Goal: Contribute content: Contribute content

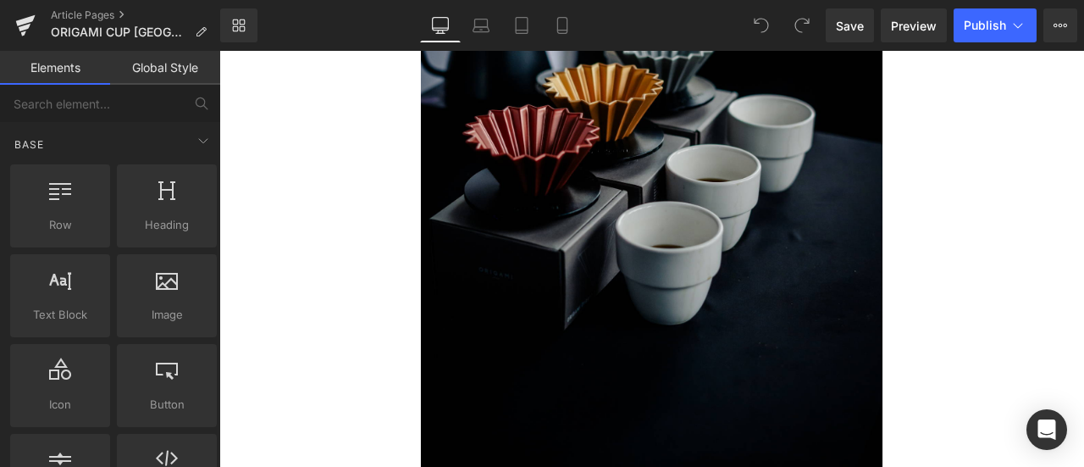
scroll to position [6019, 0]
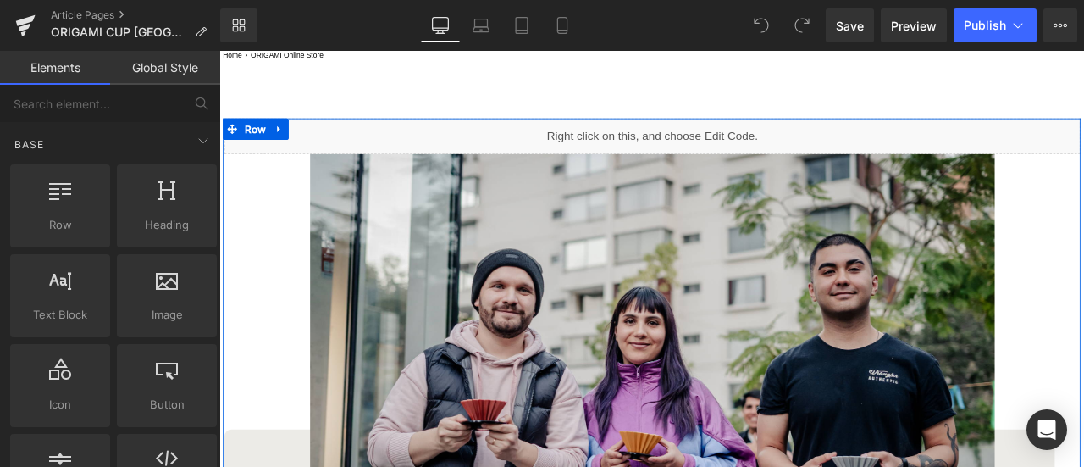
scroll to position [223, 0]
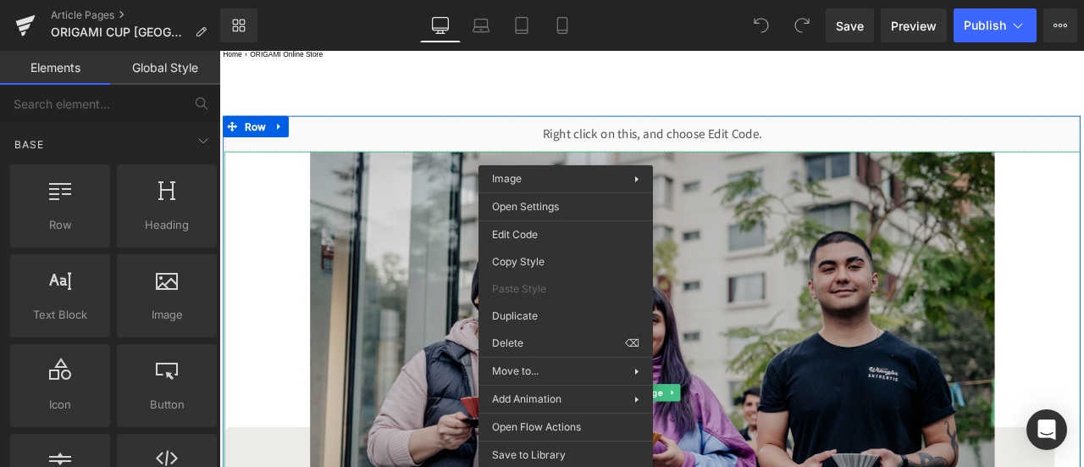
click at [362, 338] on img at bounding box center [732, 455] width 811 height 571
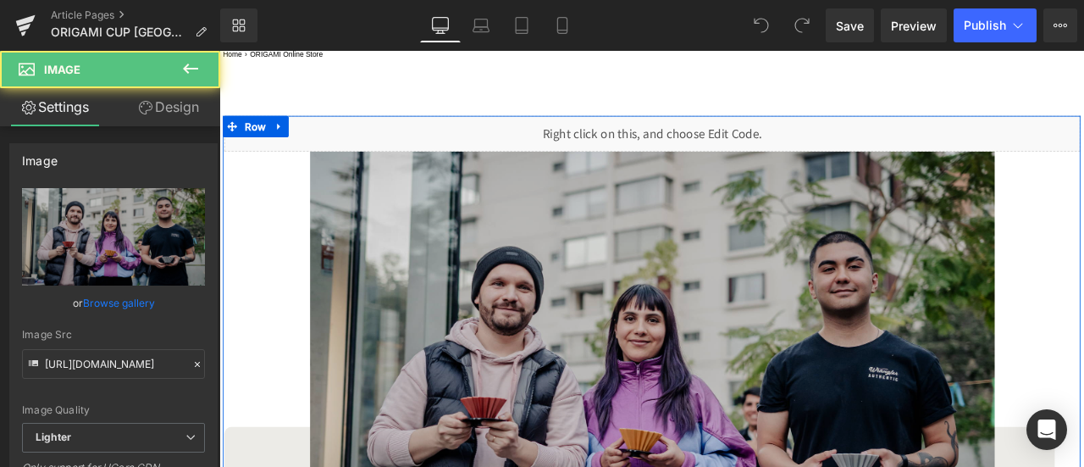
scroll to position [352, 0]
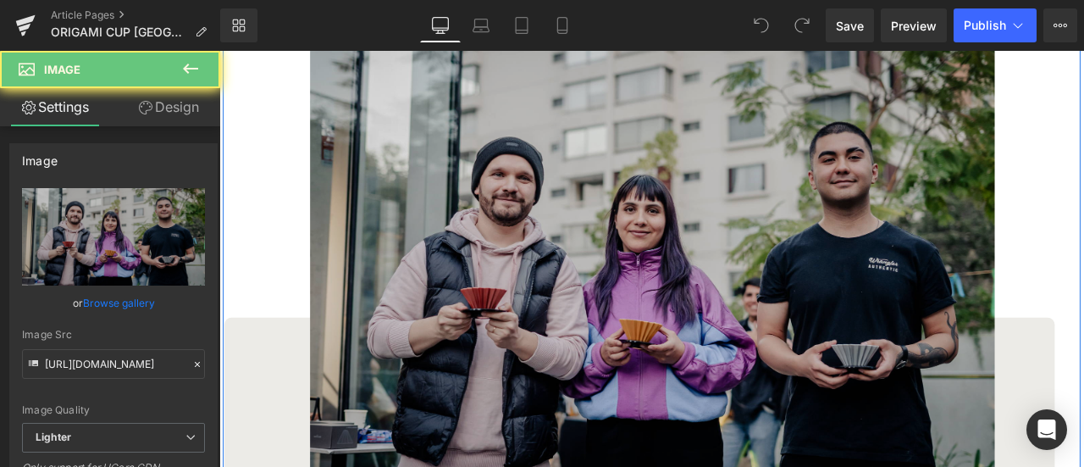
click at [522, 318] on img at bounding box center [732, 326] width 811 height 571
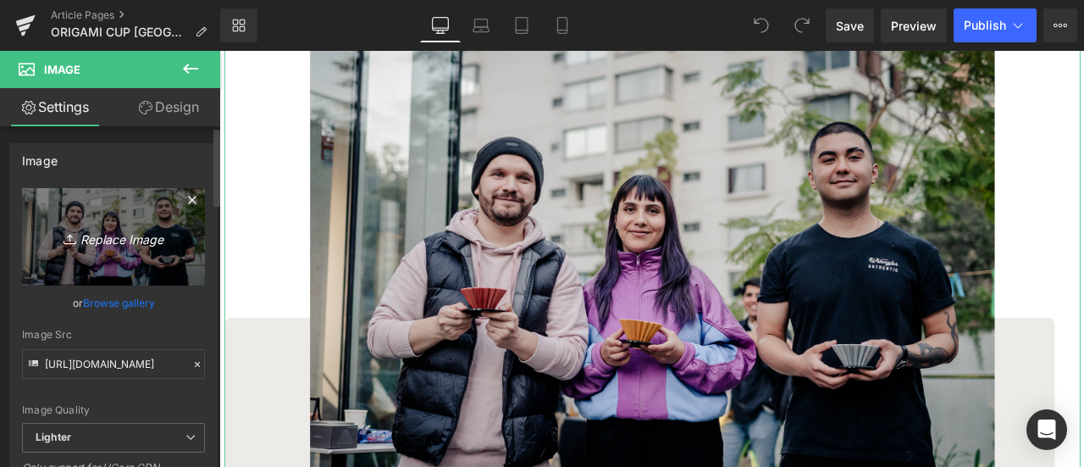
click at [101, 237] on icon "Replace Image" at bounding box center [113, 236] width 135 height 21
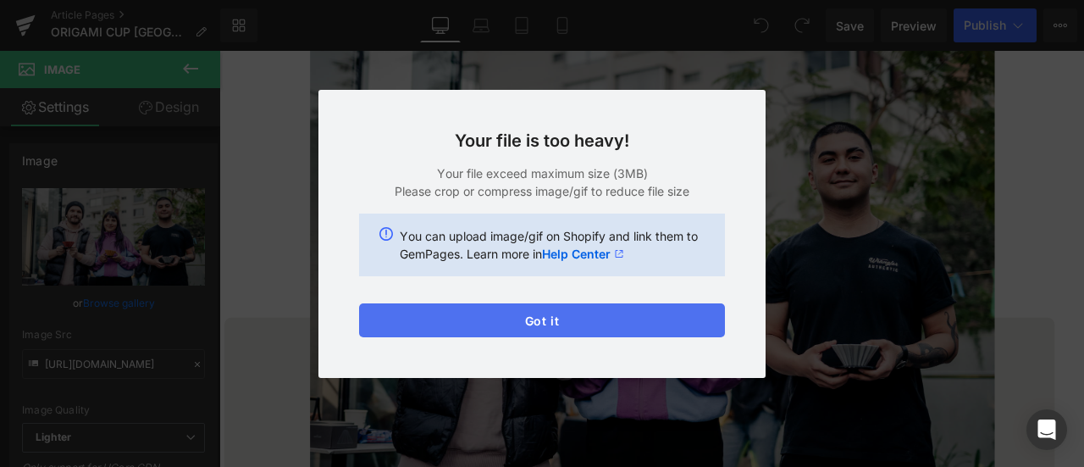
click at [634, 316] on button "Got it" at bounding box center [542, 320] width 366 height 34
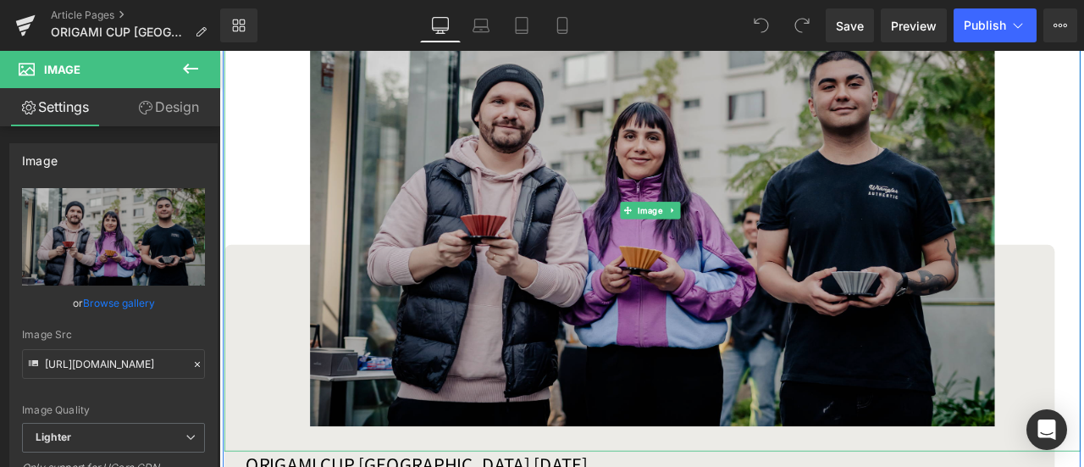
scroll to position [421, 0]
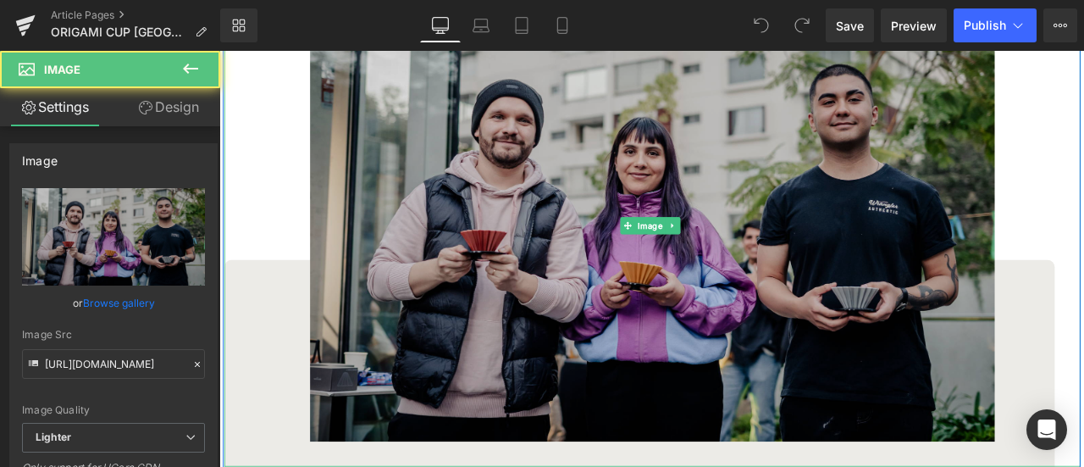
click at [595, 227] on img at bounding box center [732, 257] width 811 height 571
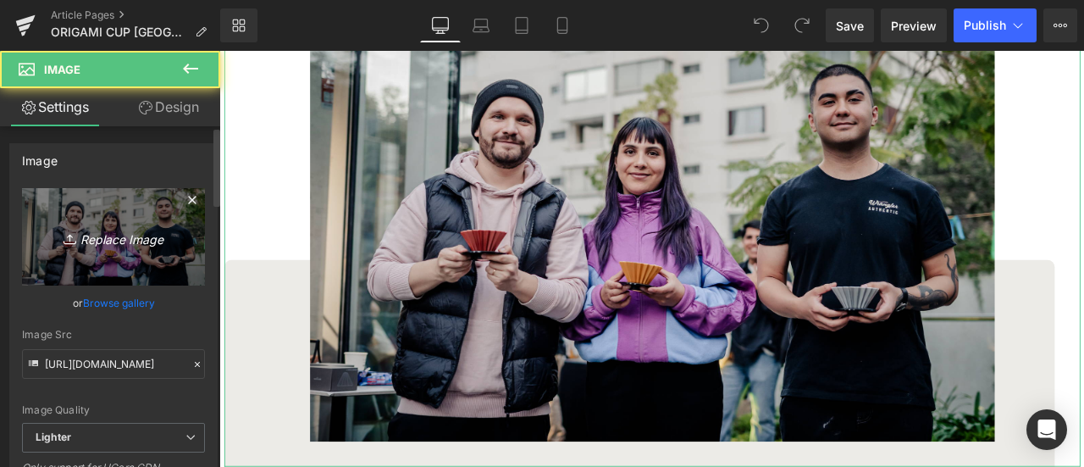
click at [108, 253] on link "Replace Image" at bounding box center [113, 236] width 183 height 97
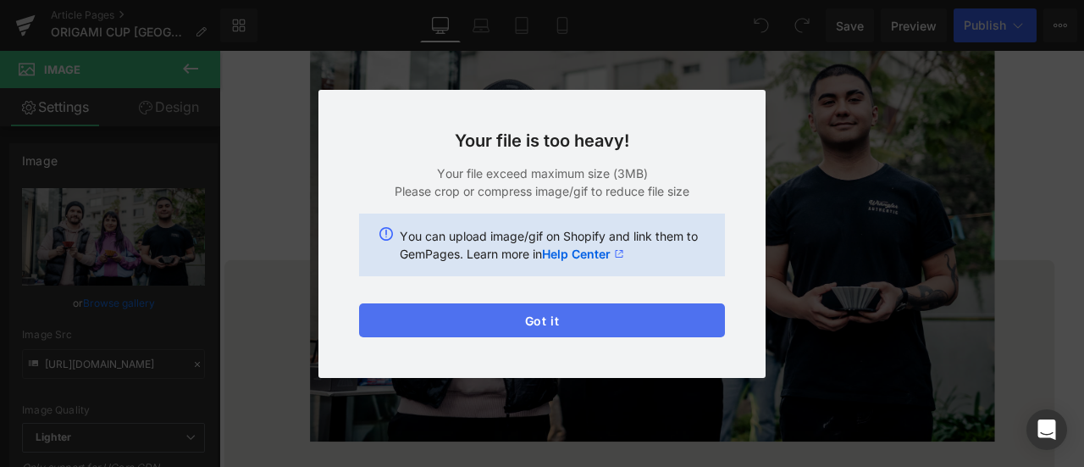
click at [515, 330] on button "Got it" at bounding box center [542, 320] width 366 height 34
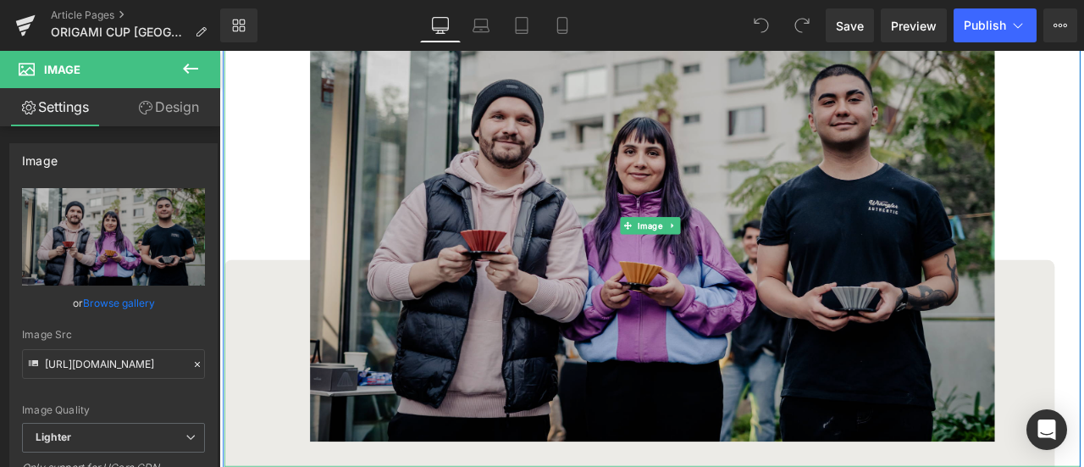
click at [650, 238] on img at bounding box center [732, 257] width 811 height 571
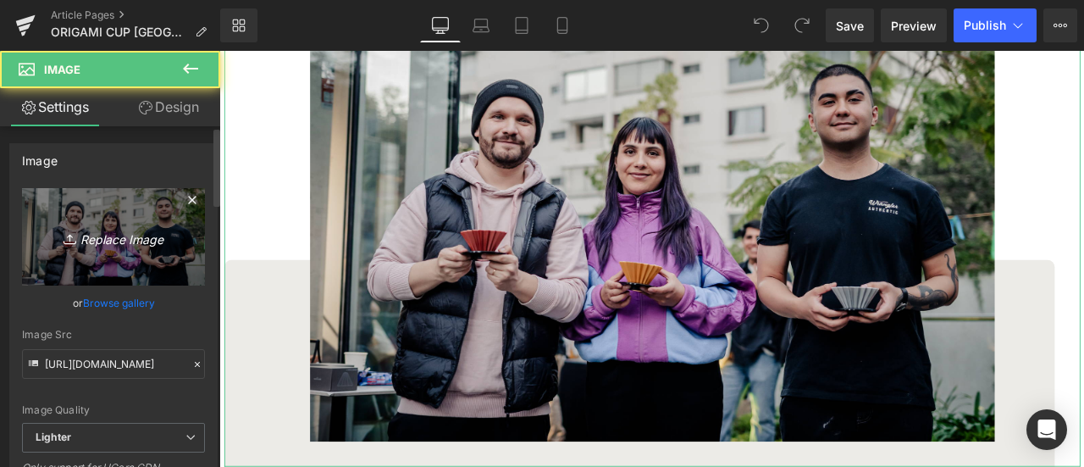
click at [169, 234] on icon "Replace Image" at bounding box center [113, 236] width 135 height 21
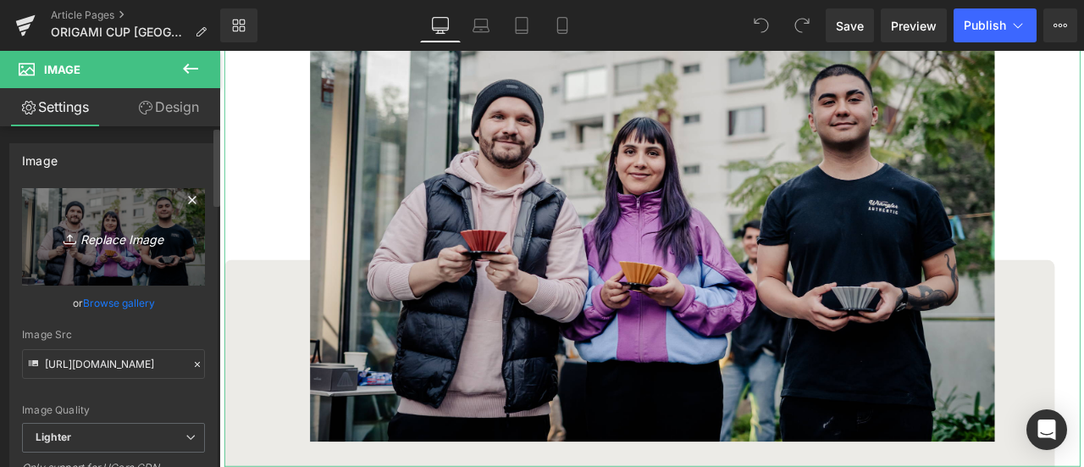
type input "C:\fakepath\Final 26.jpg"
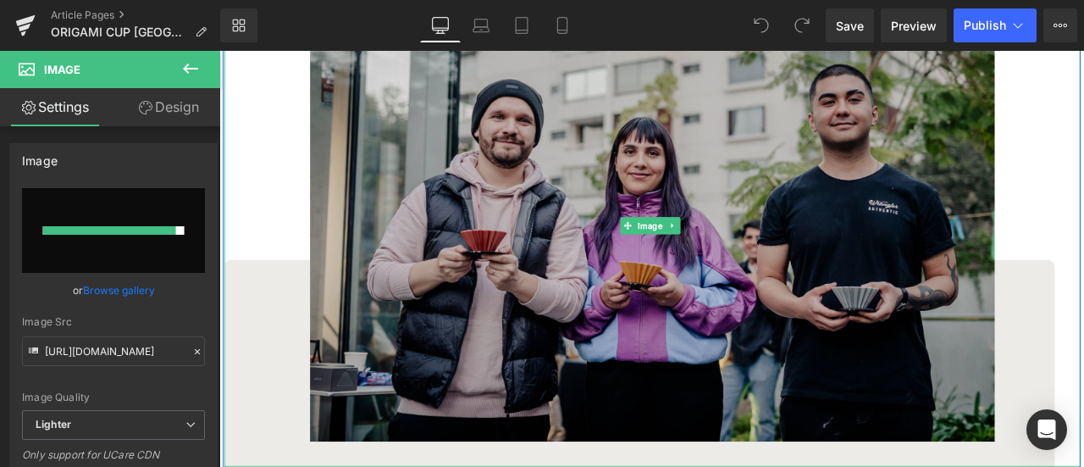
type input "https://ucarecdn.com/d5df75cf-8a18-4da2-bc20-9c26f68eeecb/-/format/auto/-/previ…"
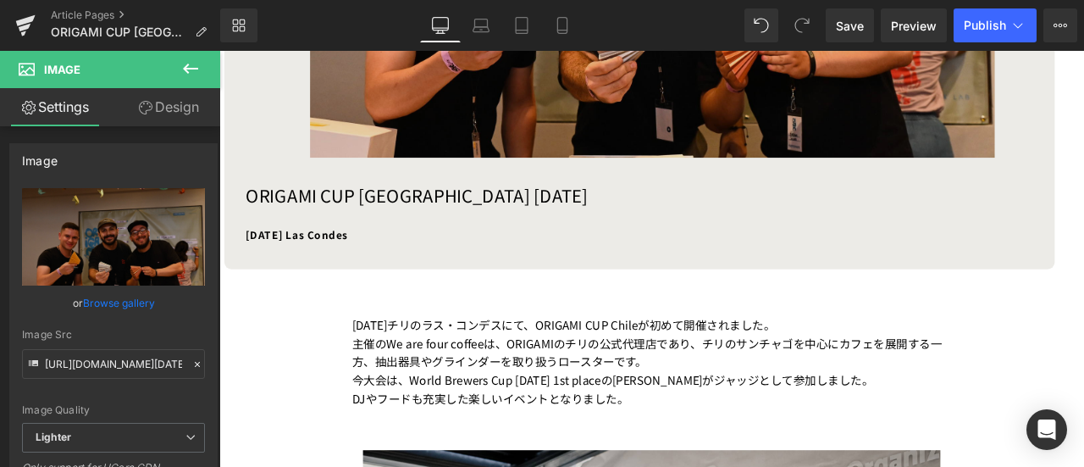
scroll to position [757, 0]
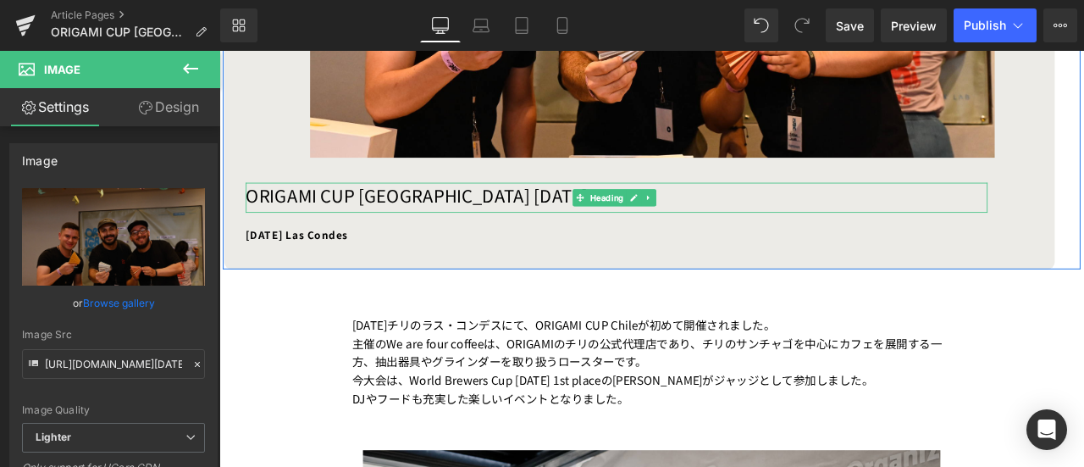
click at [406, 214] on h1 "ORIGAMI CUP Chile 2025" at bounding box center [690, 222] width 879 height 30
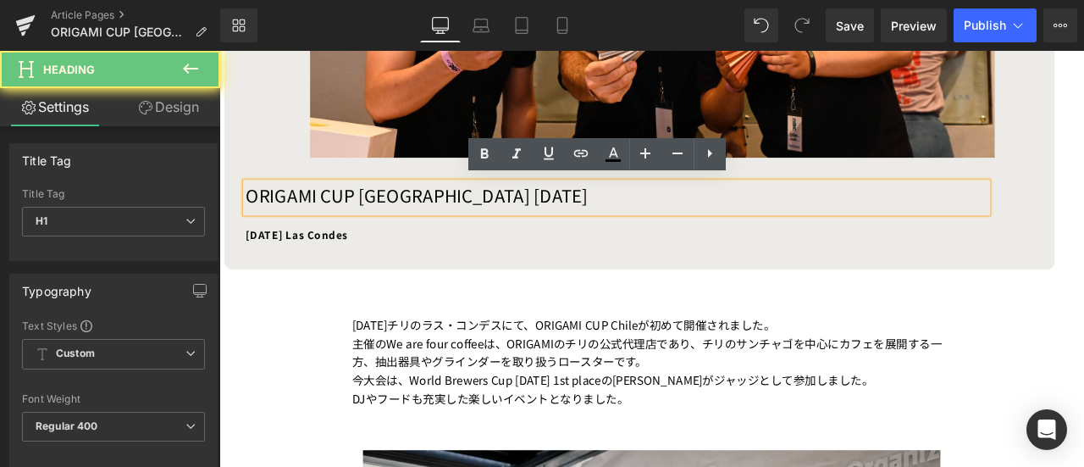
click at [424, 218] on h1 "ORIGAMI CUP Chile 2025" at bounding box center [690, 222] width 879 height 30
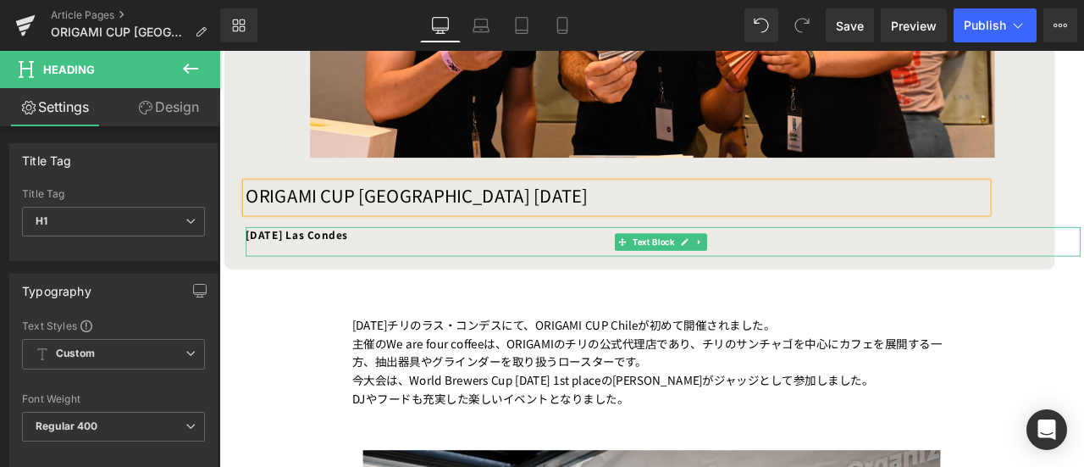
click at [372, 263] on b "2025.05.03 Las Condes" at bounding box center [311, 268] width 121 height 17
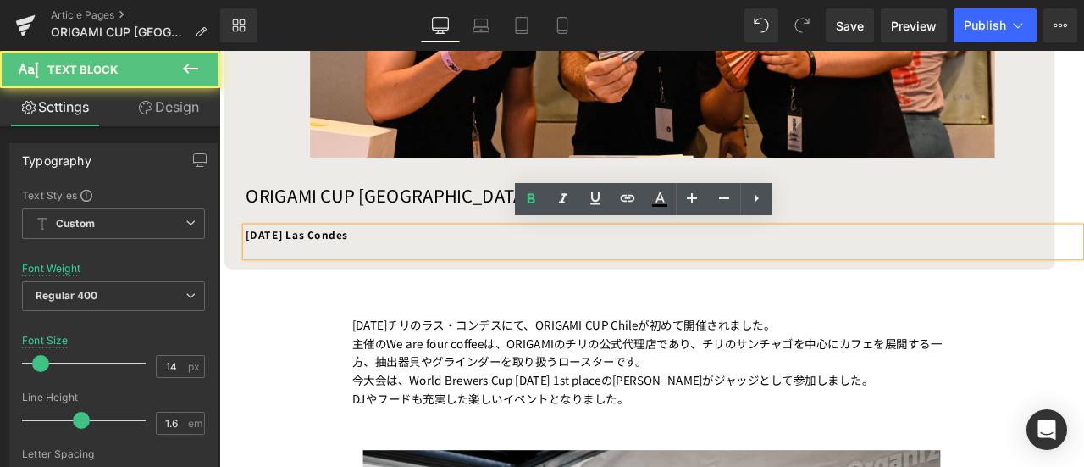
click at [404, 265] on div "2025.05.03 Las Condes" at bounding box center [745, 276] width 989 height 35
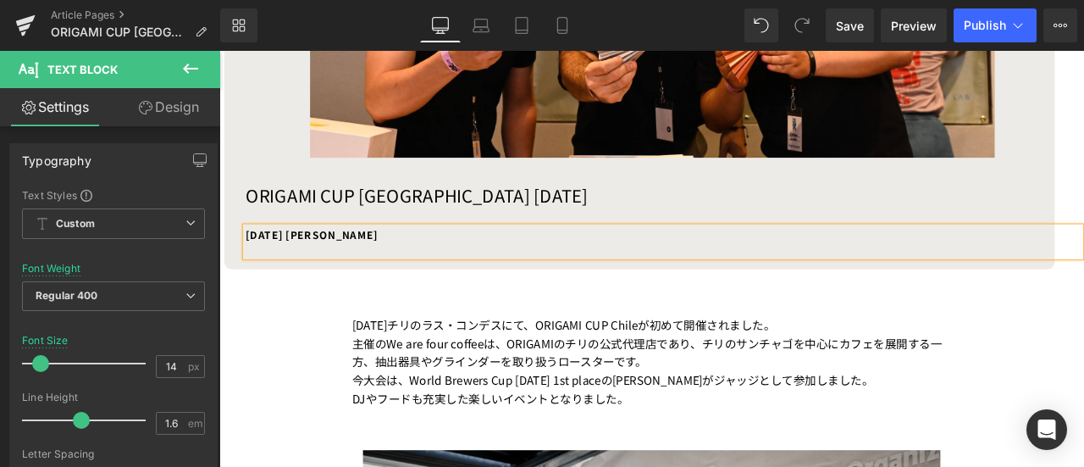
click at [495, 377] on div "2025年5月3日チリのラス・コンデスにて、ORIGAMI CUP Chileが初めて開催されました。 主催のWe are four coffeeは、ORIG…" at bounding box center [732, 418] width 710 height 108
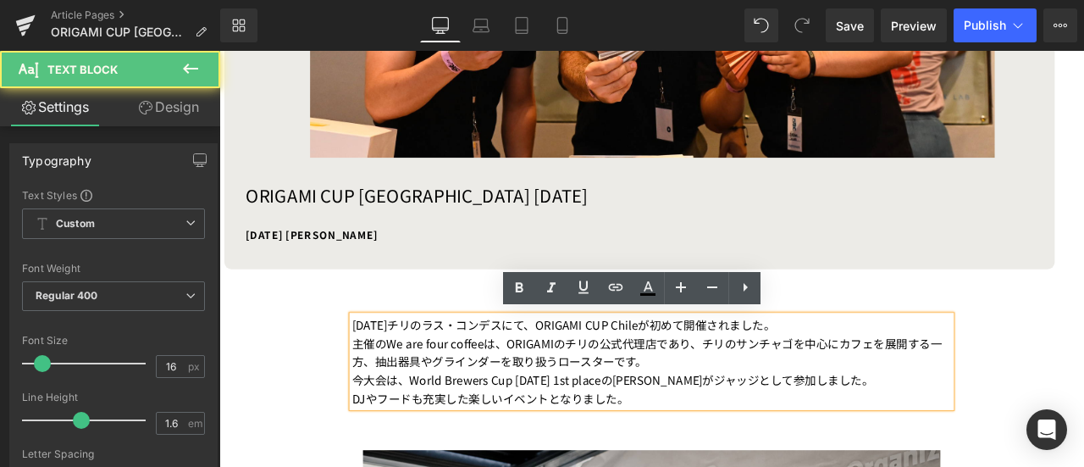
scroll to position [861, 0]
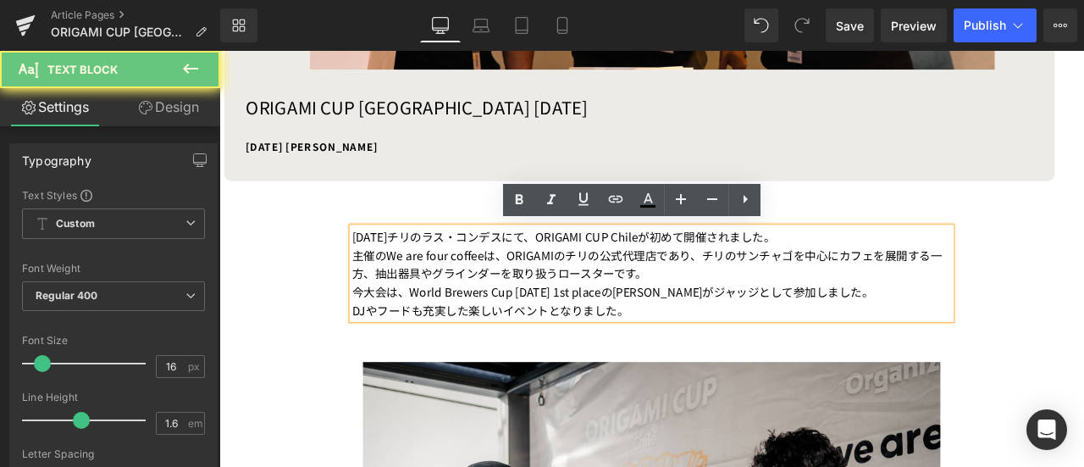
click at [672, 342] on div "今大会は、World Brewers Cup 2023 1st placeのCarlos Medinaがジャッジとして参加しました。 DJやフードも充実した楽…" at bounding box center [732, 346] width 710 height 43
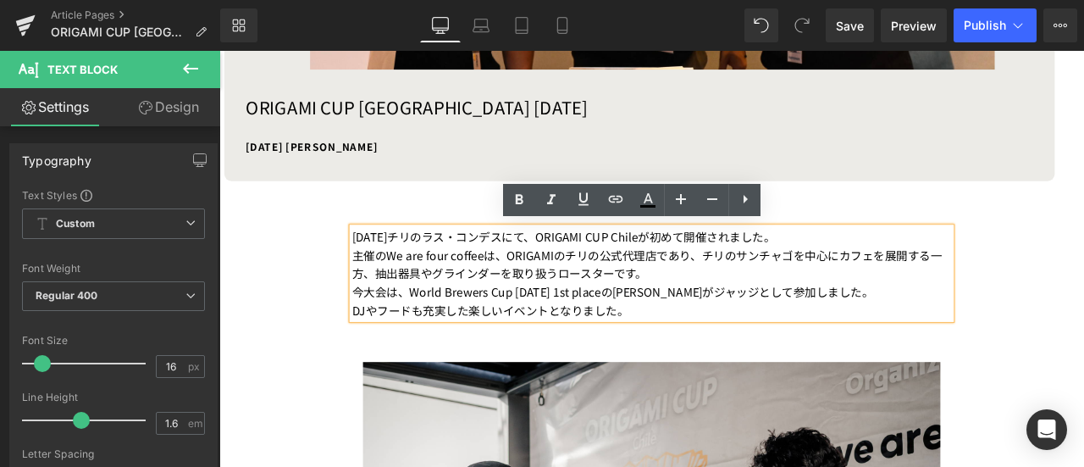
click at [561, 284] on div "主催のWe are four coffeeは、ORIGAMIのチリの公式代理店であり、チリのサンチャゴを中心にカフェを展開する一方、抽出器具やグラインダーを取…" at bounding box center [732, 303] width 710 height 43
click at [625, 268] on div "2025年5月3日チリのラス・コンデスにて、ORIGAMI CUP Chileが初めて開催されました。 主催のWe are four coffeeは、ORIG…" at bounding box center [732, 314] width 710 height 108
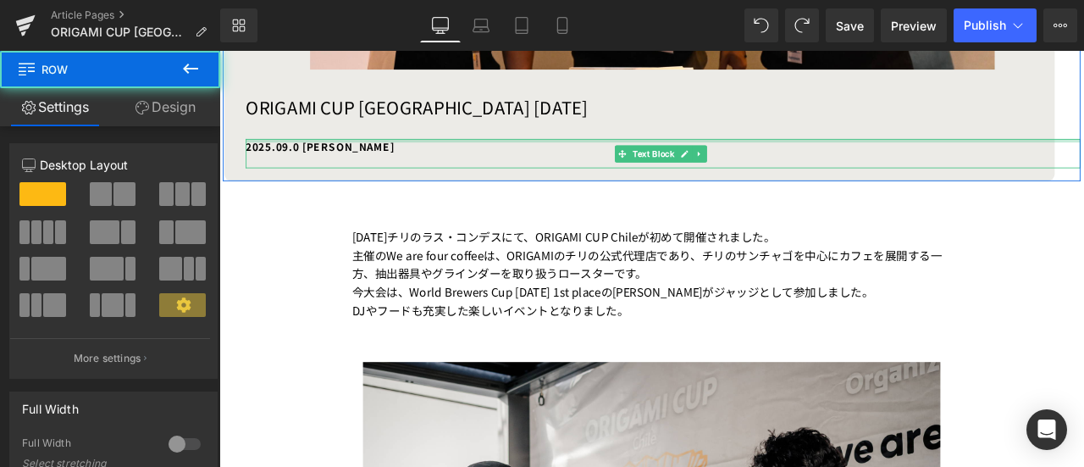
click at [297, 155] on div at bounding box center [745, 157] width 989 height 4
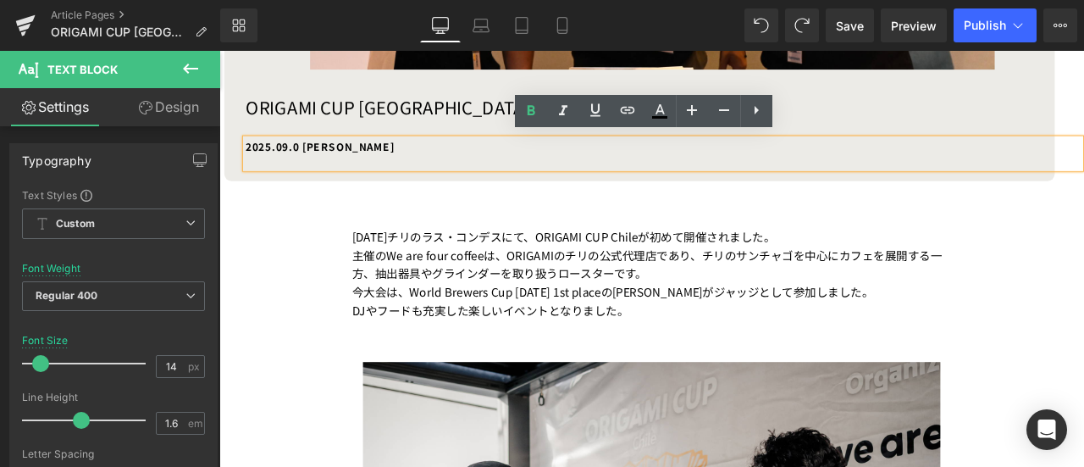
click at [307, 160] on b "2025.09.0 Franco" at bounding box center [339, 164] width 176 height 17
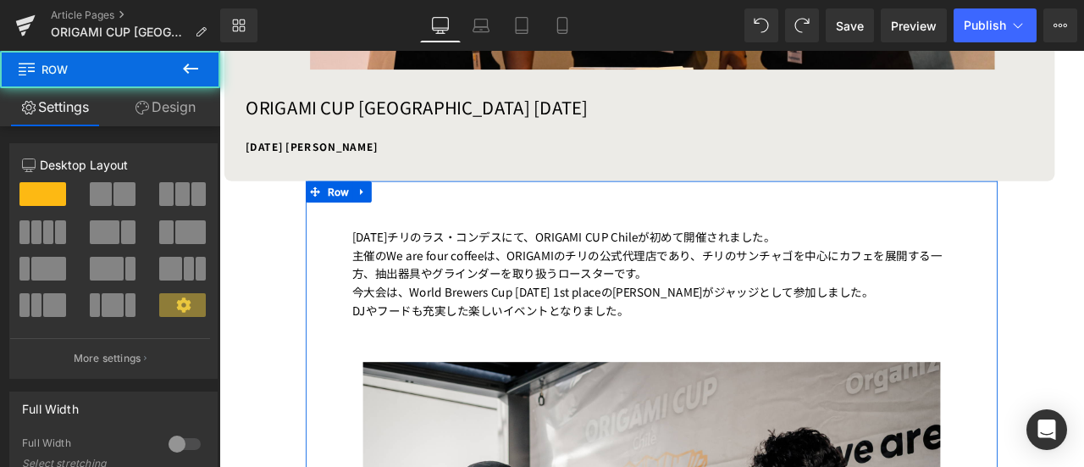
click at [406, 284] on div "主催のWe are four coffeeは、ORIGAMIのチリの公式代理店であり、チリのサンチャゴを中心にカフェを展開する一方、抽出器具やグラインダーを取…" at bounding box center [732, 303] width 710 height 43
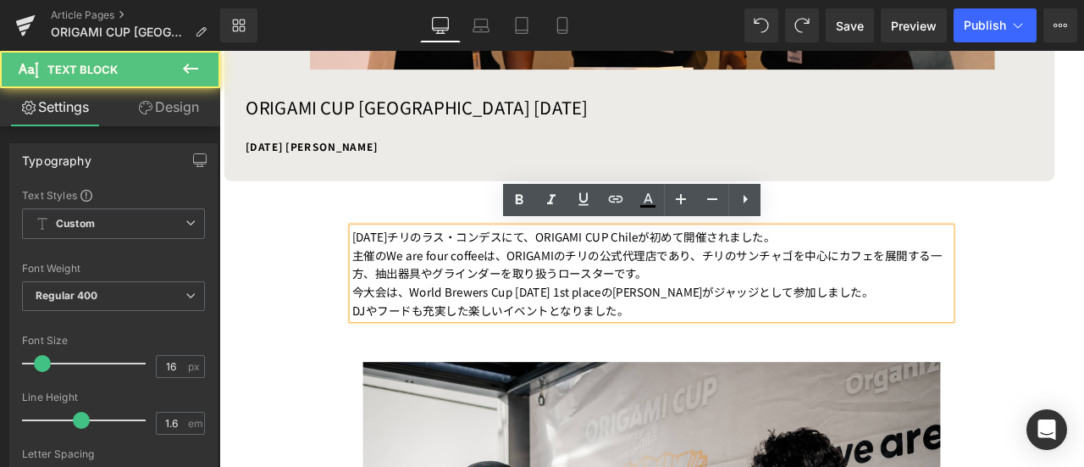
click at [418, 270] on div "2025年5月3日チリのラス・コンデスにて、ORIGAMI CUP Chileが初めて開催されました。 主催のWe are four coffeeは、ORIG…" at bounding box center [732, 314] width 710 height 108
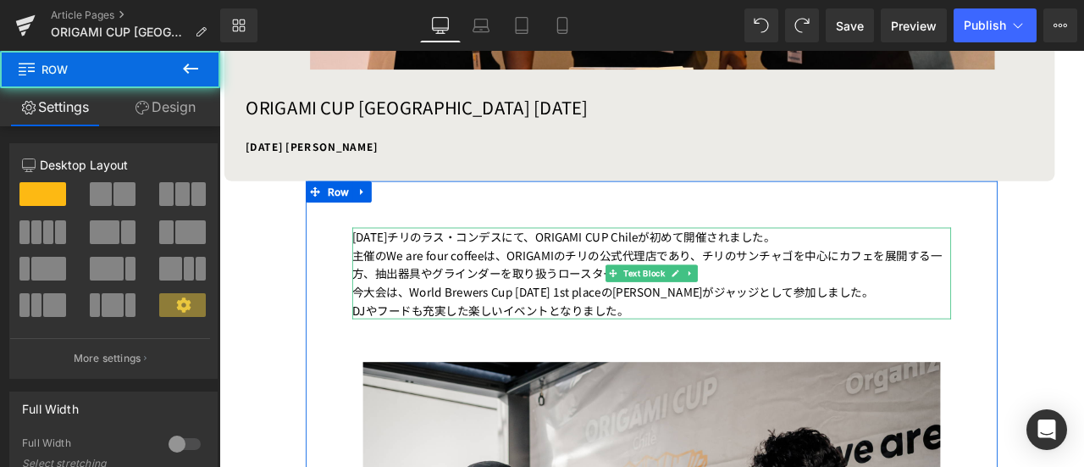
click at [515, 268] on div "2025年9月6日チリのラス・コンデスにて、ORIGAMI CUP Chileが初めて開催されました。 主催のWe are four coffeeは、ORIG…" at bounding box center [732, 314] width 710 height 108
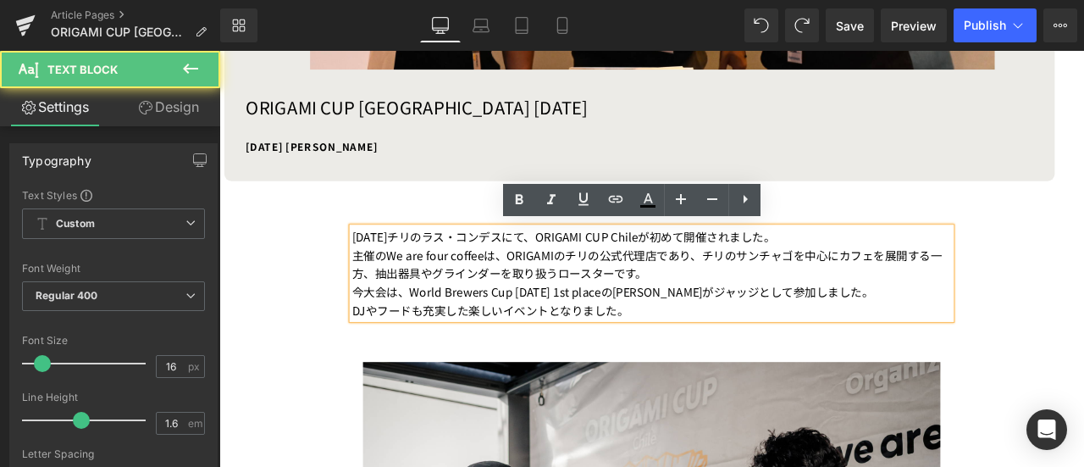
click at [482, 266] on div "2025年9月6日チリのラス・コンデスにて、ORIGAMI CUP Chileが初めて開催されました。 主催のWe are four coffeeは、ORIG…" at bounding box center [732, 314] width 710 height 108
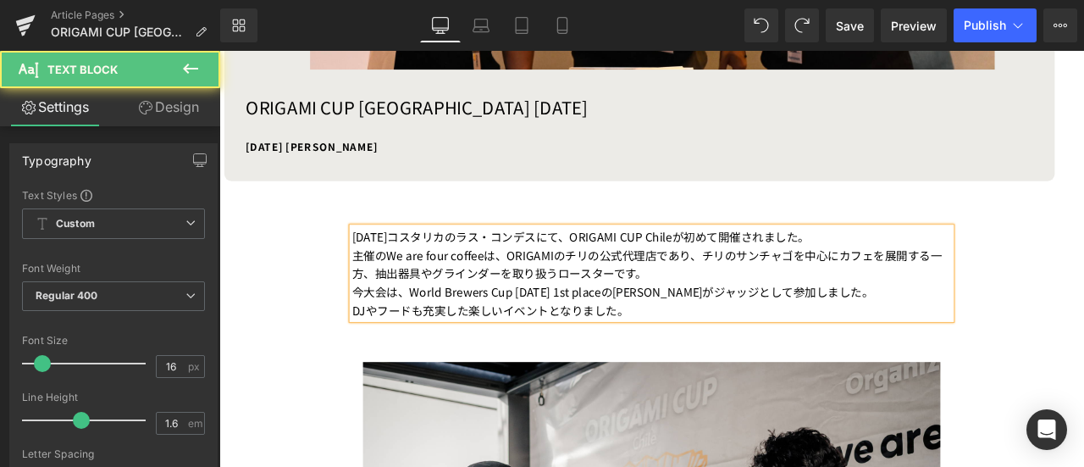
click at [749, 274] on div "2025年9月6日コスタリカのラス・コンデスにて、ORIGAMI CUP Chileが初めて開催されました。 主催のWe are four coffeeは、O…" at bounding box center [732, 314] width 710 height 108
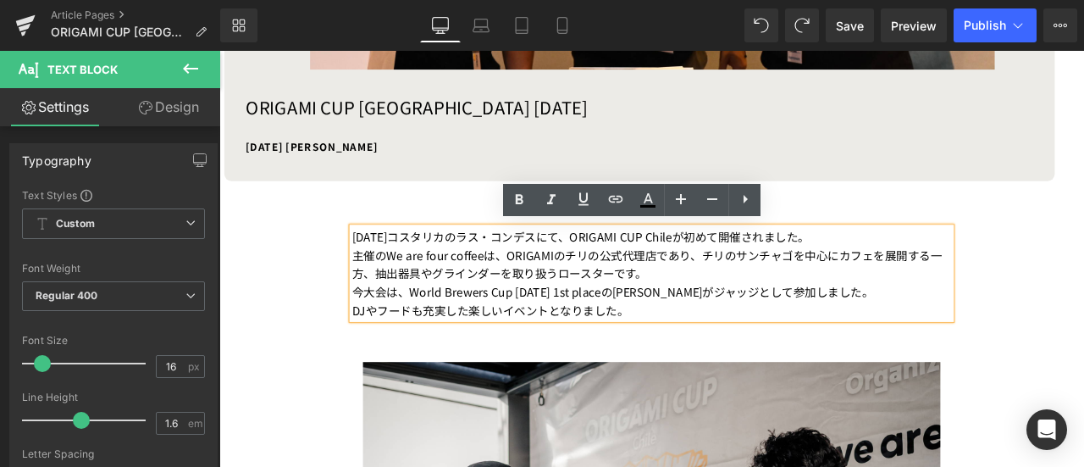
click at [659, 267] on div "2025年9月6日コスタリカのラス・コンデスにて、ORIGAMI CUP Chileが初めて開催されました。 主催のWe are four coffeeは、O…" at bounding box center [732, 314] width 710 height 108
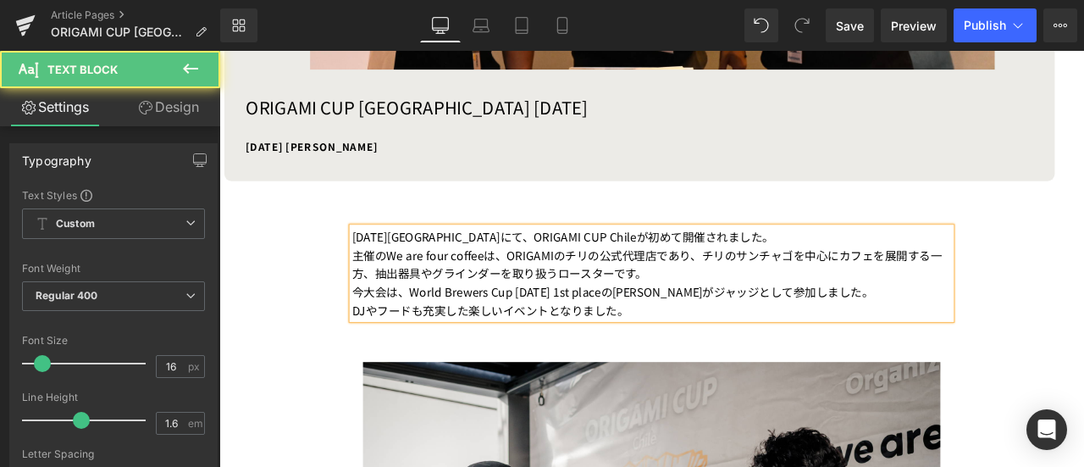
click at [706, 268] on div "2025年9月6日コスタリカにて、ORIGAMI CUP Chileが初めて開催されました。 主催のWe are four coffeeは、ORIGAMIのチ…" at bounding box center [732, 314] width 710 height 108
click at [730, 293] on div "主催のWe are four coffeeは、ORIGAMIのチリの公式代理店であり、チリのサンチャゴを中心にカフェを展開する一方、抽出器具やグラインダーを取…" at bounding box center [732, 303] width 710 height 43
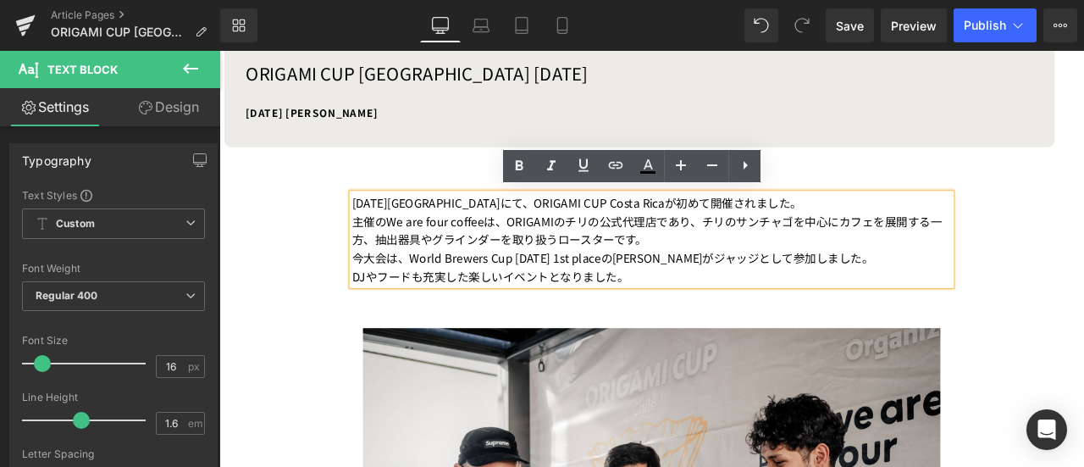
scroll to position [902, 0]
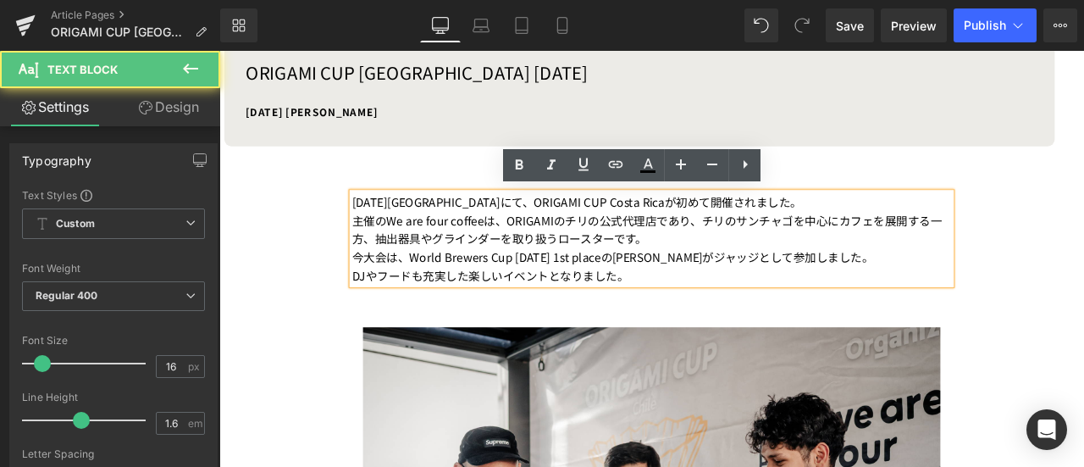
click at [519, 245] on div "主催のWe are four coffeeは、ORIGAMIのチリの公式代理店であり、チリのサンチャゴを中心にカフェを展開する一方、抽出器具やグラインダーを取…" at bounding box center [732, 262] width 710 height 43
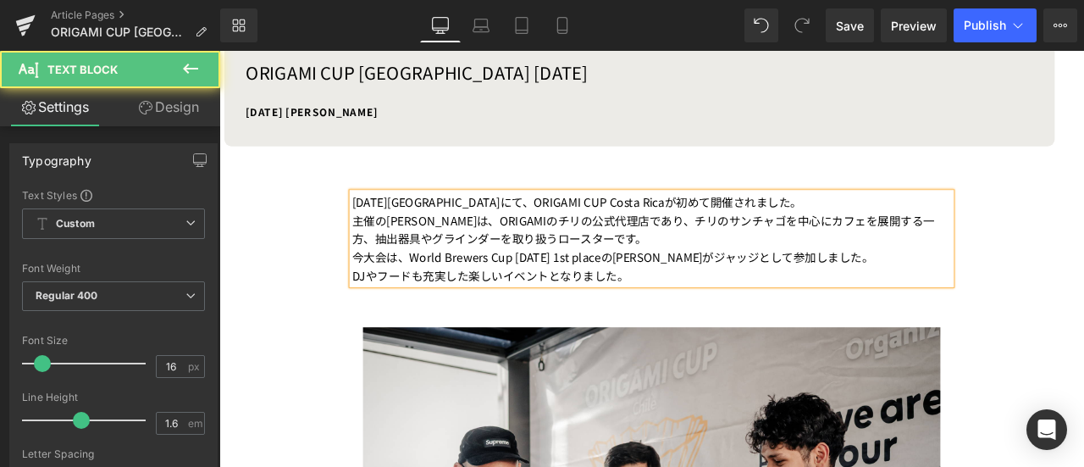
click at [585, 250] on div "主催のFrancoは、ORIGAMIのチリの公式代理店であり、チリのサンチャゴを中心にカフェを展開する一方、抽出器具やグラインダーを取り扱うロースターです。" at bounding box center [732, 262] width 710 height 43
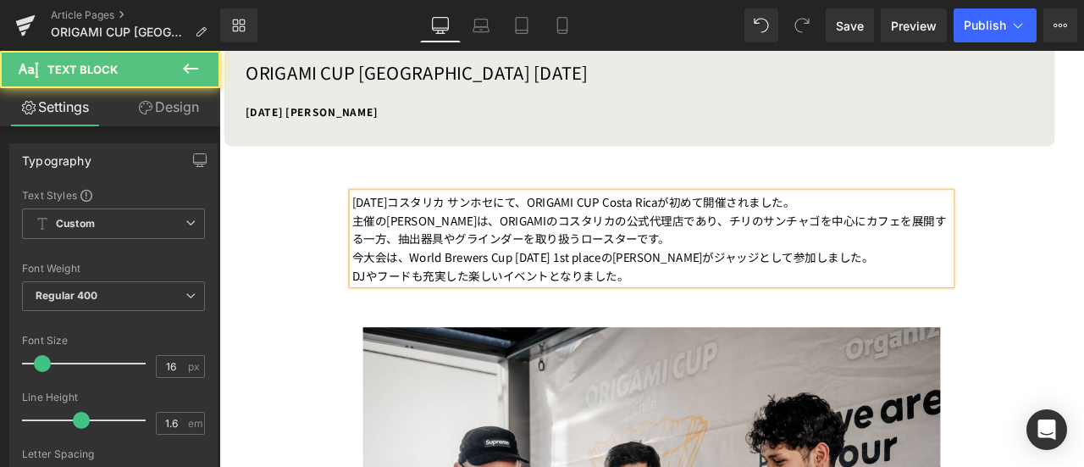
click at [858, 266] on div "主催のFrancoは、ORIGAMIのコスタリカの公式代理店であり、チリのサンチャゴを中心にカフェを展開する一方、抽出器具やグラインダーを取り扱うロースターで…" at bounding box center [732, 262] width 710 height 43
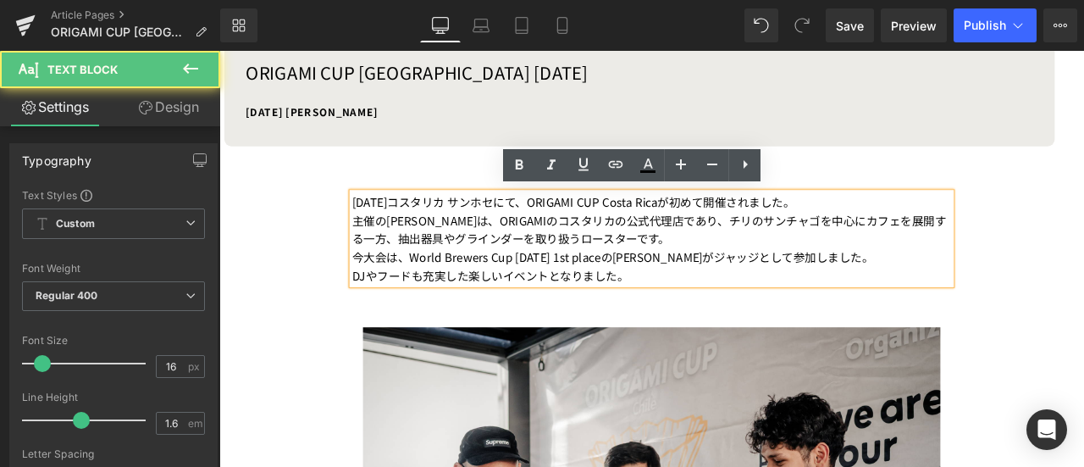
click at [771, 275] on div "主催のFrancoは、ORIGAMIのコスタリカの公式代理店であり、チリのサンチャゴを中心にカフェを展開する一方、抽出器具やグラインダーを取り扱うロースターで…" at bounding box center [732, 262] width 710 height 43
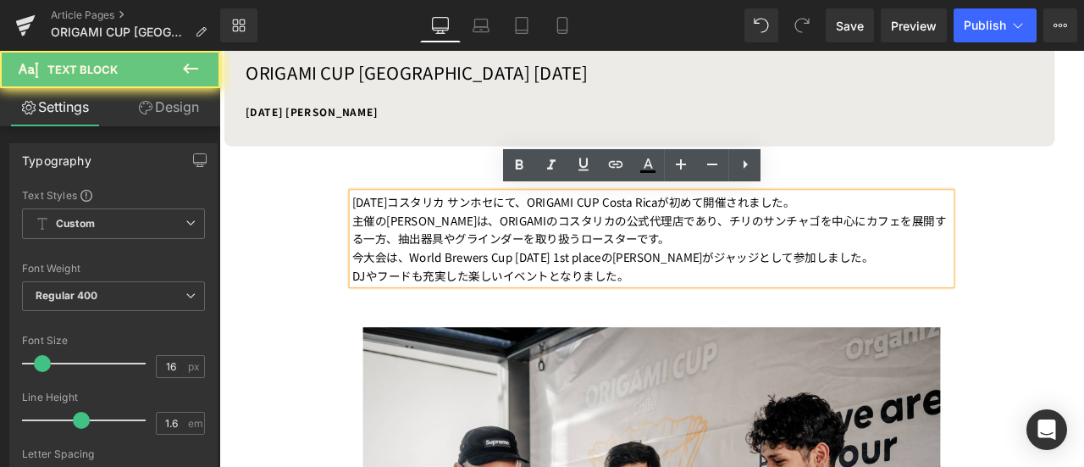
click at [836, 268] on div "主催のFrancoは、ORIGAMIのコスタリカの公式代理店であり、チリのサンチャゴを中心にカフェを展開する一方、抽出器具やグラインダーを取り扱うロースターで…" at bounding box center [732, 262] width 710 height 43
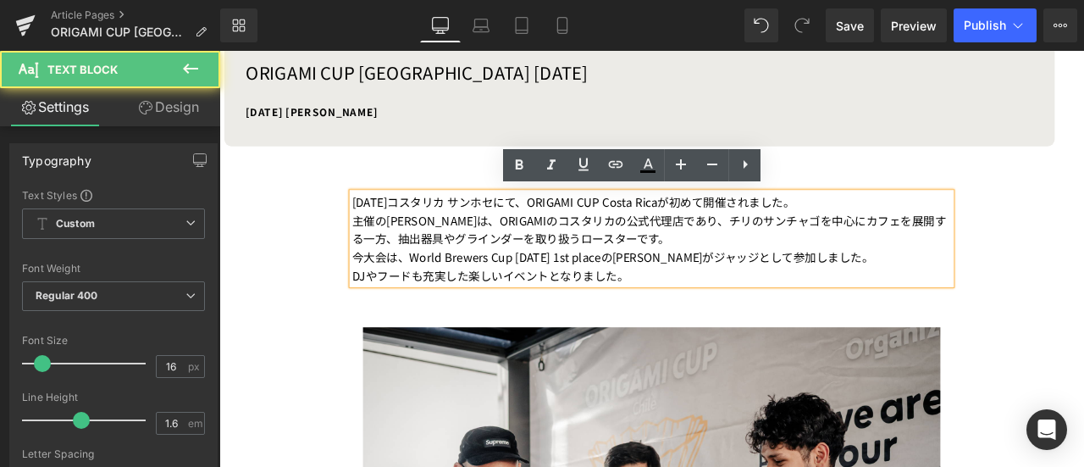
click at [849, 256] on div "主催のFrancoは、ORIGAMIのコスタリカの公式代理店であり、チリのサンチャゴを中心にカフェを展開する一方、抽出器具やグラインダーを取り扱うロースターで…" at bounding box center [732, 262] width 710 height 43
click at [797, 250] on div "主催のFrancoは、ORIGAMIのコスタリカの公式代理店であり、チリのサンチャゴを中心にカフェを展開する一方、抽出器具やグラインダーを取り扱うロースターで…" at bounding box center [732, 262] width 710 height 43
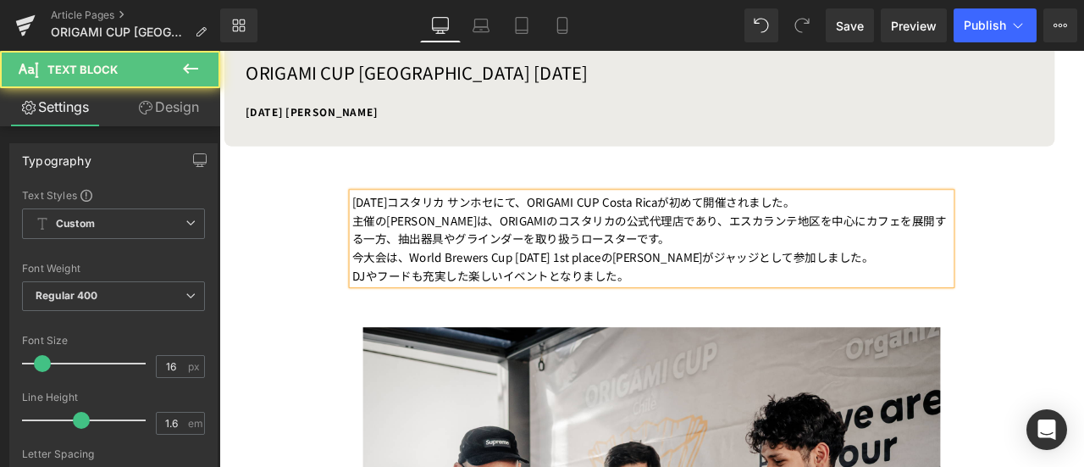
click at [790, 252] on div "主催のFrancoは、ORIGAMIのコスタリカの公式代理店であり、エスカランテ地区を中心にカフェを展開する一方、抽出器具やグラインダーを取り扱うロースターで…" at bounding box center [732, 262] width 710 height 43
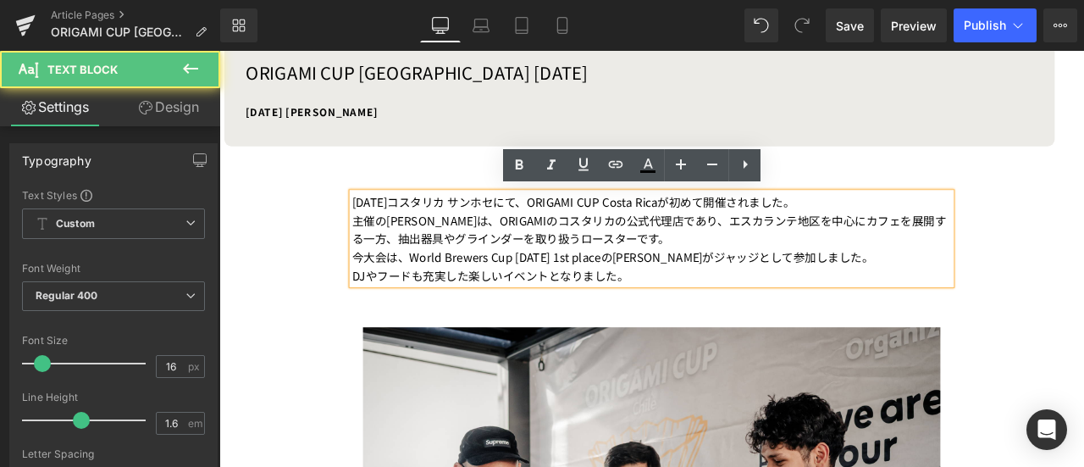
click at [694, 273] on div "主催のFrancoは、ORIGAMIのコスタリカの公式代理店であり、エスカランテ地区を中心にカフェを展開する一方、抽出器具やグラインダーを取り扱うロースターで…" at bounding box center [732, 262] width 710 height 43
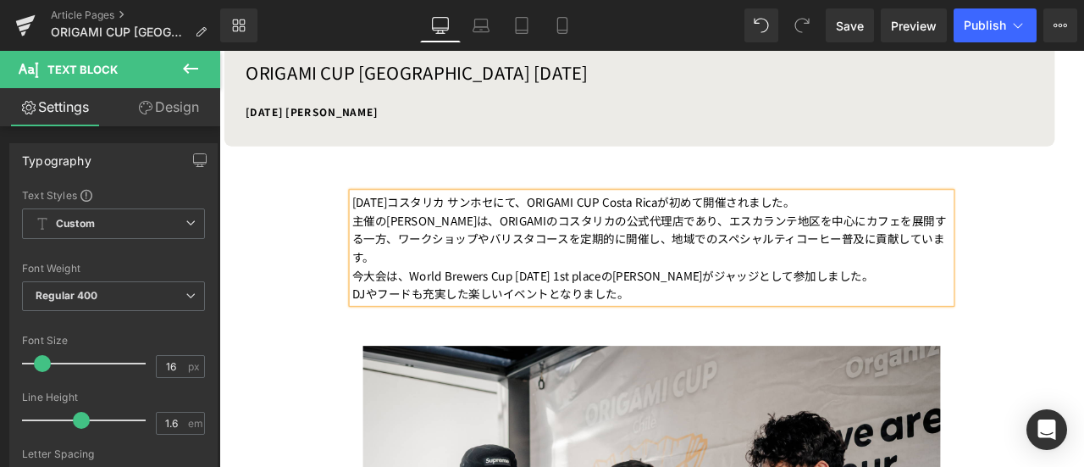
scroll to position [938, 0]
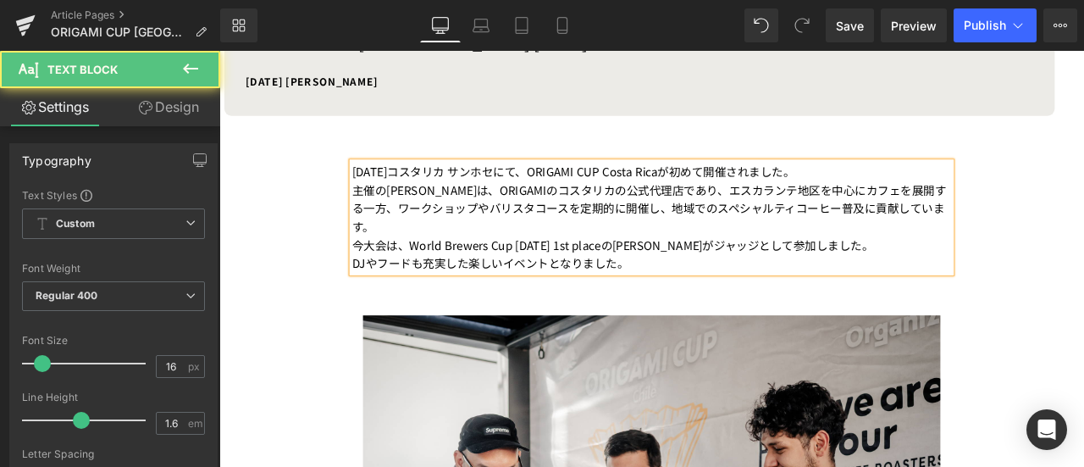
click at [724, 270] on div "今大会は、World Brewers Cup 2023 1st placeのCarlos Medinaがジャッジとして参加しました。 DJやフードも充実した楽…" at bounding box center [732, 291] width 710 height 43
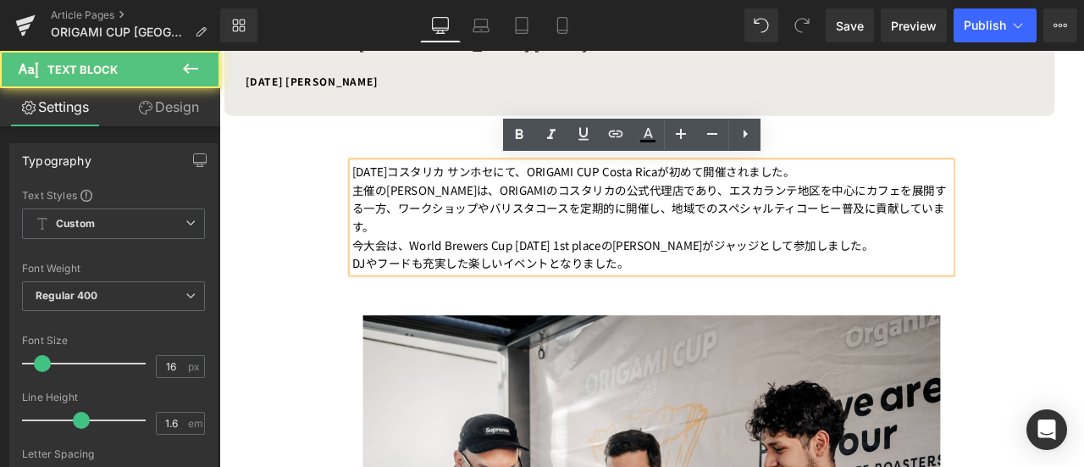
click at [1008, 270] on div "今大会は、World Brewers Cup 2023 1st placeのCarlos Medinaがジャッジとして参加しました。 DJやフードも充実した楽…" at bounding box center [732, 291] width 710 height 43
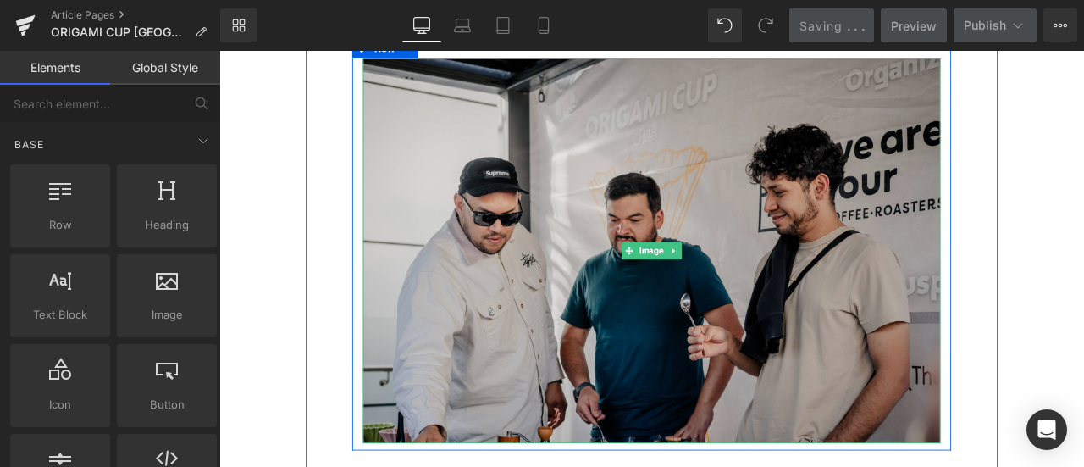
scroll to position [1208, 0]
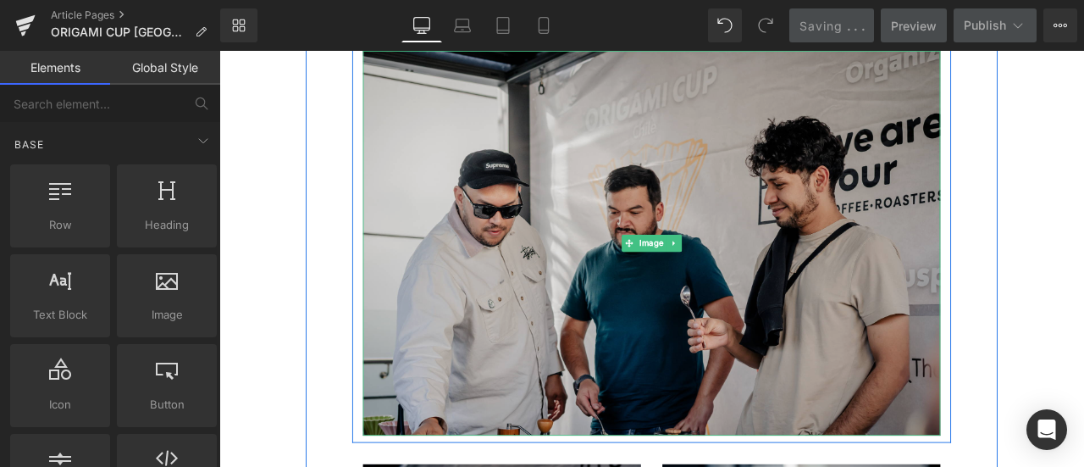
click at [766, 351] on img at bounding box center [732, 279] width 684 height 456
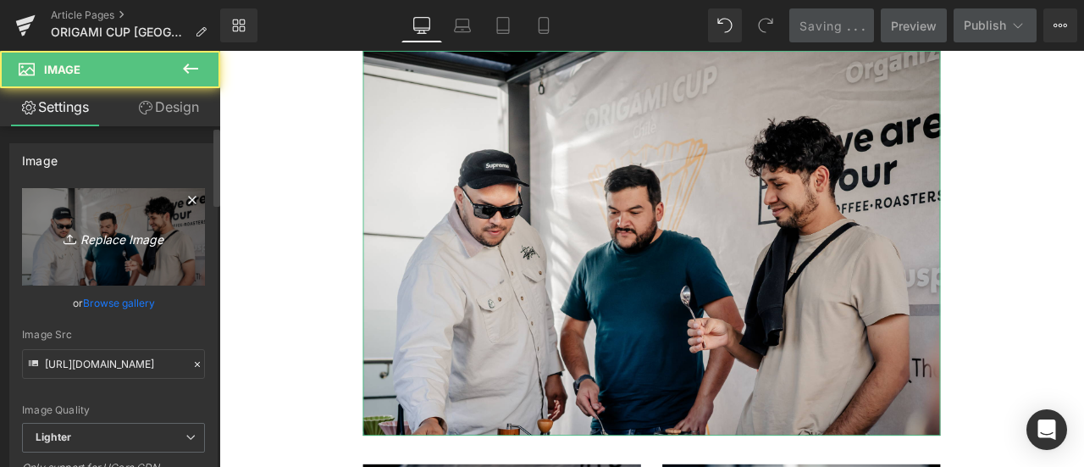
click at [163, 233] on icon "Replace Image" at bounding box center [113, 236] width 135 height 21
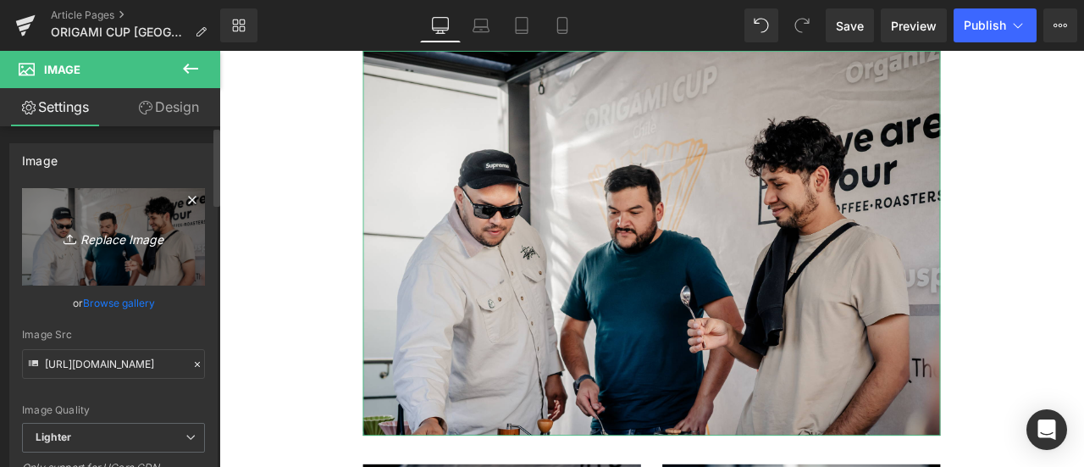
type input "C:\fakepath\Final 10.jpg"
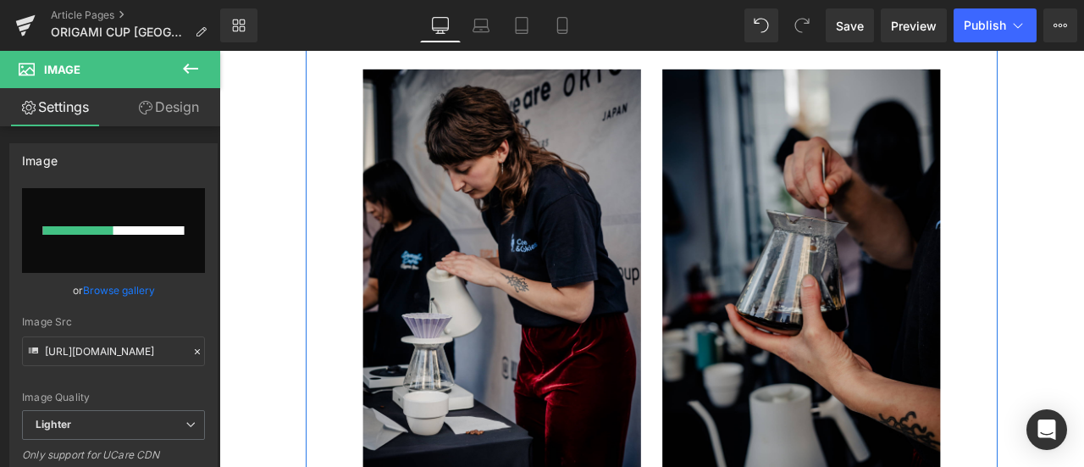
scroll to position [1678, 0]
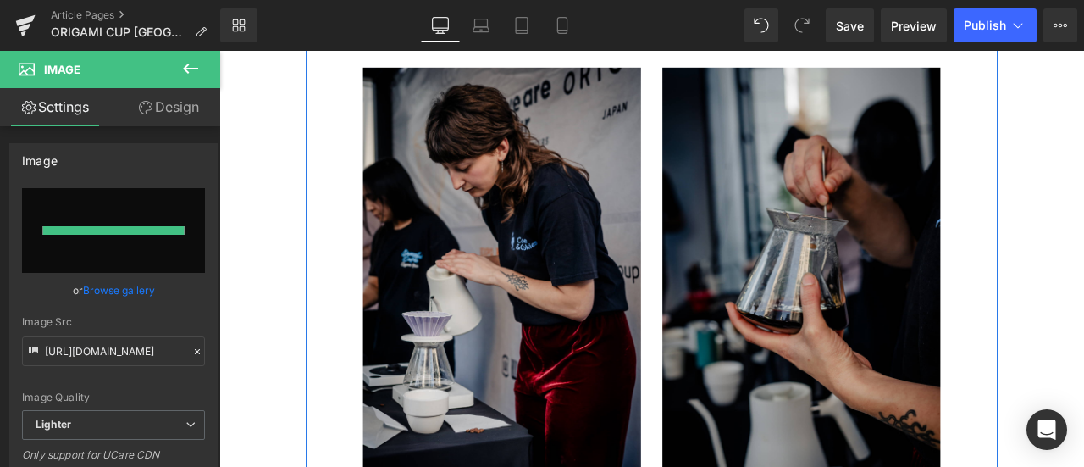
type input "https://ucarecdn.com/960c9cec-5e63-4355-b173-aaf4f085449a/-/format/auto/-/previ…"
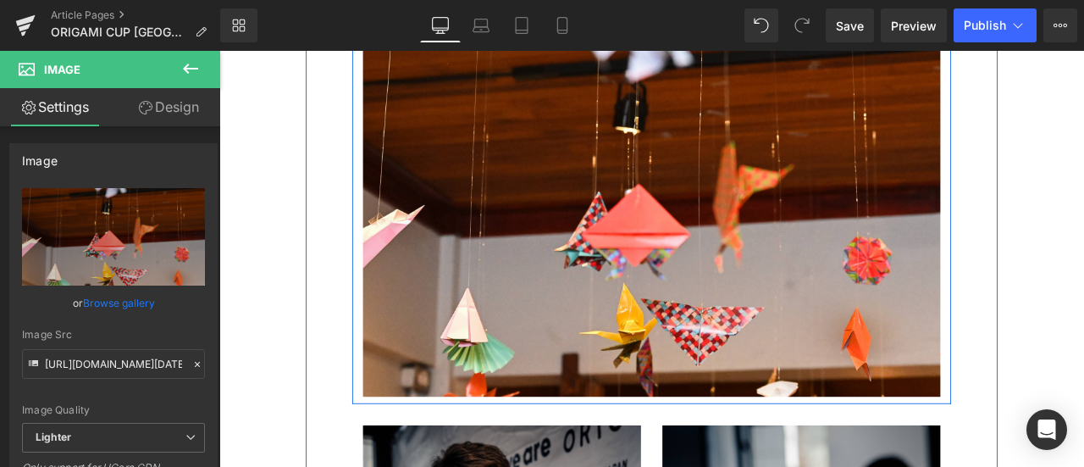
scroll to position [1252, 0]
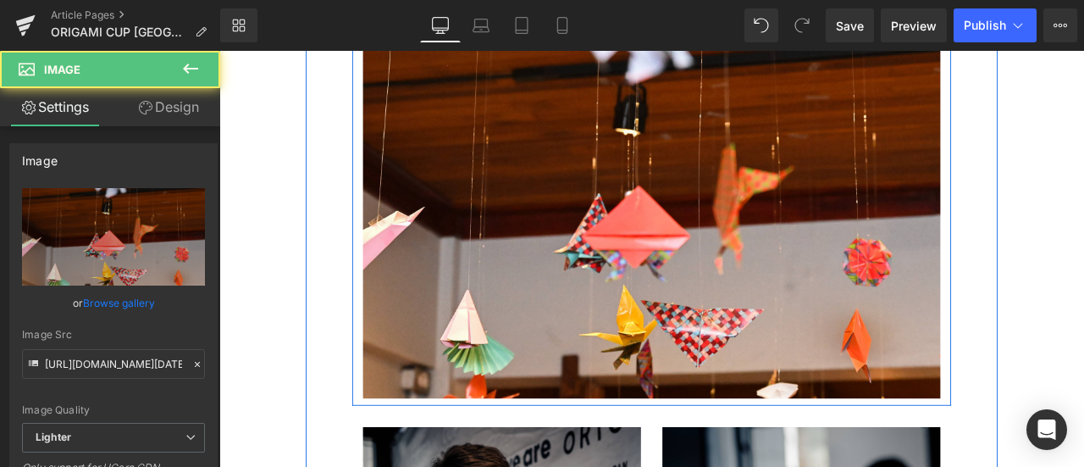
click at [633, 232] on img at bounding box center [732, 235] width 684 height 455
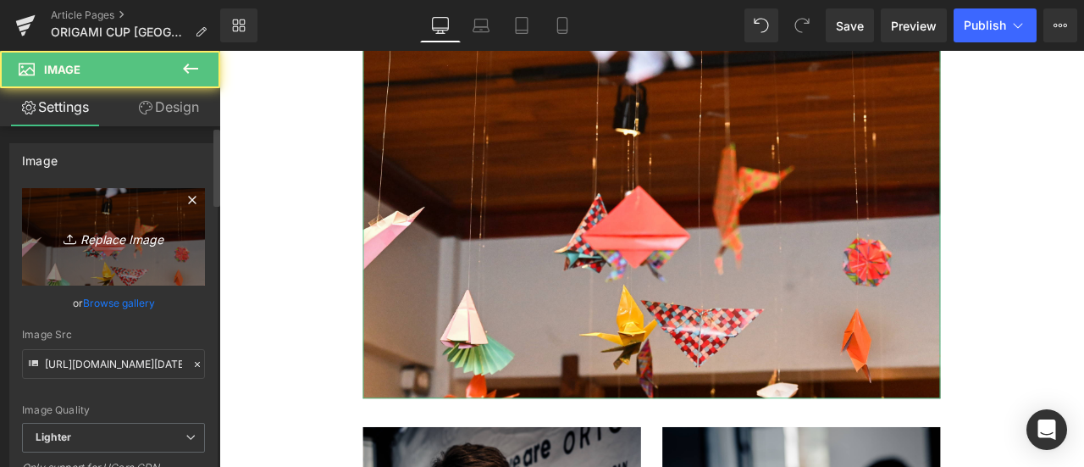
click at [131, 240] on icon "Replace Image" at bounding box center [113, 236] width 135 height 21
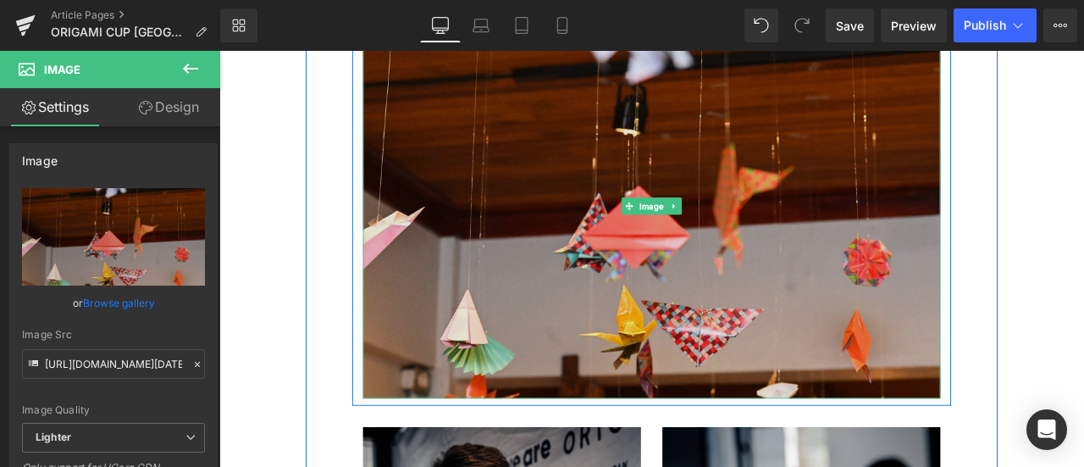
scroll to position [1082, 0]
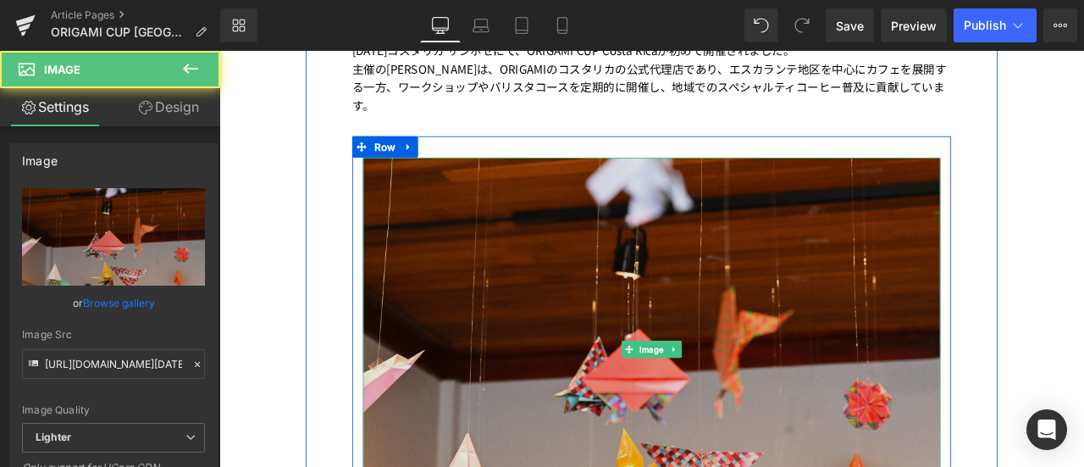
click at [647, 308] on img at bounding box center [732, 404] width 684 height 455
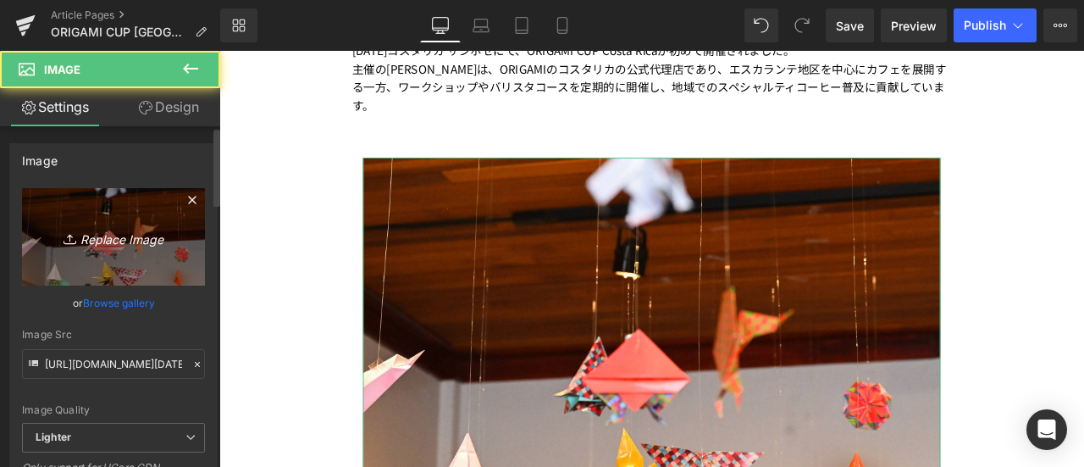
click at [136, 243] on icon "Replace Image" at bounding box center [113, 236] width 135 height 21
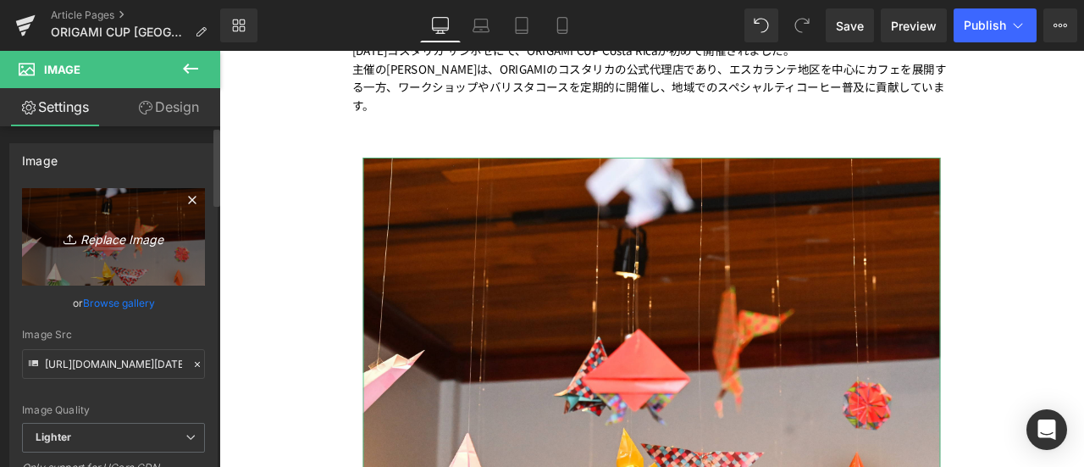
type input "C:\fakepath\Primera Ronda 61.jpg"
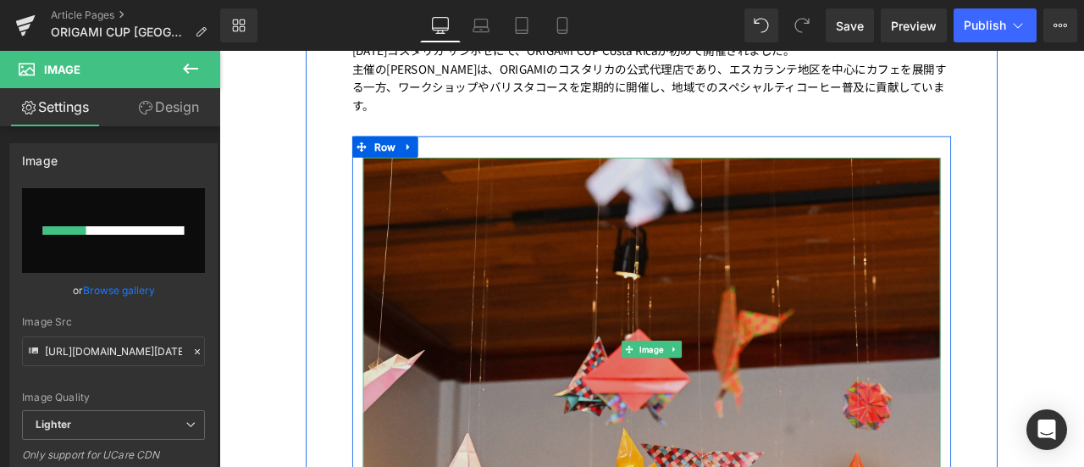
scroll to position [1206, 0]
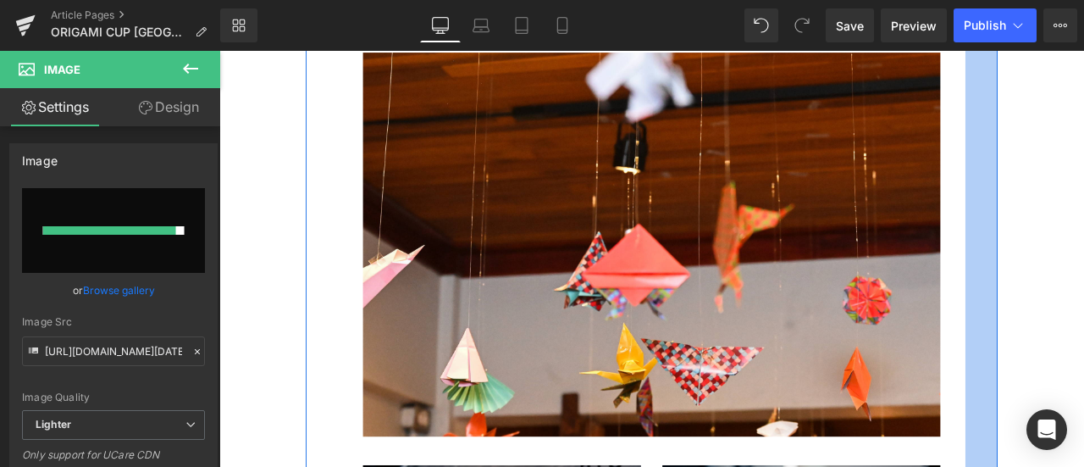
type input "https://ucarecdn.com/85b74576-6ab0-471b-b853-6455945d3b39/-/format/auto/-/previ…"
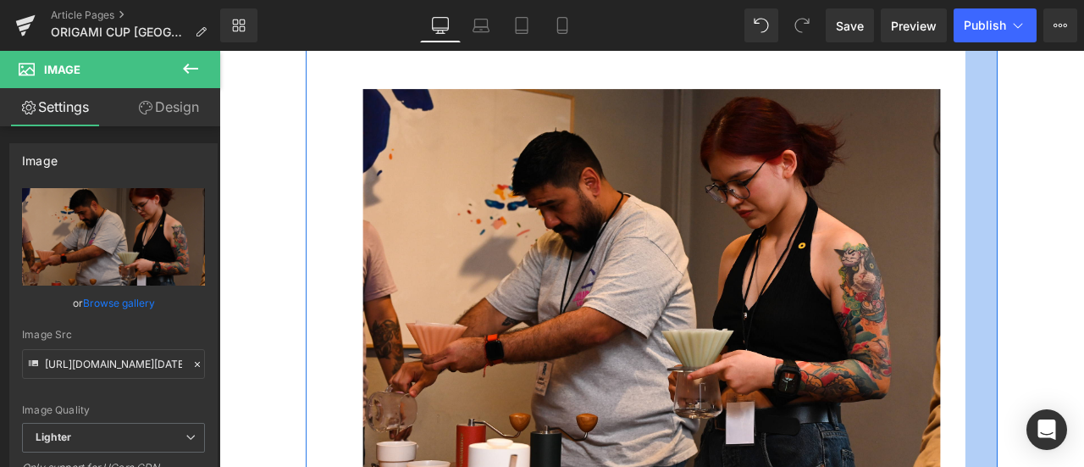
scroll to position [1162, 0]
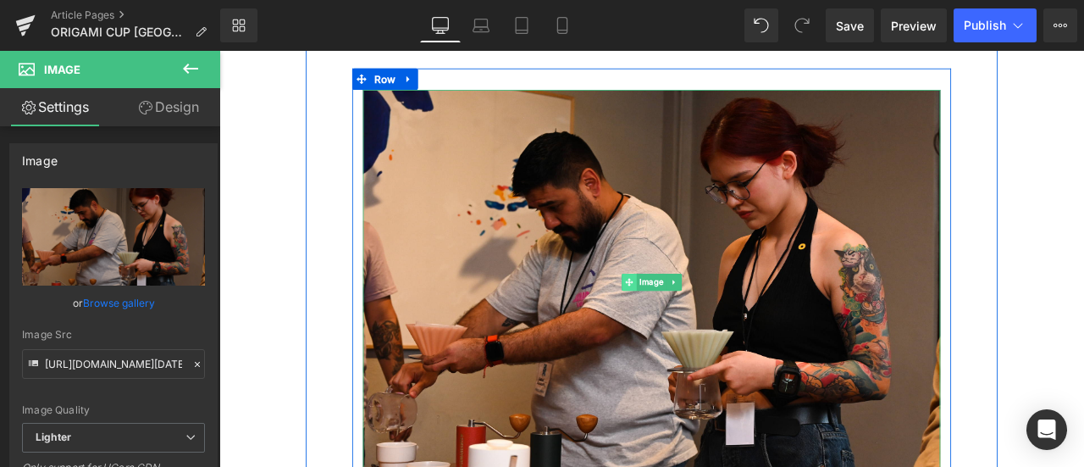
click at [700, 320] on icon at bounding box center [704, 325] width 9 height 10
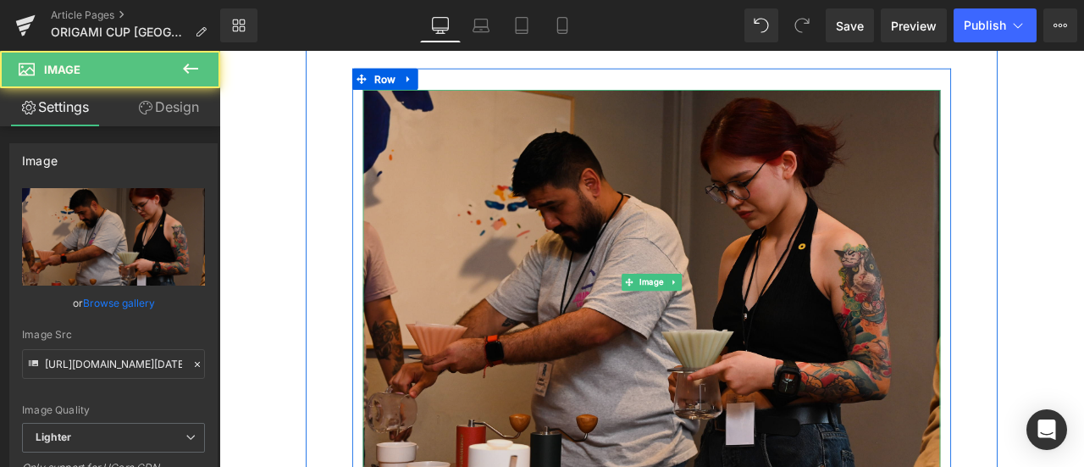
click at [511, 252] on img at bounding box center [732, 325] width 684 height 456
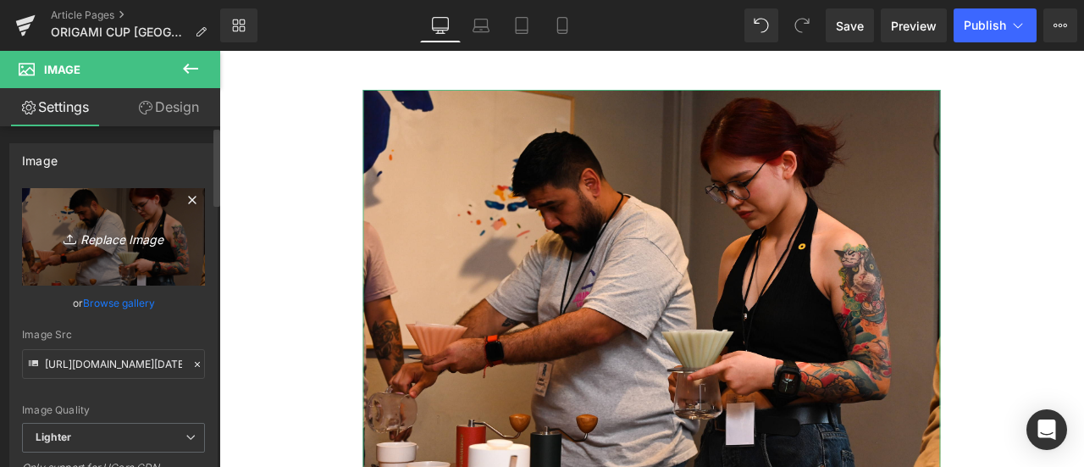
click at [103, 230] on icon "Replace Image" at bounding box center [113, 236] width 135 height 21
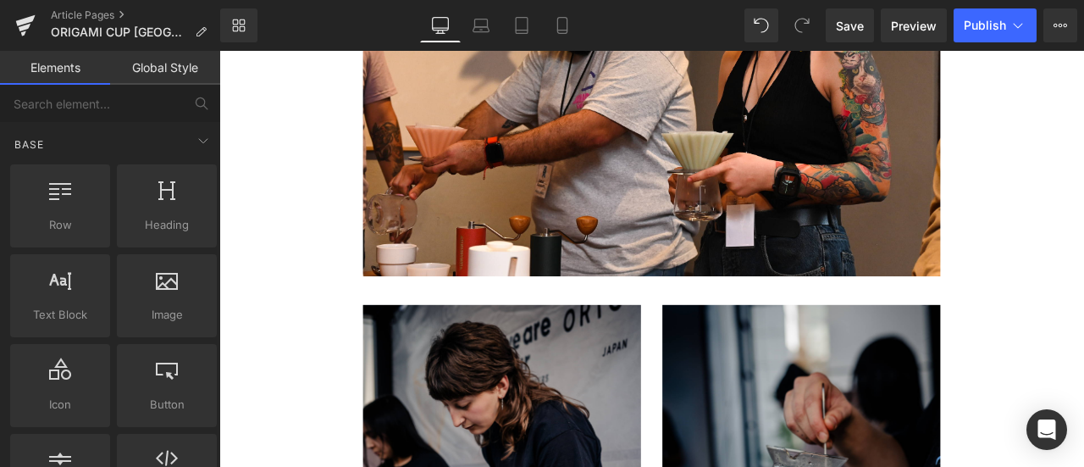
scroll to position [1587, 0]
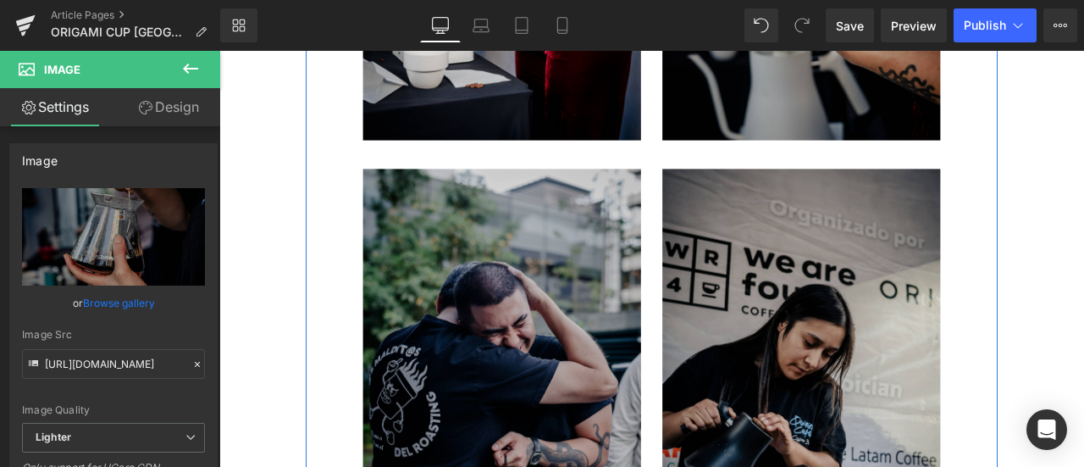
click at [511, 385] on img at bounding box center [554, 438] width 329 height 495
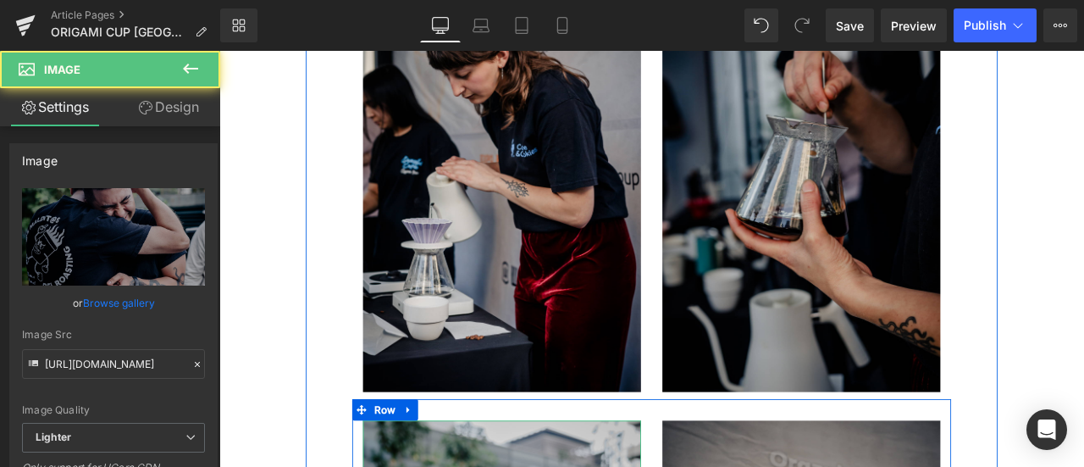
scroll to position [1690, 0]
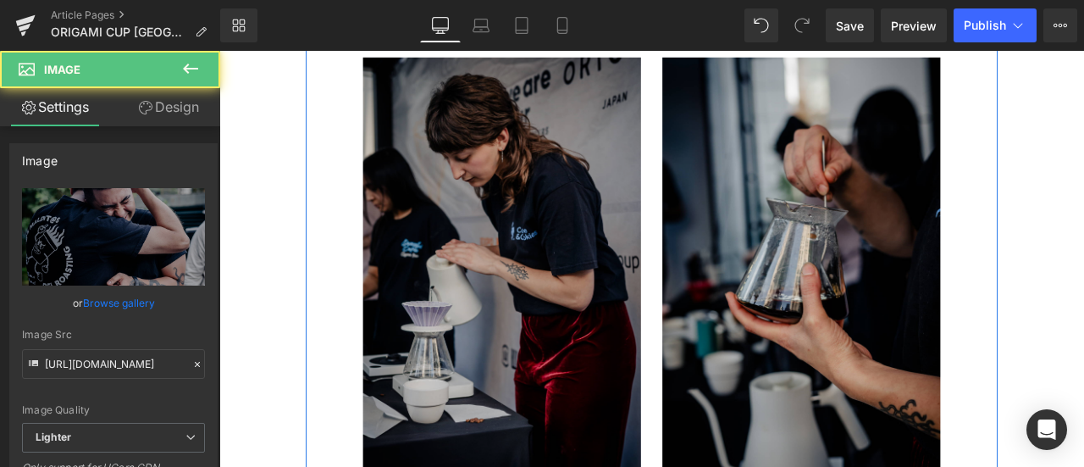
click at [529, 316] on img at bounding box center [554, 305] width 329 height 495
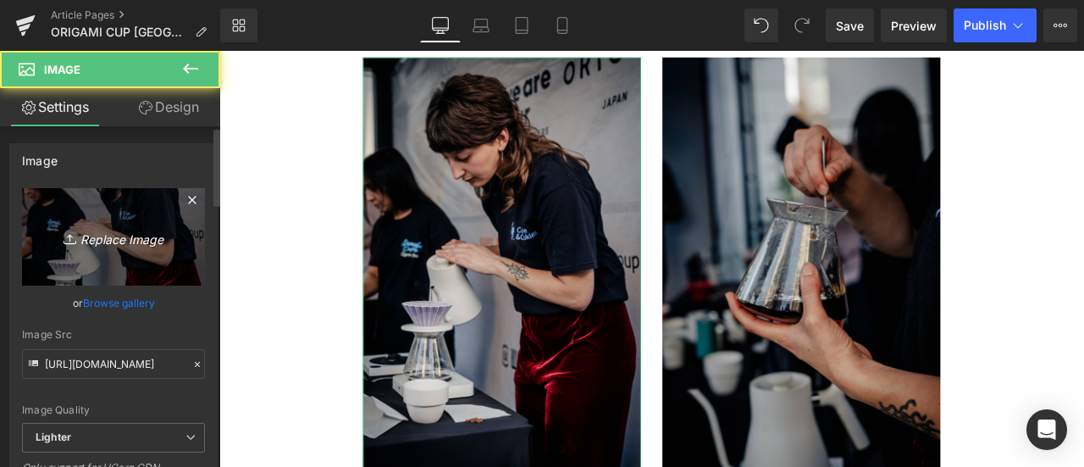
click at [115, 243] on icon "Replace Image" at bounding box center [113, 236] width 135 height 21
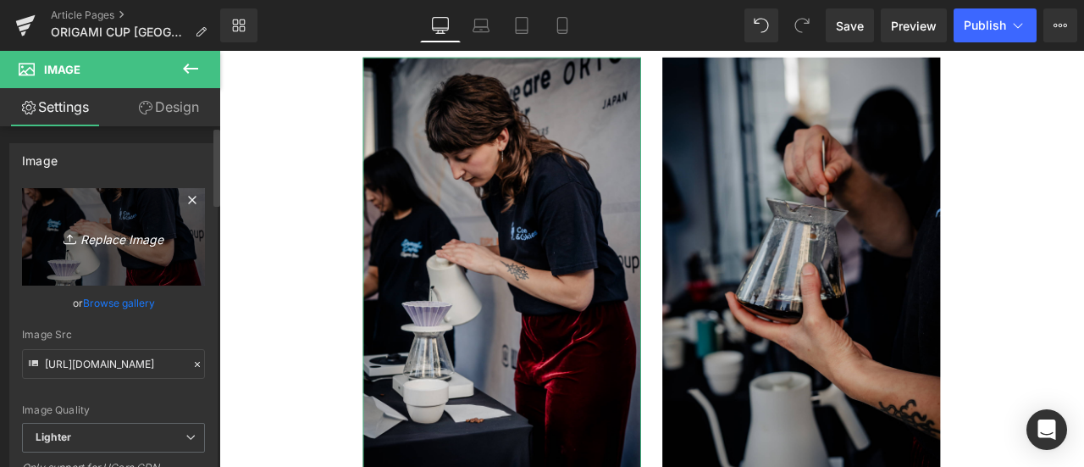
type input "C:\fakepath\Primera Ronda 41.jpg"
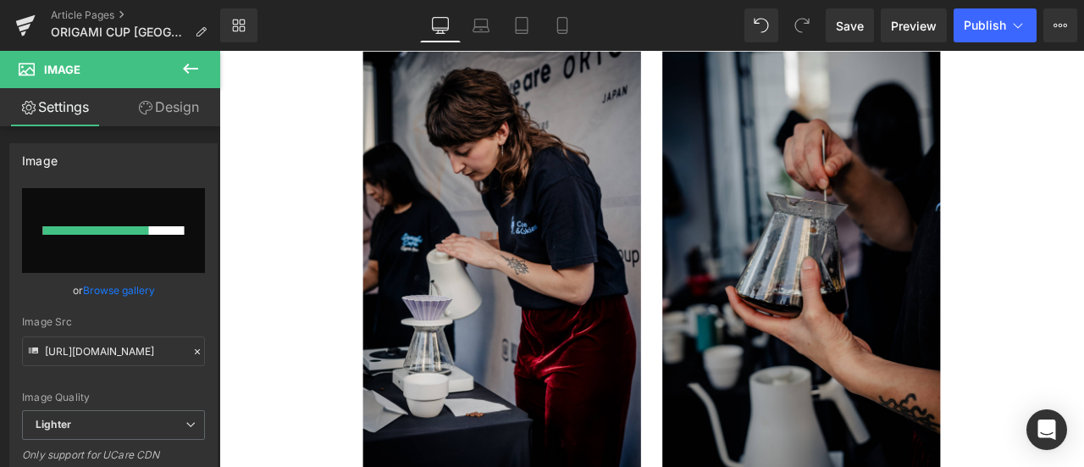
scroll to position [1663, 0]
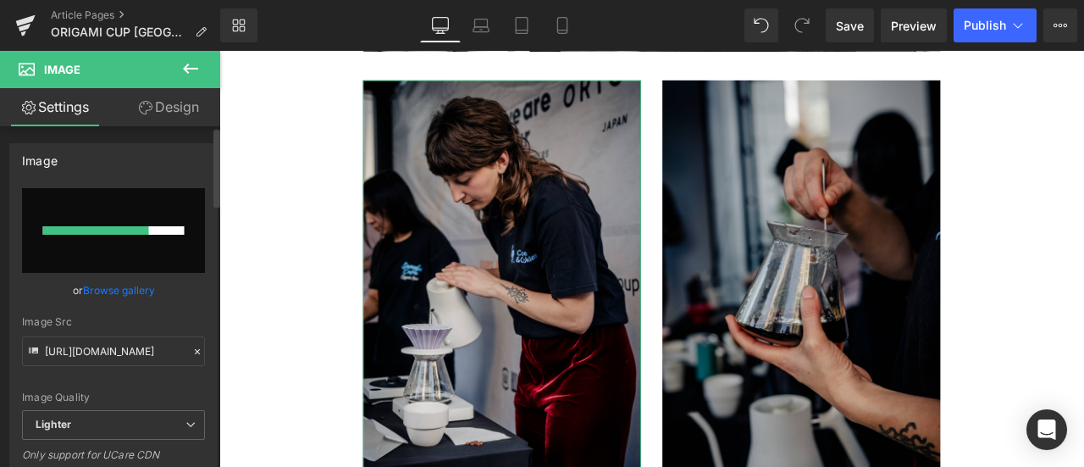
click at [103, 238] on input "file" at bounding box center [113, 230] width 183 height 85
type input "https://ucarecdn.com/a00f126b-85f5-4fad-b82b-d4bf8647f78f/-/format/auto/-/previ…"
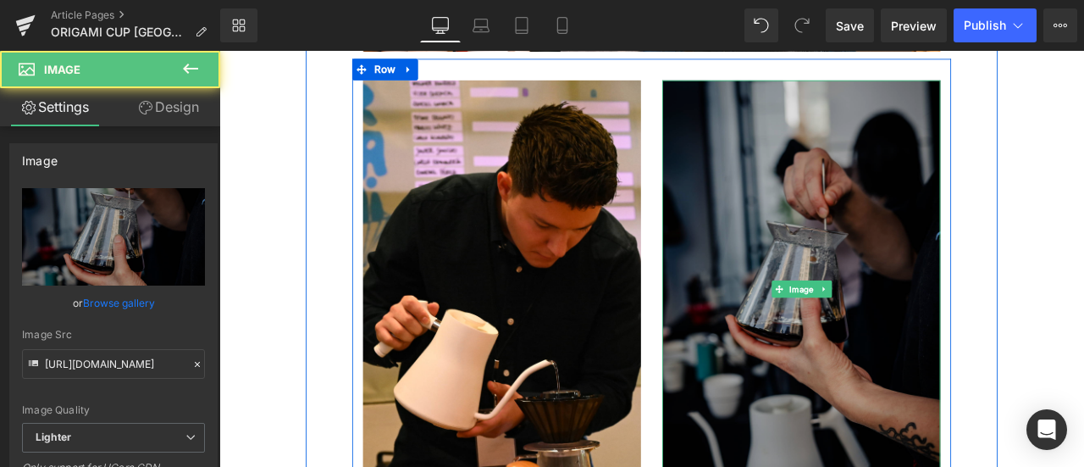
click at [876, 263] on img at bounding box center [908, 333] width 329 height 495
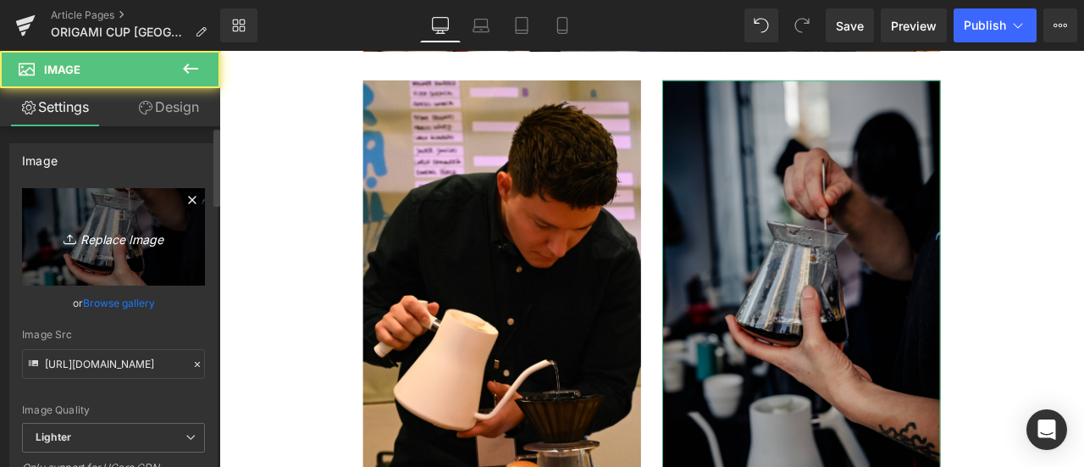
click at [111, 215] on link "Replace Image" at bounding box center [113, 236] width 183 height 97
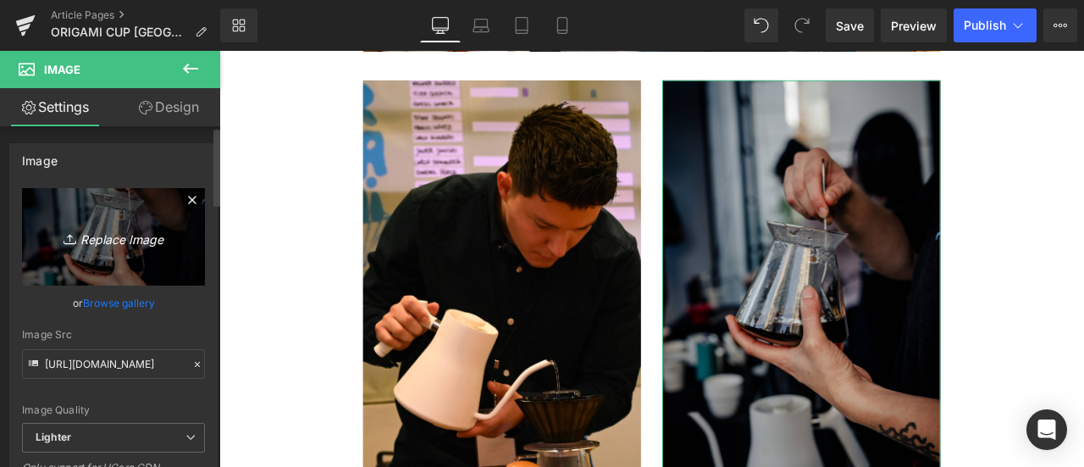
type input "C:\fakepath\Final 10.jpg"
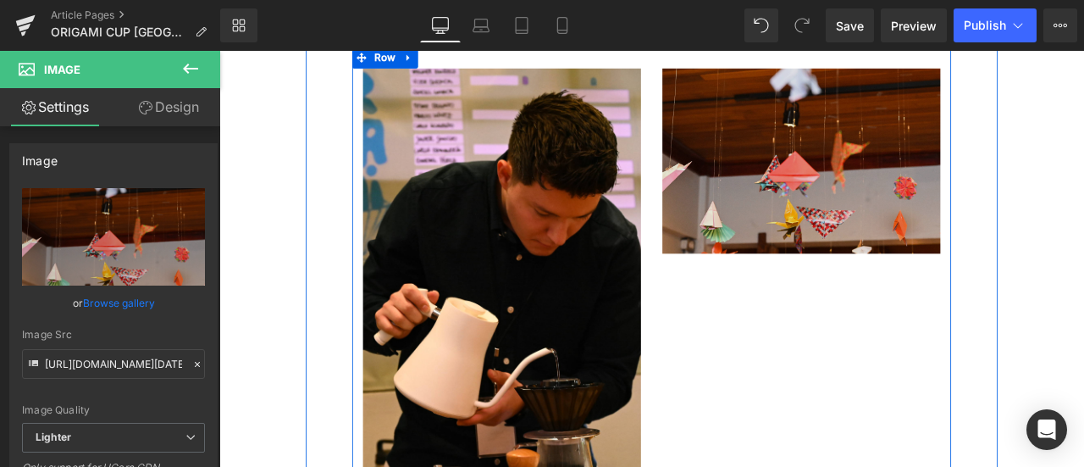
scroll to position [1592, 0]
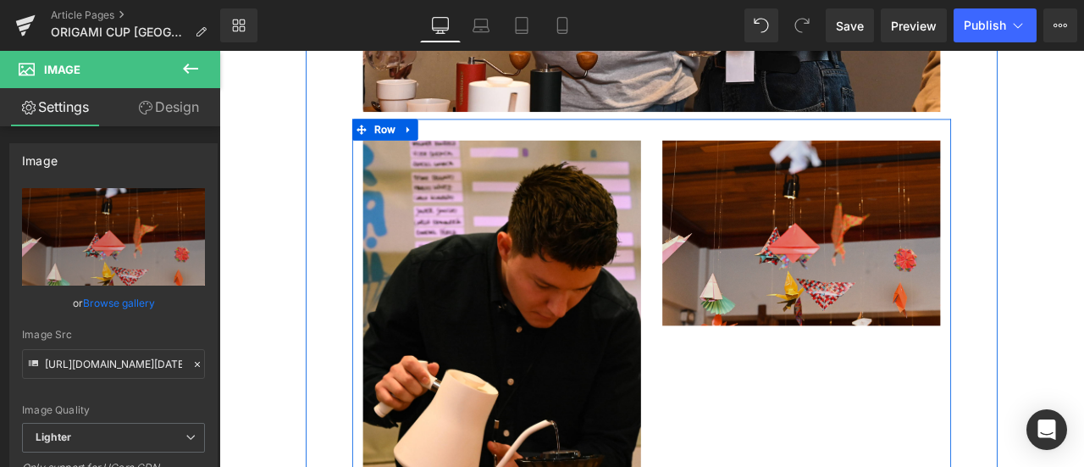
type input "https://ucarecdn.com/4442fe30-2661-4a10-bf8d-f58a74ce8a07/-/format/auto/-/previ…"
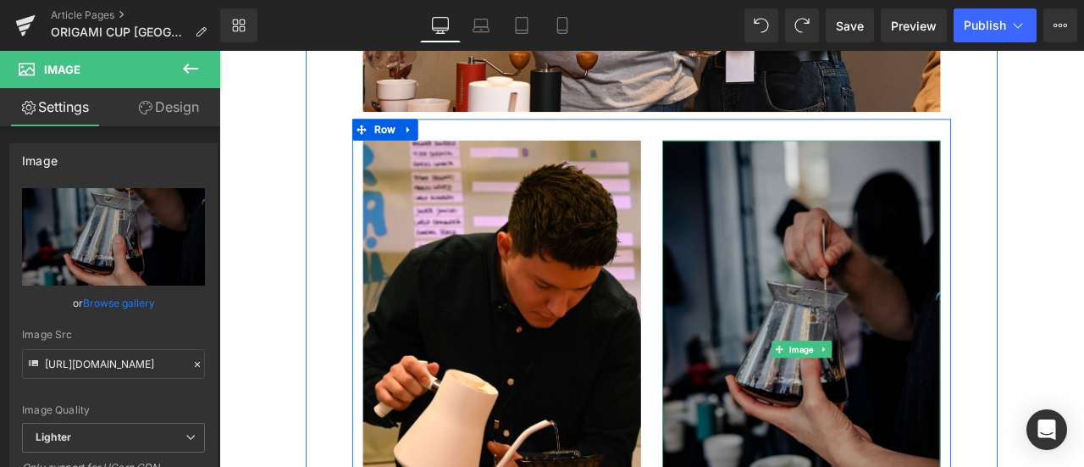
click at [909, 296] on img at bounding box center [908, 404] width 329 height 495
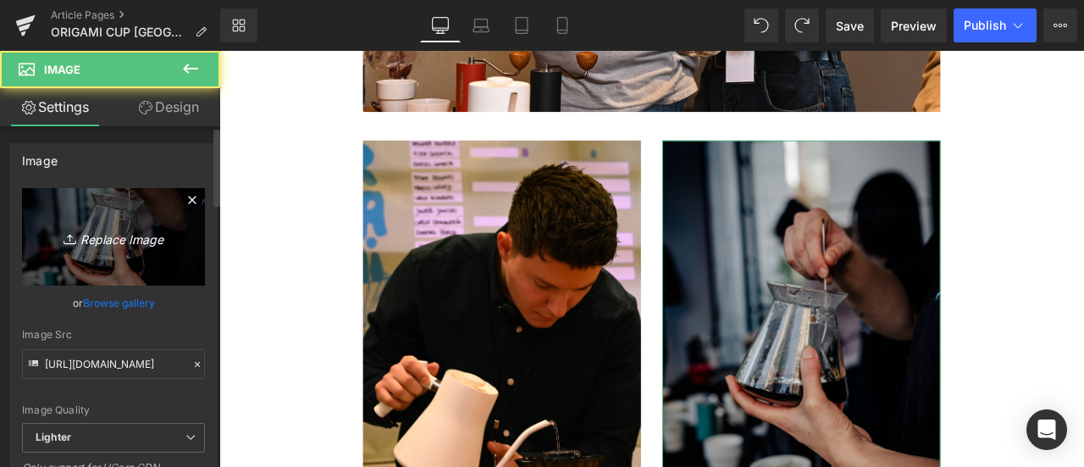
click at [124, 231] on icon "Replace Image" at bounding box center [113, 236] width 135 height 21
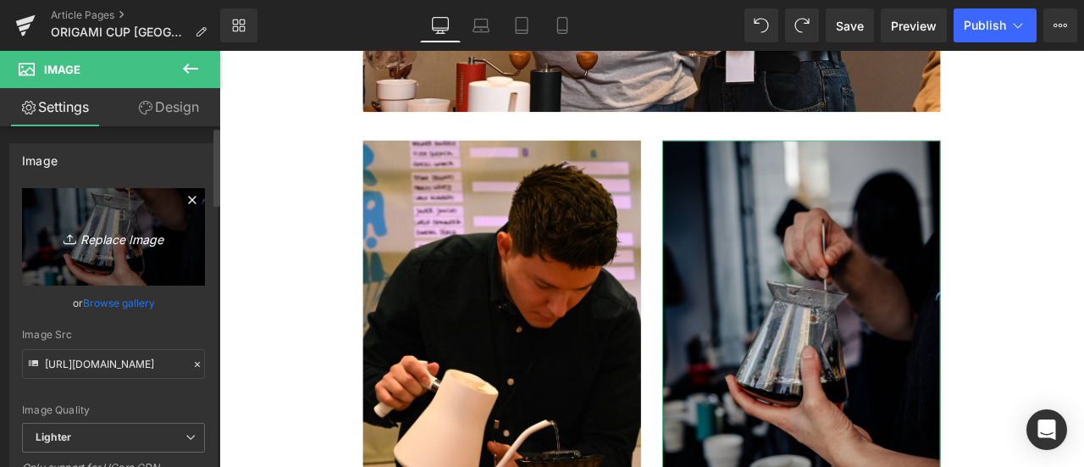
type input "C:\fakepath\Final 05.jpg"
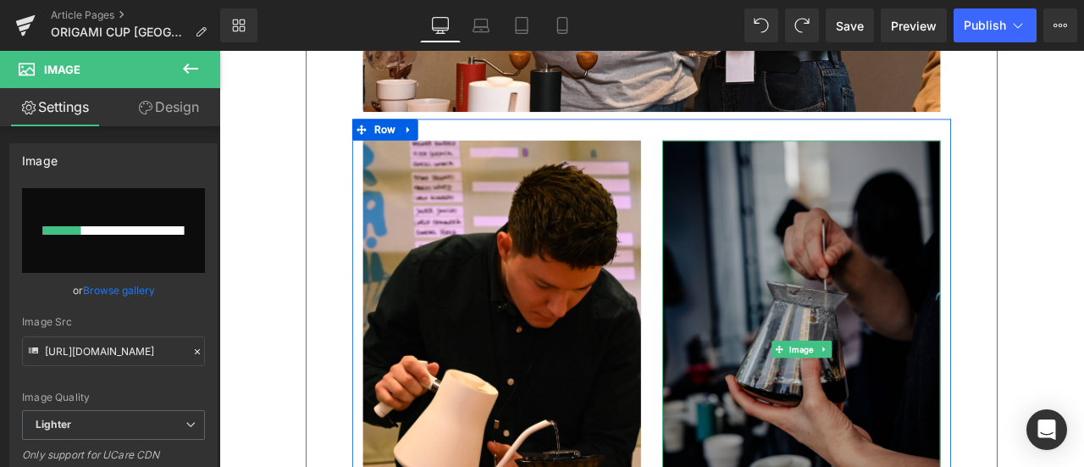
scroll to position [1731, 0]
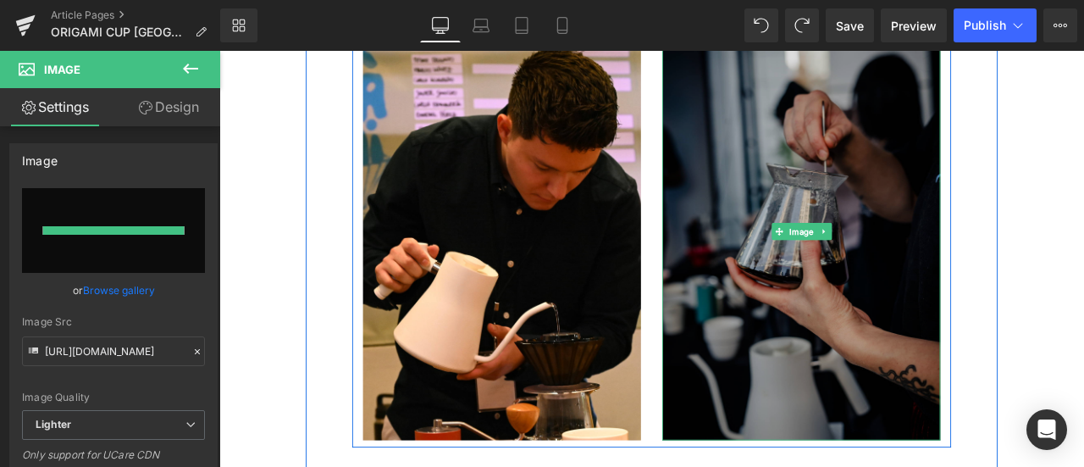
type input "https://ucarecdn.com/122cca4b-71f7-4e27-9c64-8f77c846d349/-/format/auto/-/previ…"
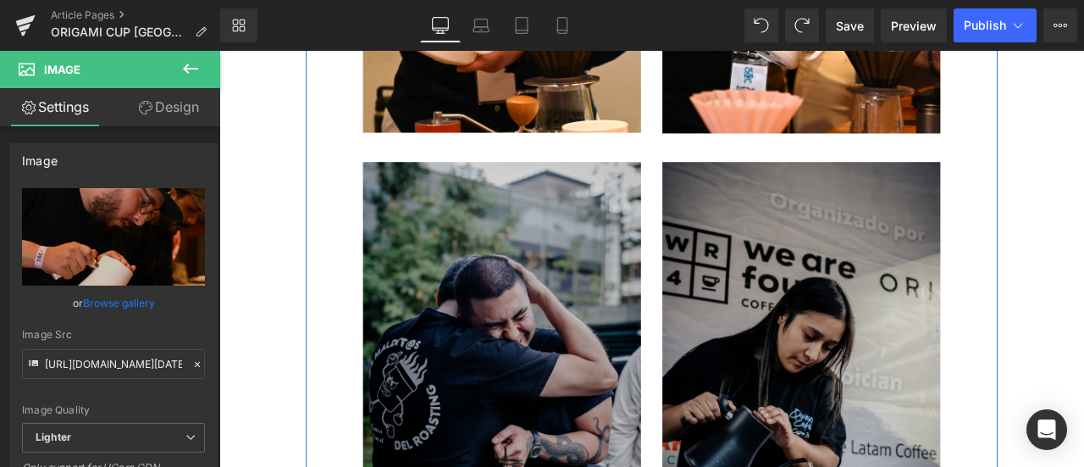
click at [571, 363] on img at bounding box center [554, 430] width 329 height 495
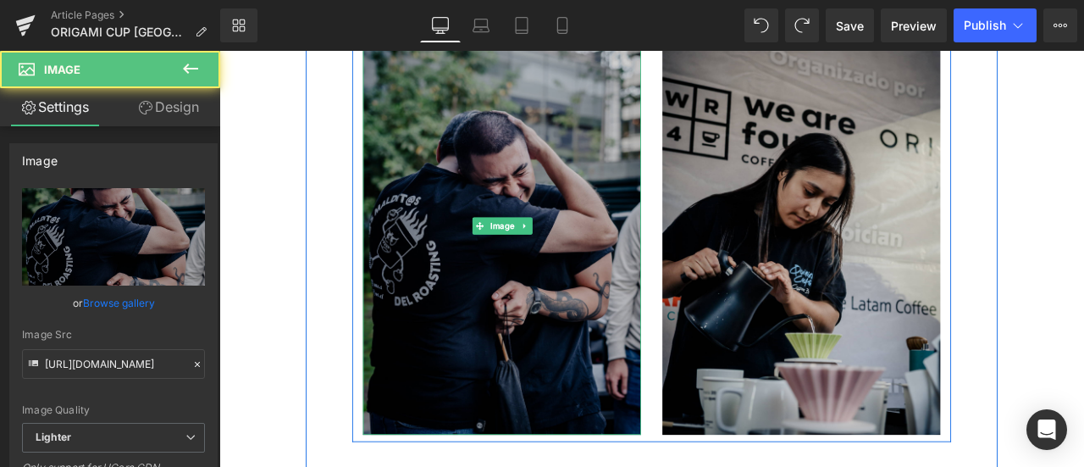
scroll to position [2266, 0]
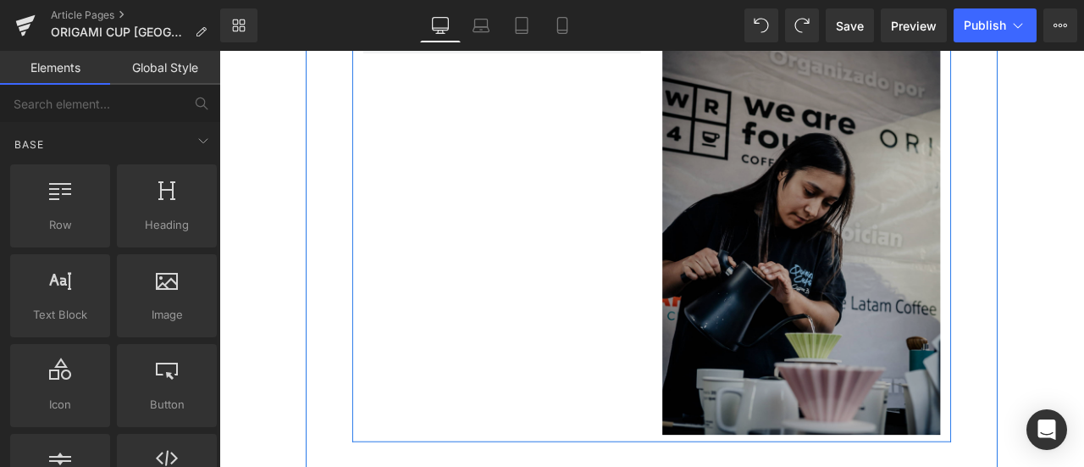
click at [865, 290] on img at bounding box center [908, 259] width 329 height 495
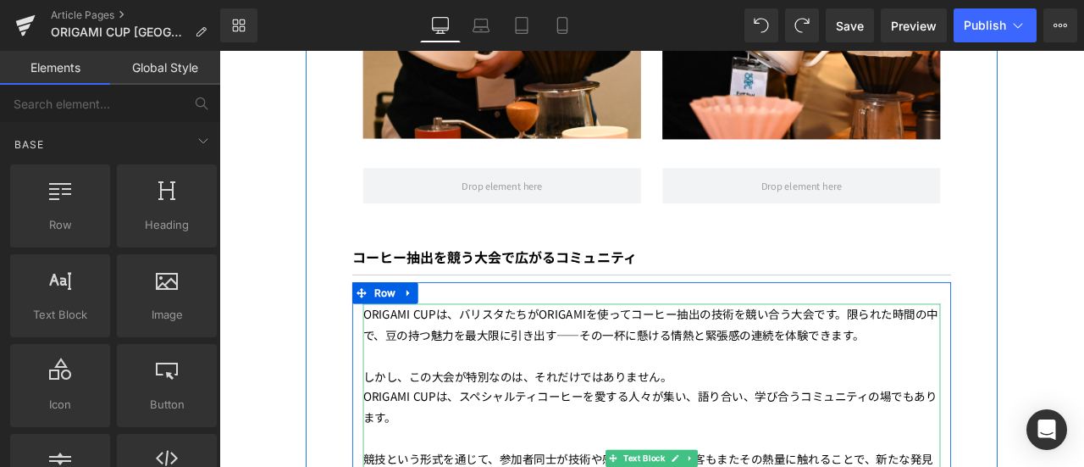
scroll to position [2083, 0]
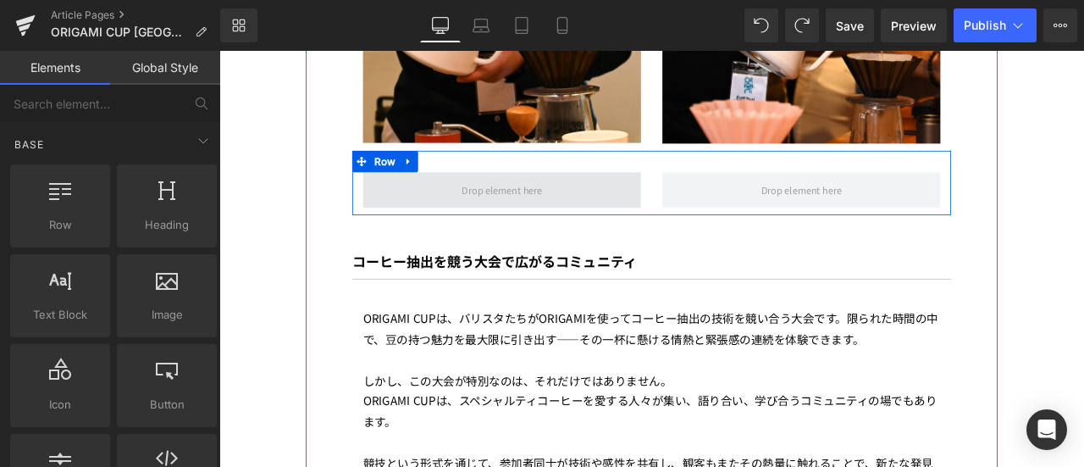
click at [606, 195] on span at bounding box center [554, 216] width 329 height 42
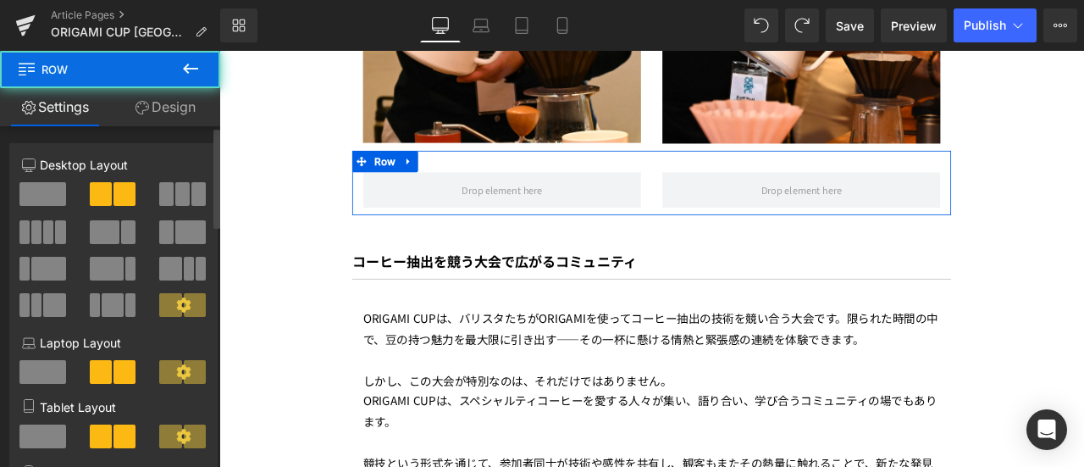
click at [39, 202] on span at bounding box center [42, 194] width 47 height 24
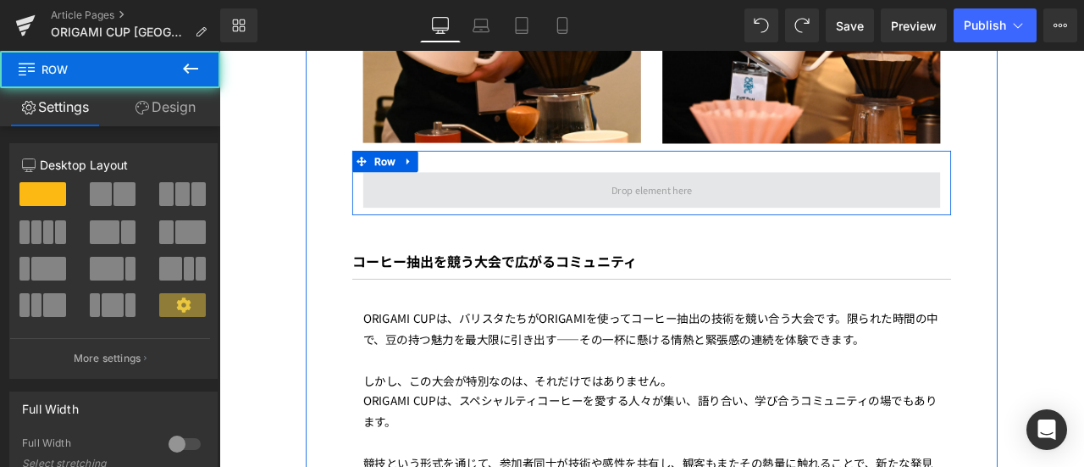
click at [604, 195] on span at bounding box center [732, 216] width 684 height 42
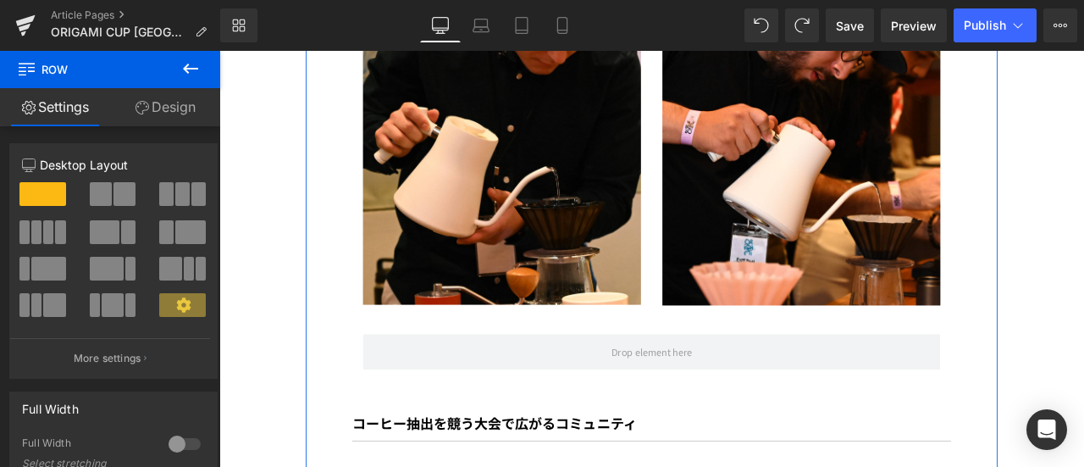
scroll to position [1888, 0]
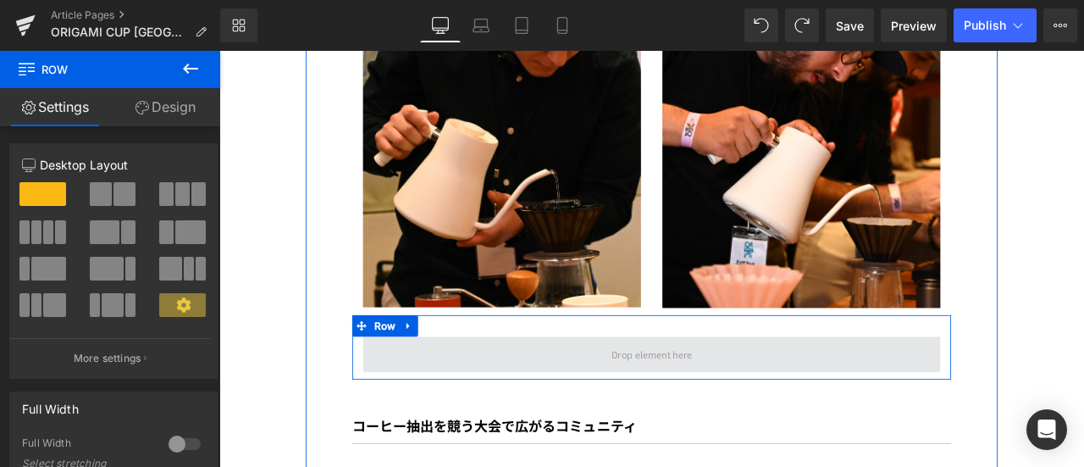
click at [489, 397] on span at bounding box center [732, 411] width 684 height 42
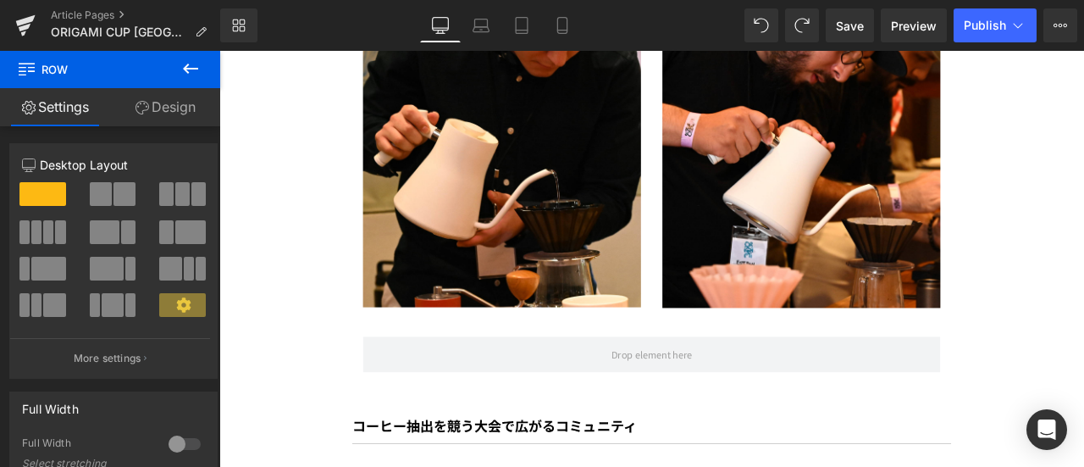
click at [191, 77] on icon at bounding box center [190, 68] width 20 height 20
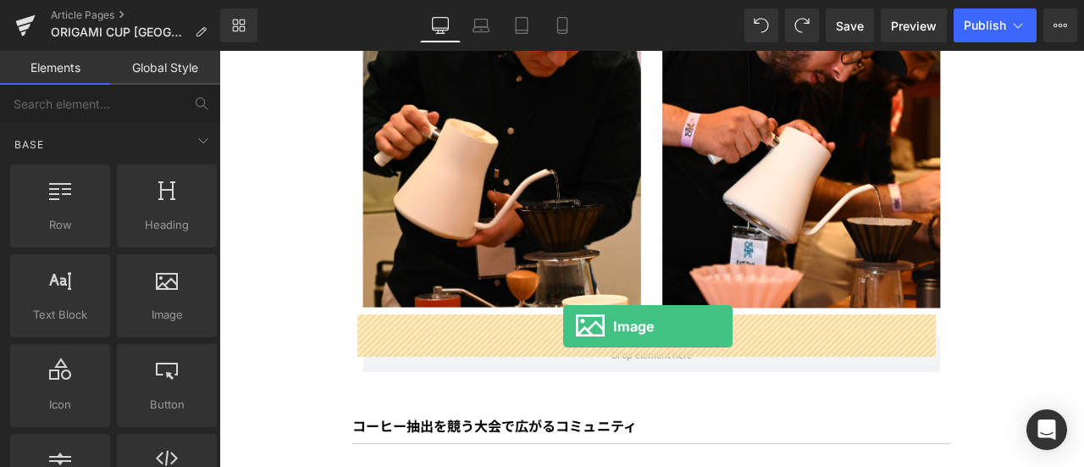
drag, startPoint x: 417, startPoint y: 346, endPoint x: 616, endPoint y: 362, distance: 198.8
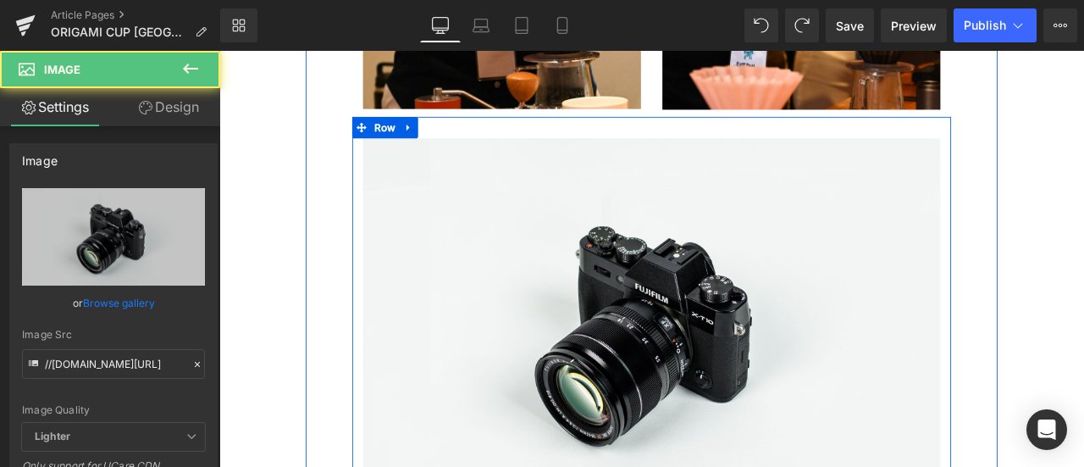
scroll to position [2124, 0]
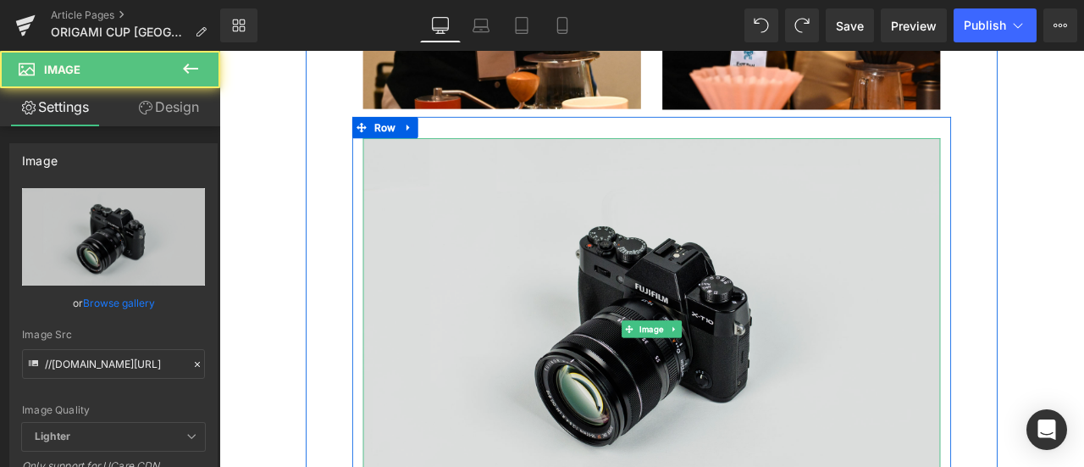
click at [556, 422] on img at bounding box center [732, 380] width 684 height 453
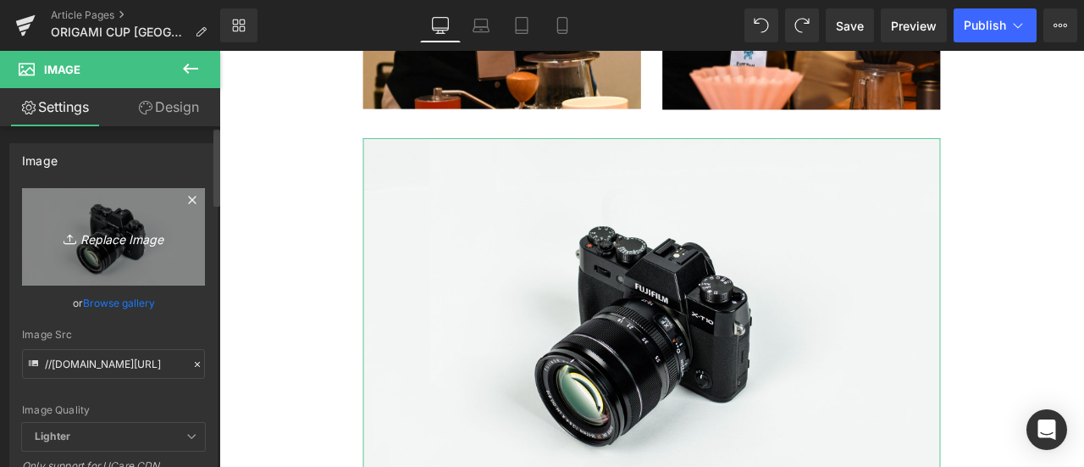
click at [97, 213] on link "Replace Image" at bounding box center [113, 236] width 183 height 97
type input "C:\fakepath\Final 10.jpg"
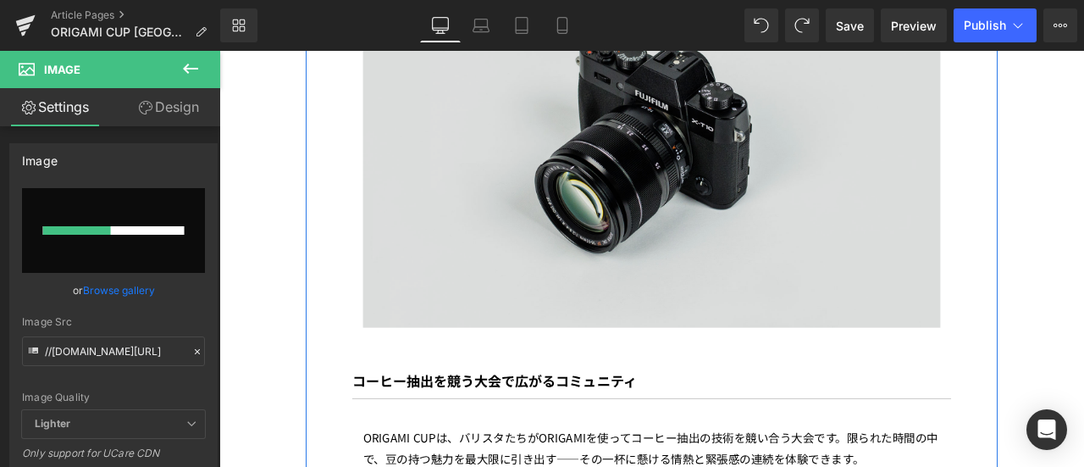
scroll to position [2327, 0]
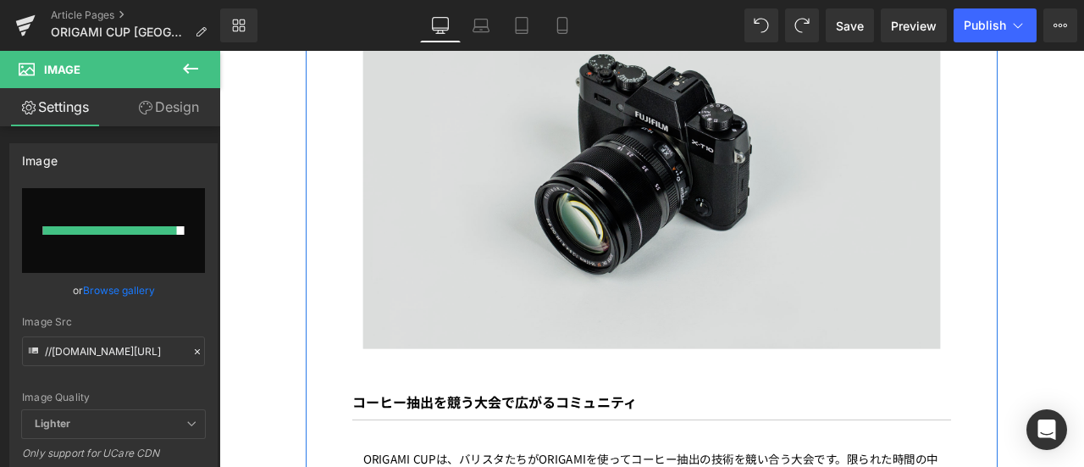
type input "https://ucarecdn.com/7d0a5f9c-f2c5-4d00-8091-5c30dc1ef2f8/-/format/auto/-/previ…"
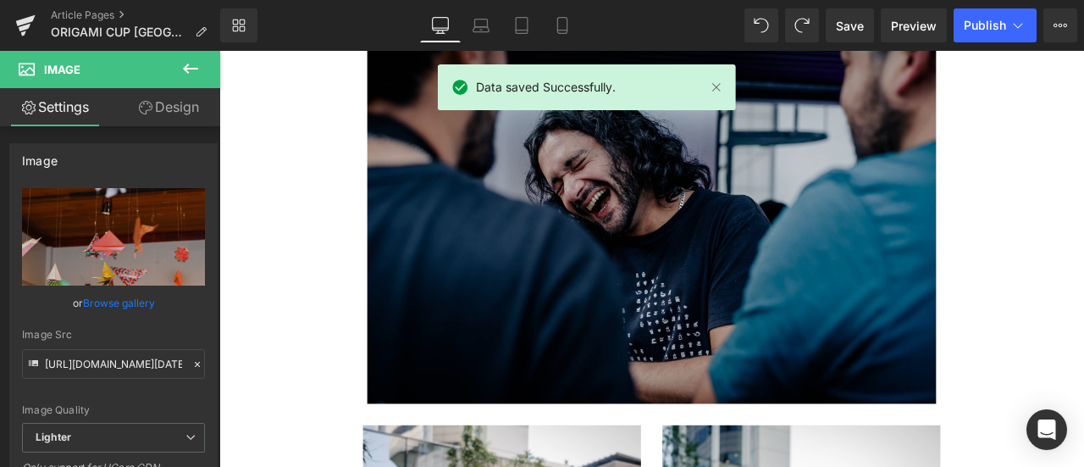
scroll to position [3204, 0]
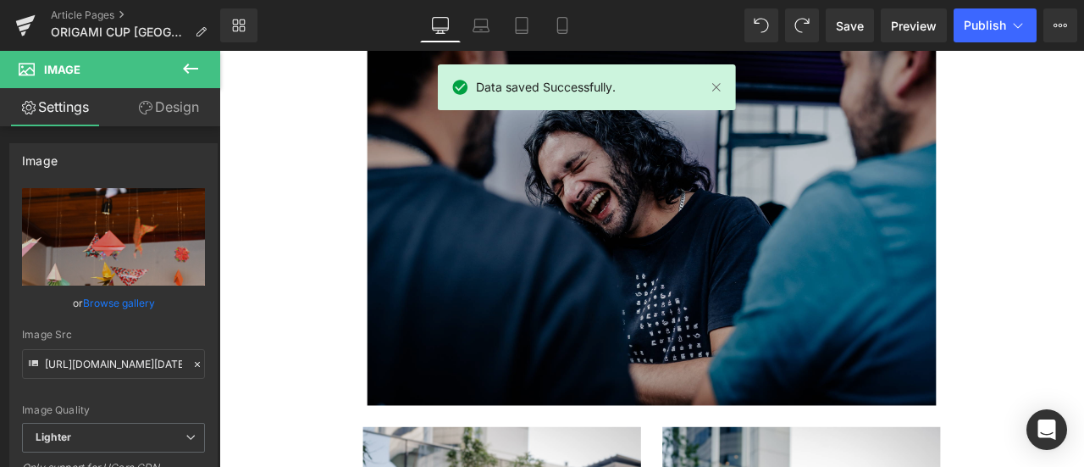
click at [702, 356] on img at bounding box center [732, 246] width 674 height 450
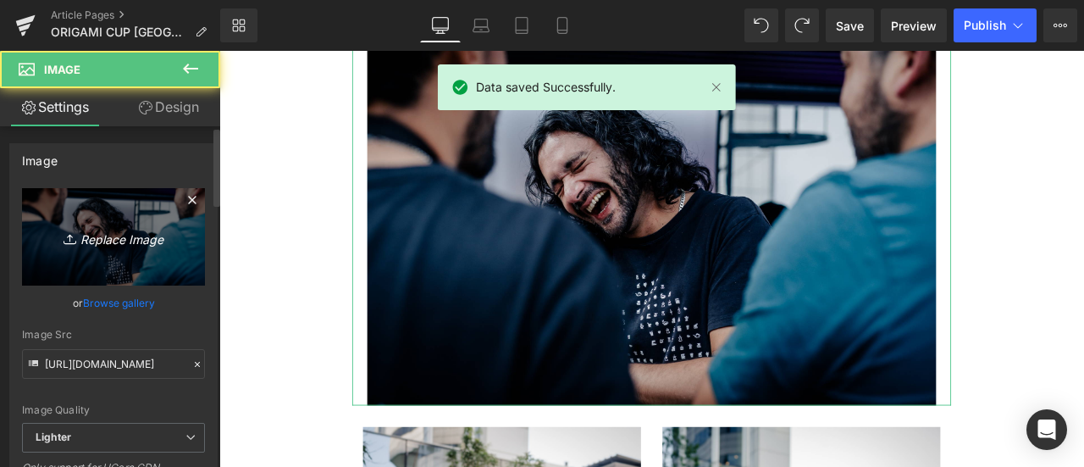
click at [111, 223] on link "Replace Image" at bounding box center [113, 236] width 183 height 97
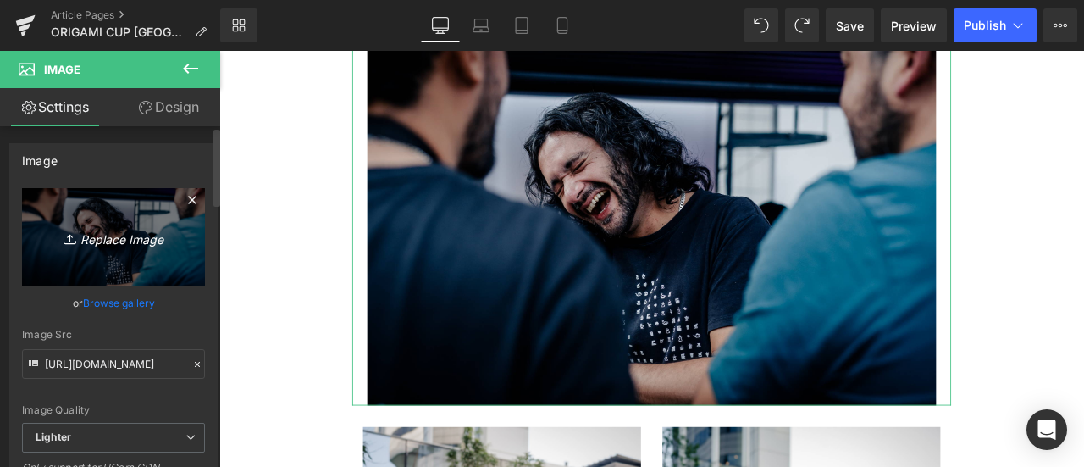
type input "C:\fakepath\Primera Ronda 70.jpg"
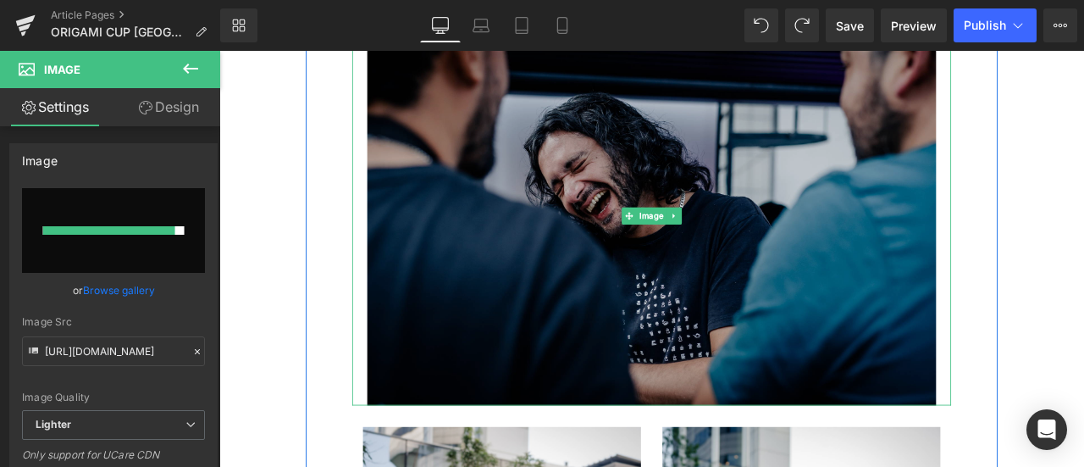
type input "https://ucarecdn.com/0ee38df8-4536-4ff1-bf65-6db0059c3eee/-/format/auto/-/previ…"
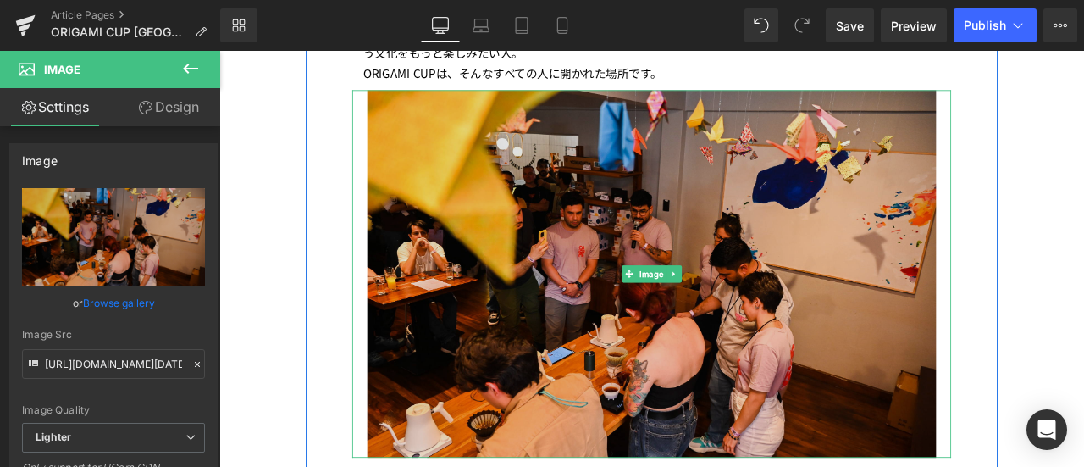
scroll to position [3126, 0]
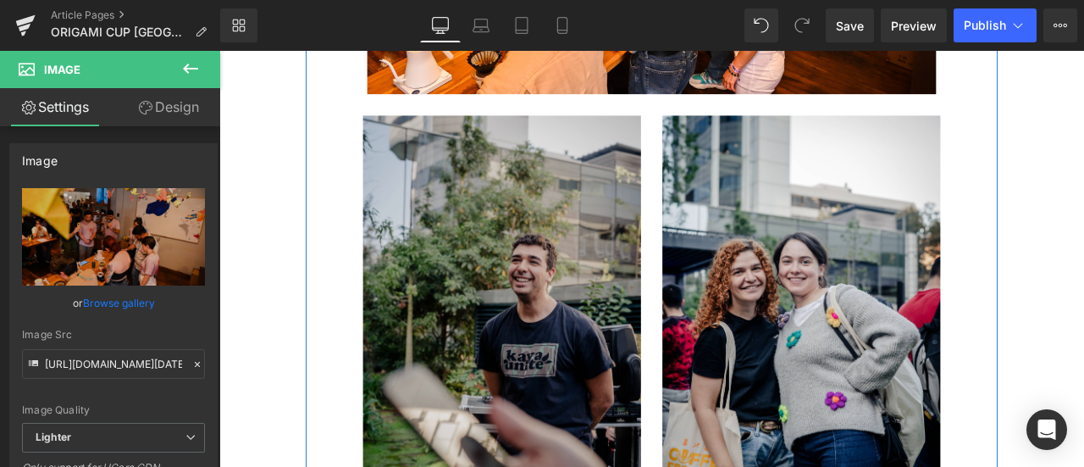
click at [532, 333] on img at bounding box center [554, 375] width 329 height 495
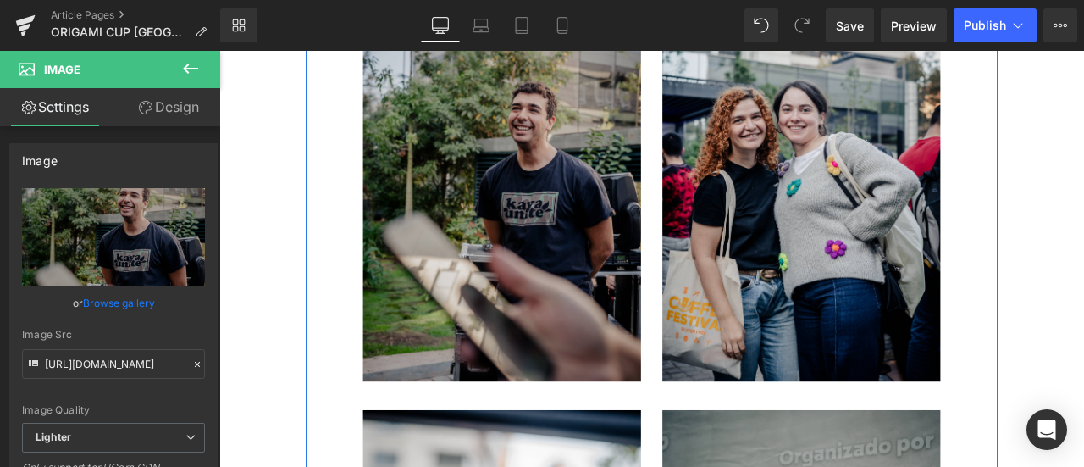
scroll to position [3652, 0]
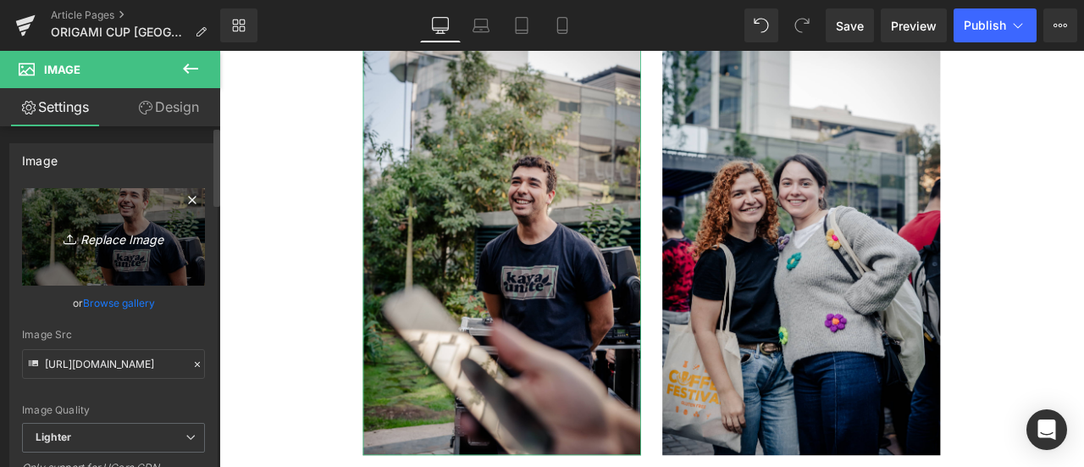
click at [134, 231] on icon "Replace Image" at bounding box center [113, 236] width 135 height 21
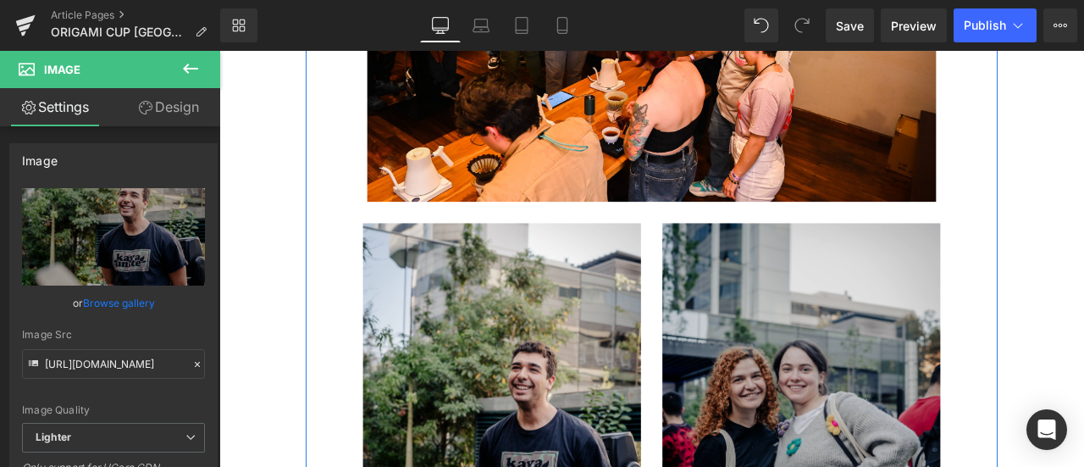
scroll to position [3506, 0]
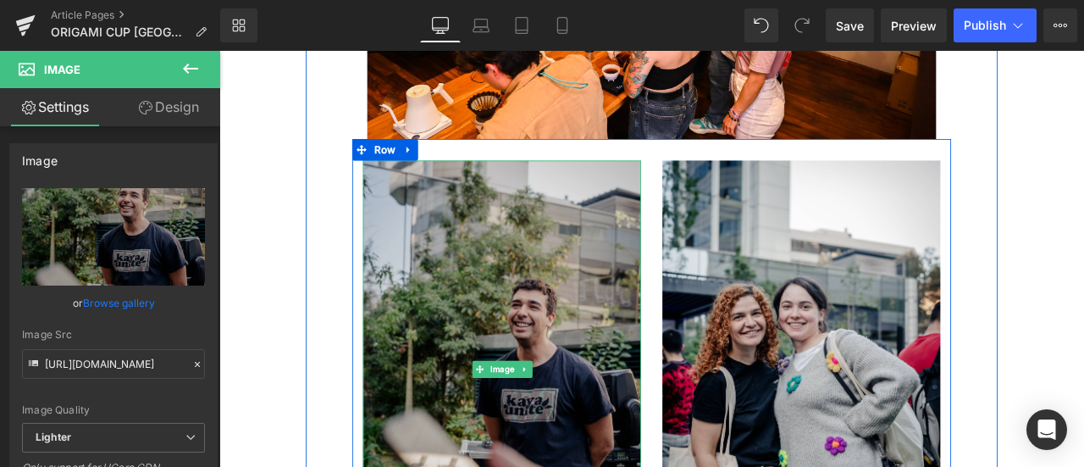
click at [600, 392] on img at bounding box center [554, 427] width 329 height 495
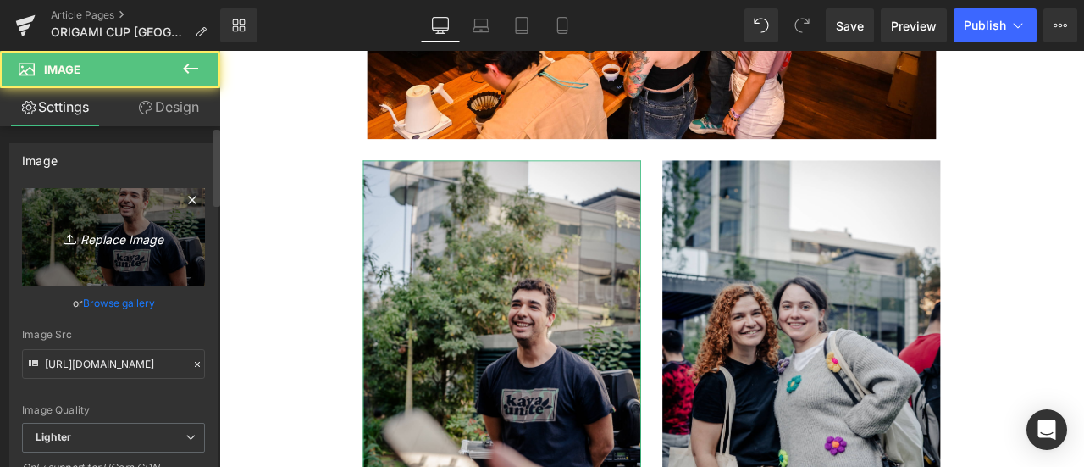
click at [120, 245] on icon "Replace Image" at bounding box center [113, 236] width 135 height 21
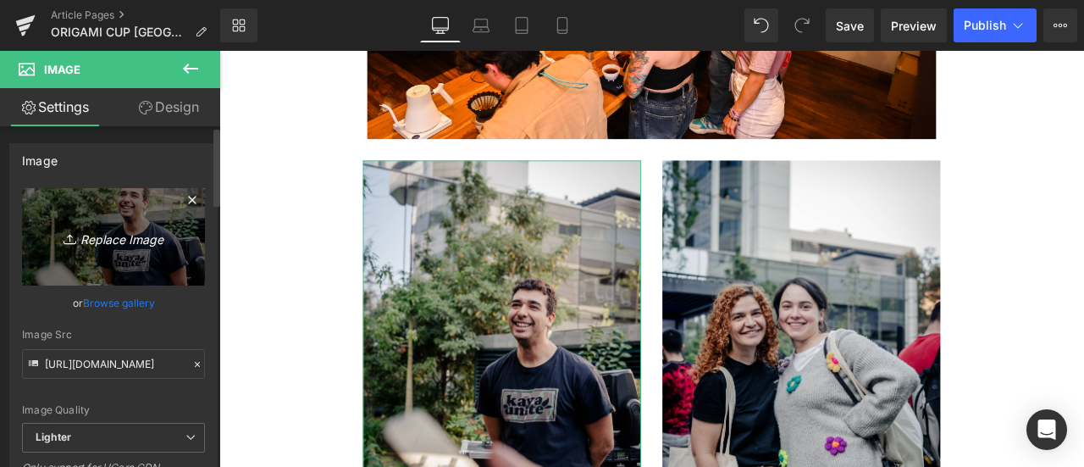
type input "C:\fakepath\Primera Ronda 79.jpg"
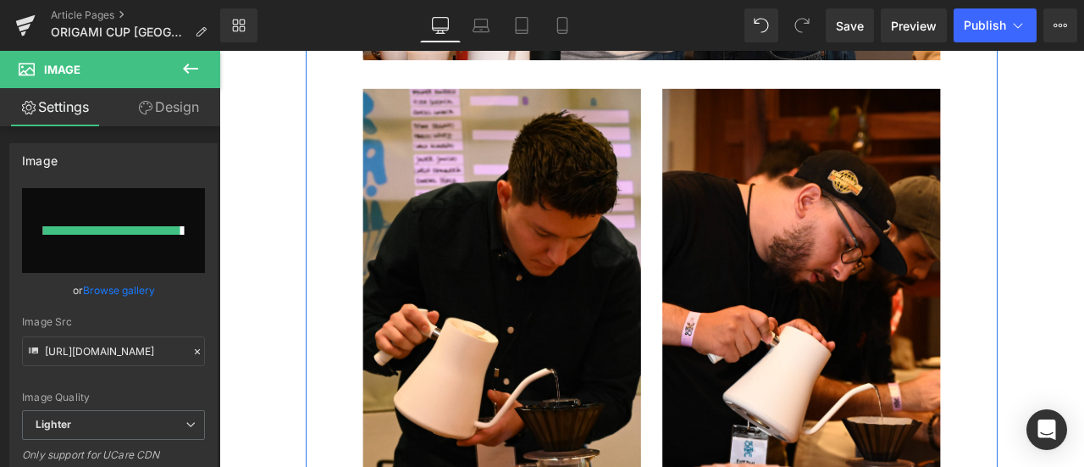
type input "https://ucarecdn.com/2d14f981-2c5d-4c88-b179-f8460fda4e40/-/format/auto/-/previ…"
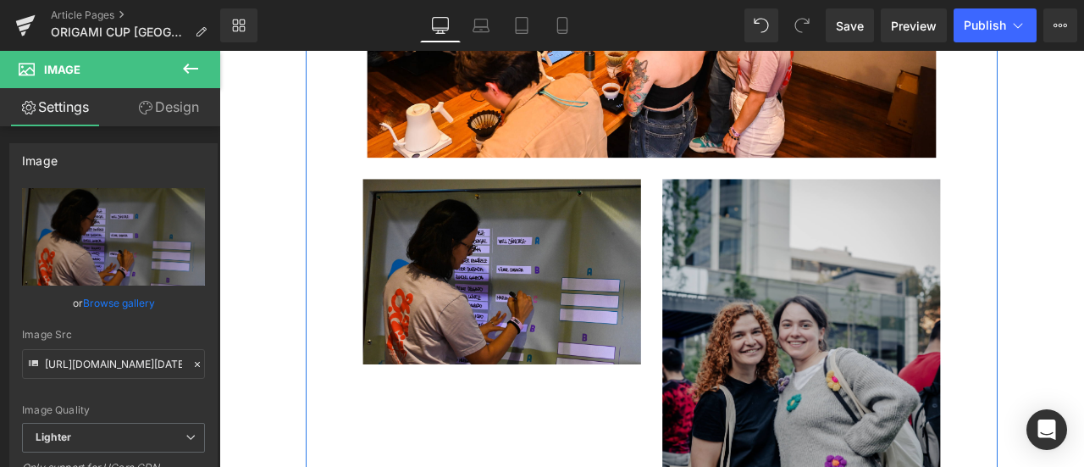
scroll to position [3547, 0]
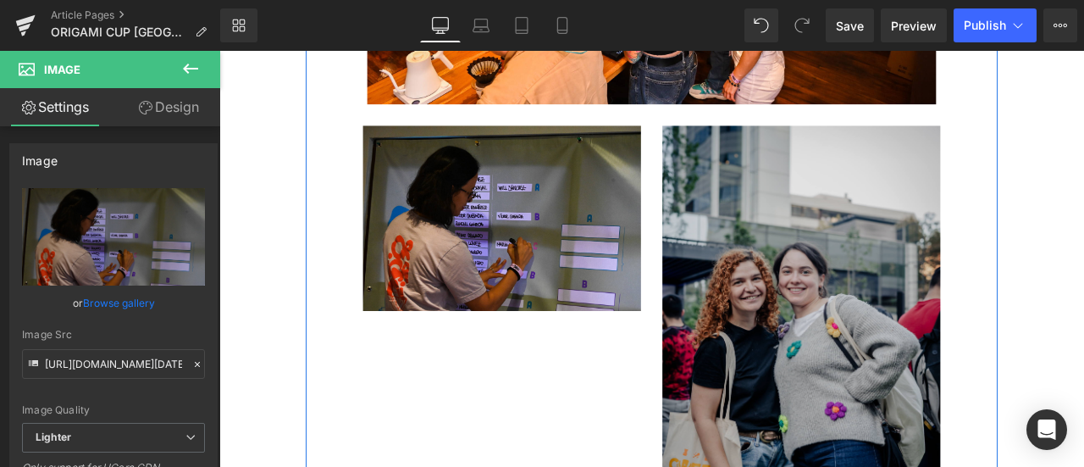
click at [749, 379] on img at bounding box center [908, 387] width 329 height 495
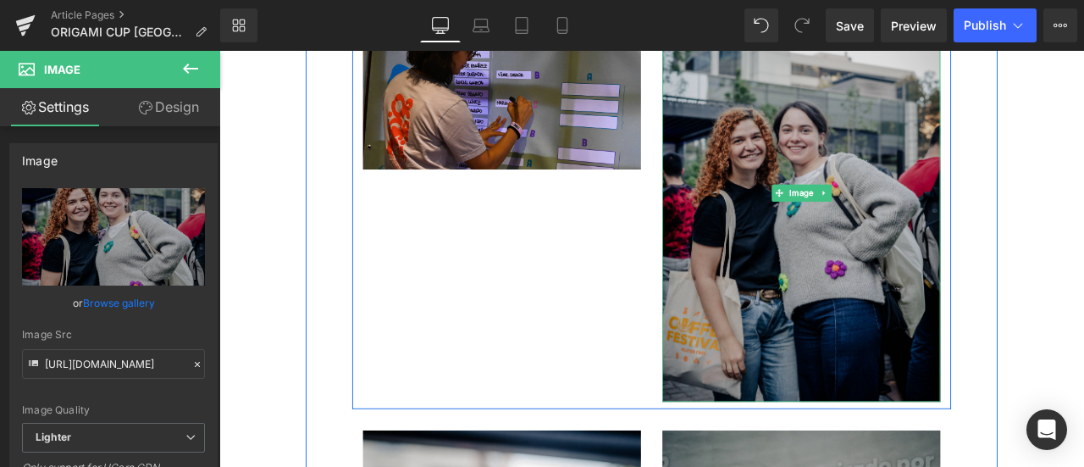
scroll to position [3697, 0]
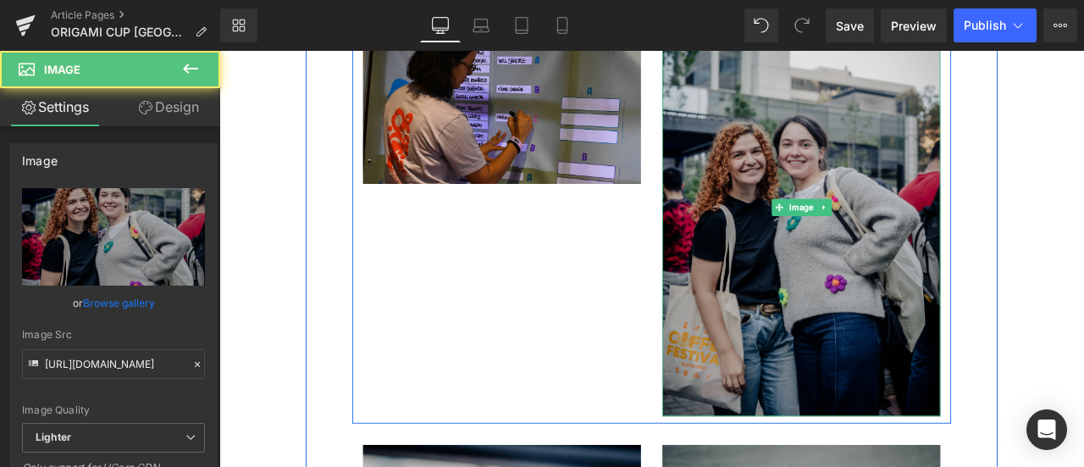
click at [908, 342] on img at bounding box center [908, 236] width 329 height 495
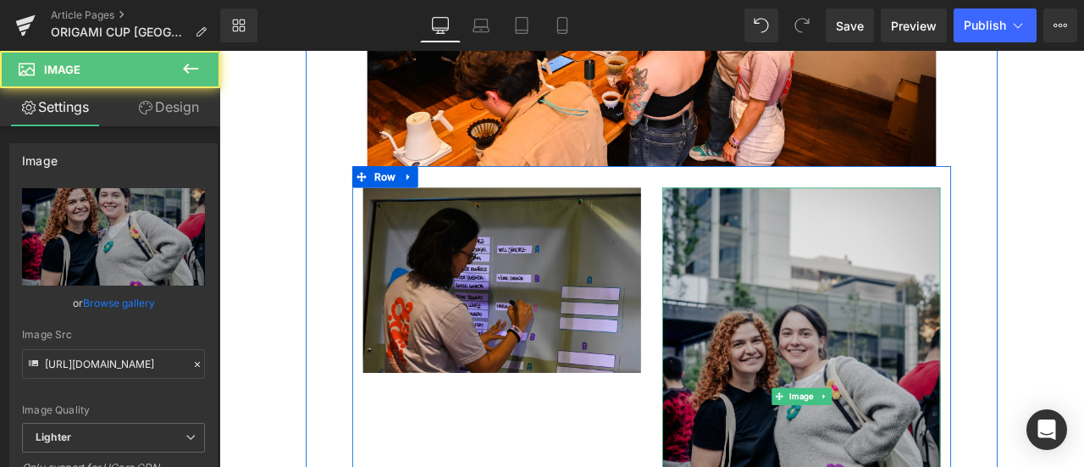
click at [892, 289] on img at bounding box center [908, 460] width 329 height 495
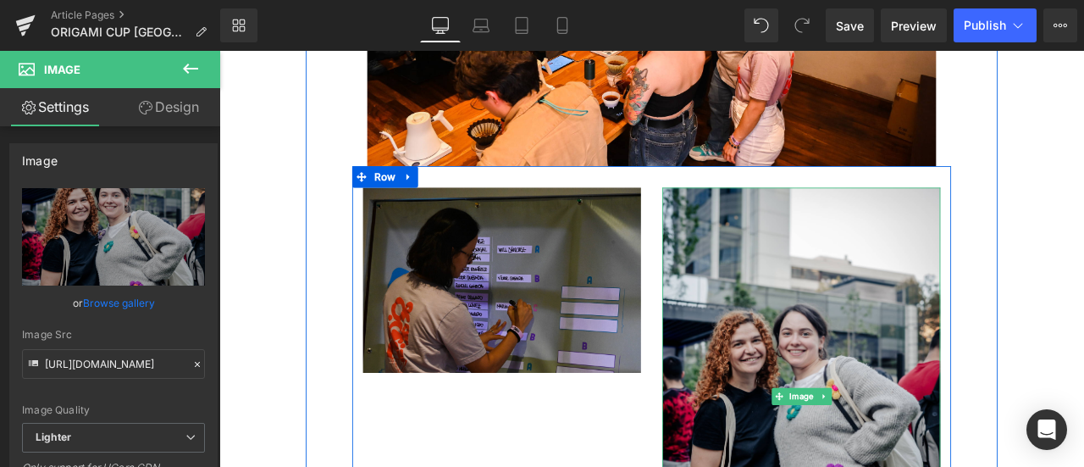
click at [576, 320] on img at bounding box center [554, 322] width 329 height 219
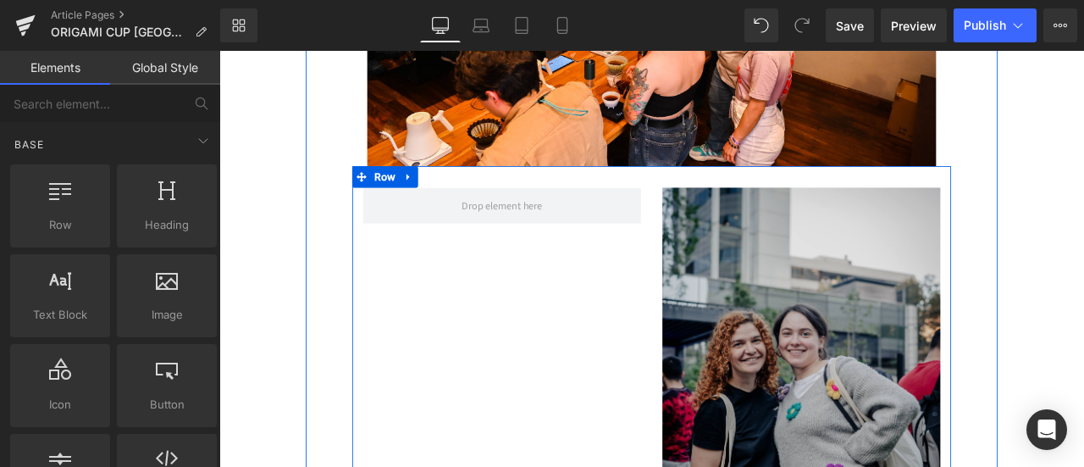
click at [854, 325] on img at bounding box center [908, 460] width 329 height 495
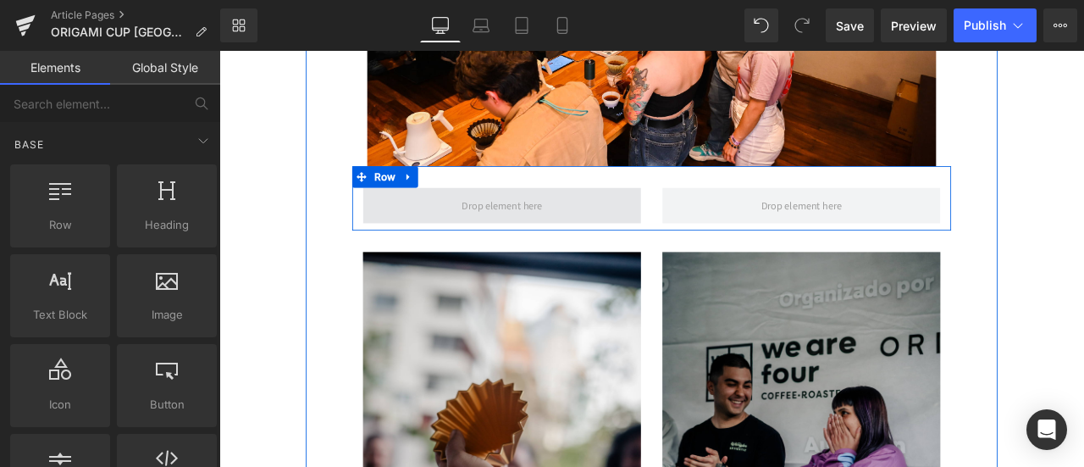
click at [597, 220] on span at bounding box center [554, 233] width 108 height 28
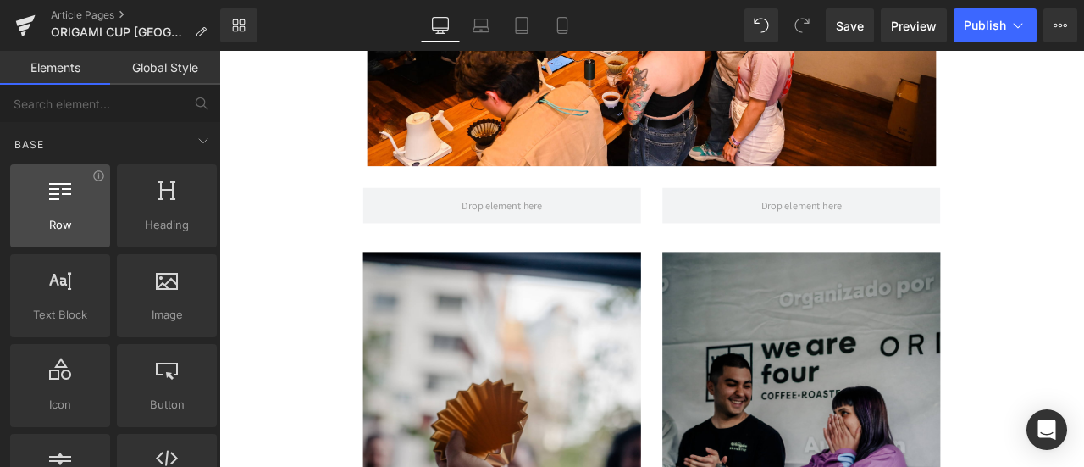
click at [50, 217] on span "Row" at bounding box center [60, 225] width 90 height 18
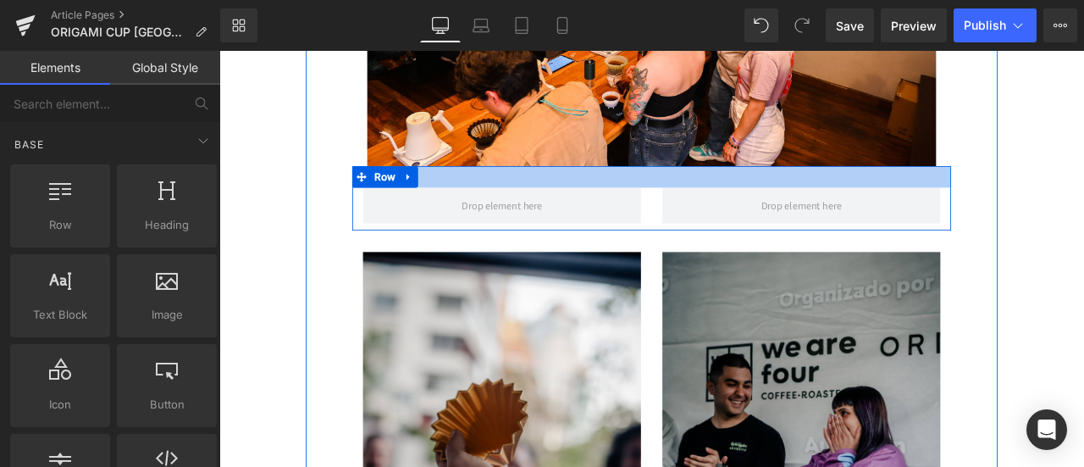
click at [508, 187] on div at bounding box center [732, 199] width 710 height 25
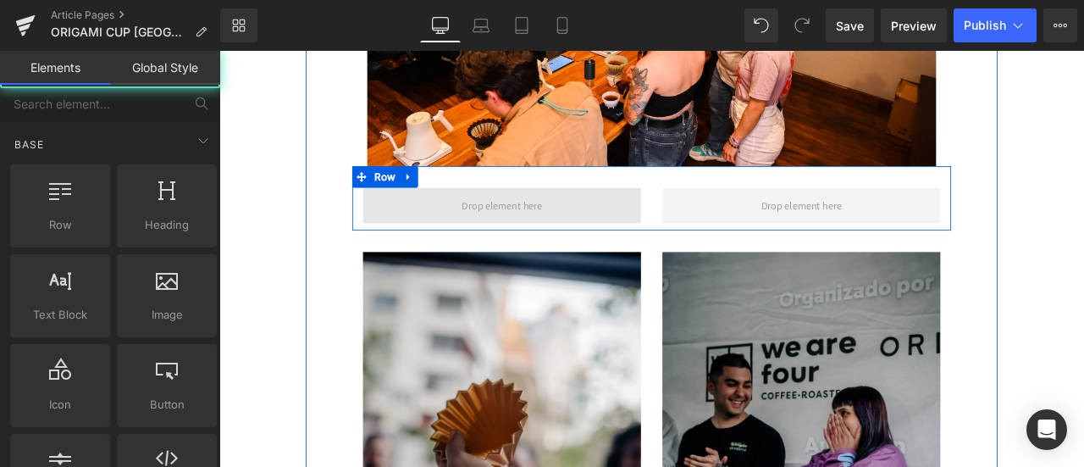
click at [501, 219] on span at bounding box center [554, 233] width 108 height 28
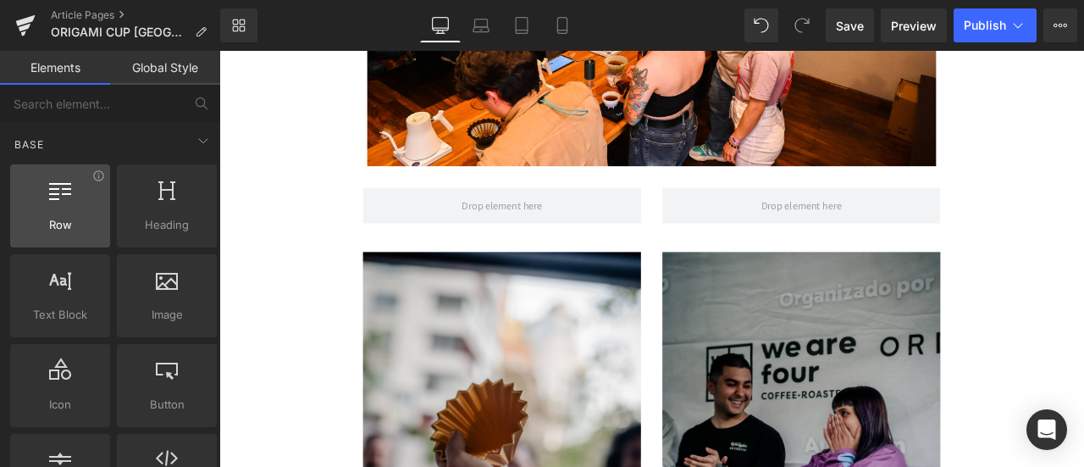
click at [76, 206] on div at bounding box center [60, 197] width 90 height 38
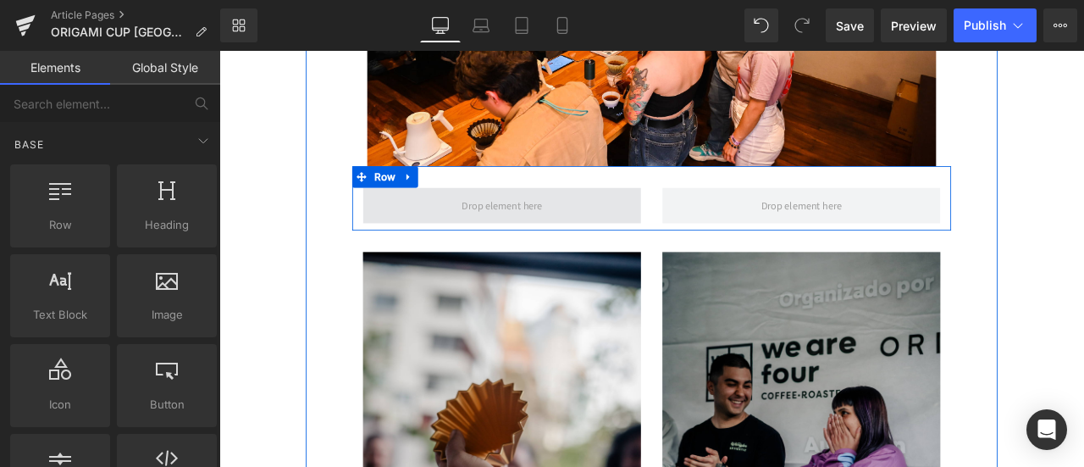
click at [556, 219] on span at bounding box center [554, 233] width 108 height 28
click at [681, 213] on span at bounding box center [554, 234] width 329 height 42
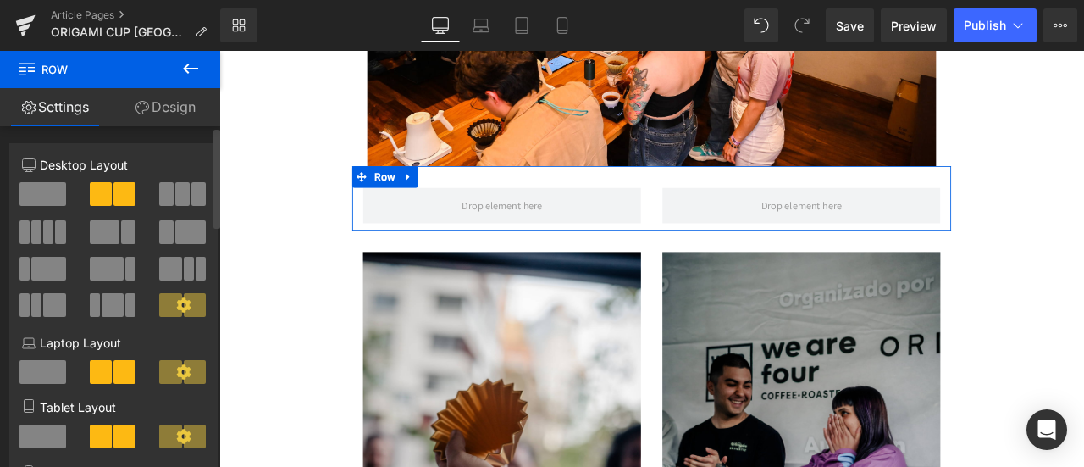
click at [41, 191] on span at bounding box center [42, 194] width 47 height 24
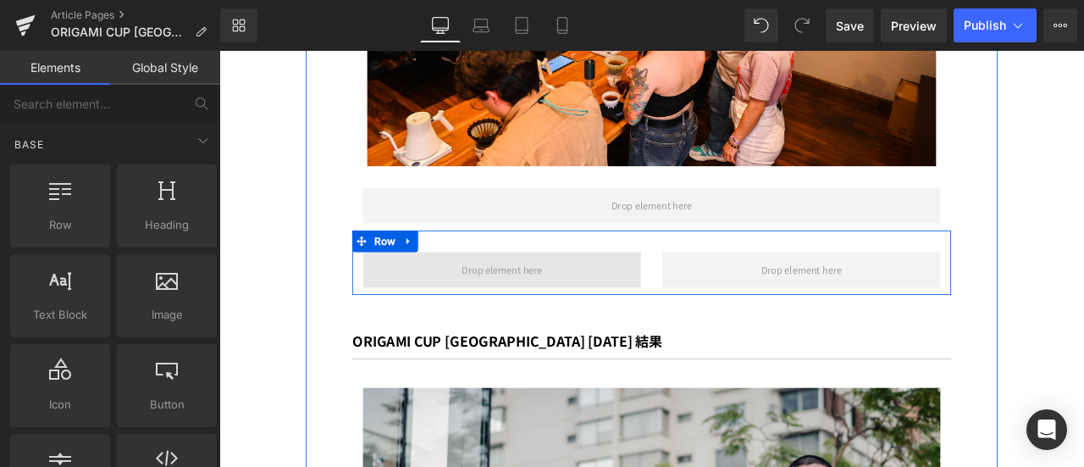
click at [636, 289] on span at bounding box center [554, 310] width 329 height 42
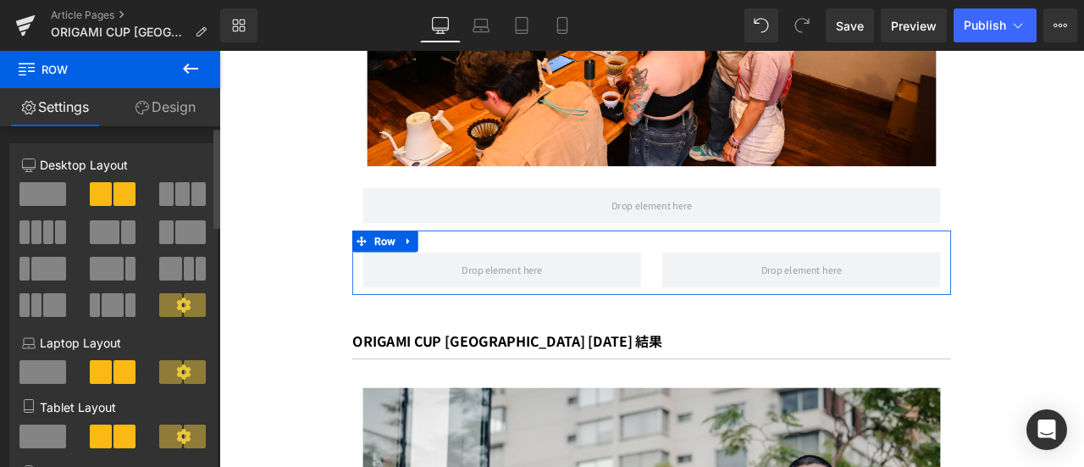
click at [32, 194] on span at bounding box center [42, 194] width 47 height 24
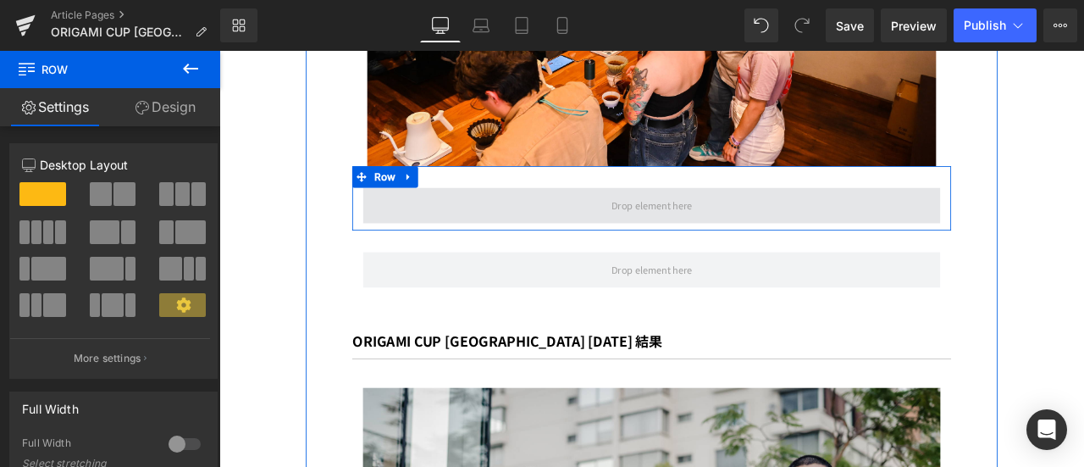
click at [413, 213] on span at bounding box center [732, 234] width 684 height 42
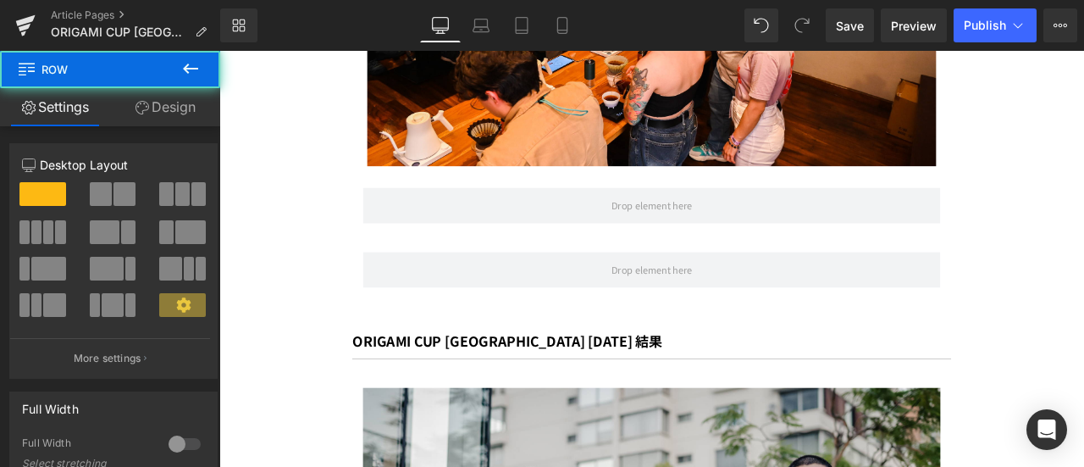
click at [188, 70] on icon at bounding box center [190, 68] width 20 height 20
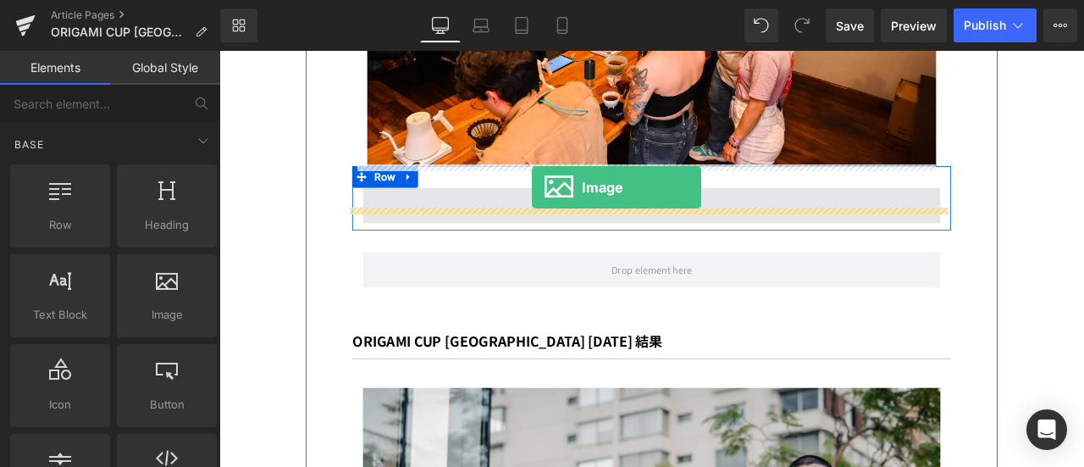
drag, startPoint x: 383, startPoint y: 334, endPoint x: 589, endPoint y: 212, distance: 239.6
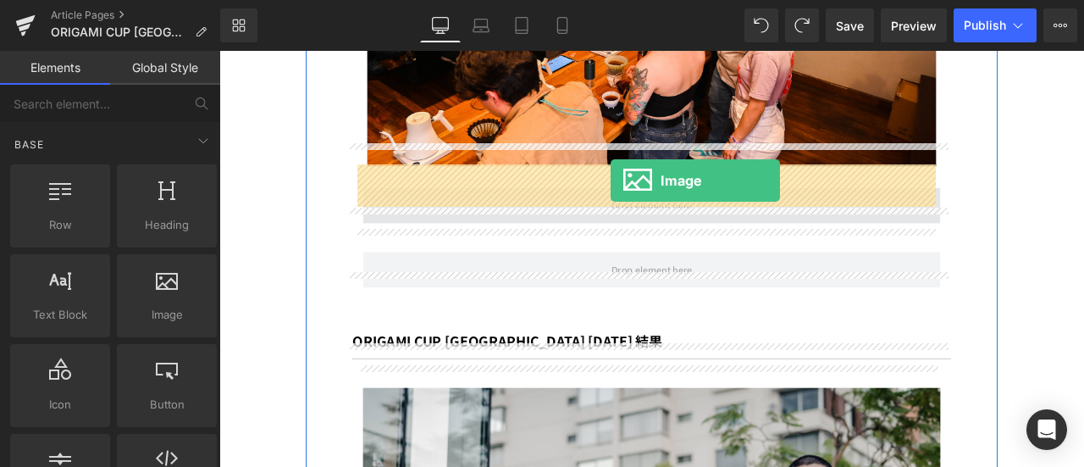
drag, startPoint x: 407, startPoint y: 372, endPoint x: 683, endPoint y: 205, distance: 321.8
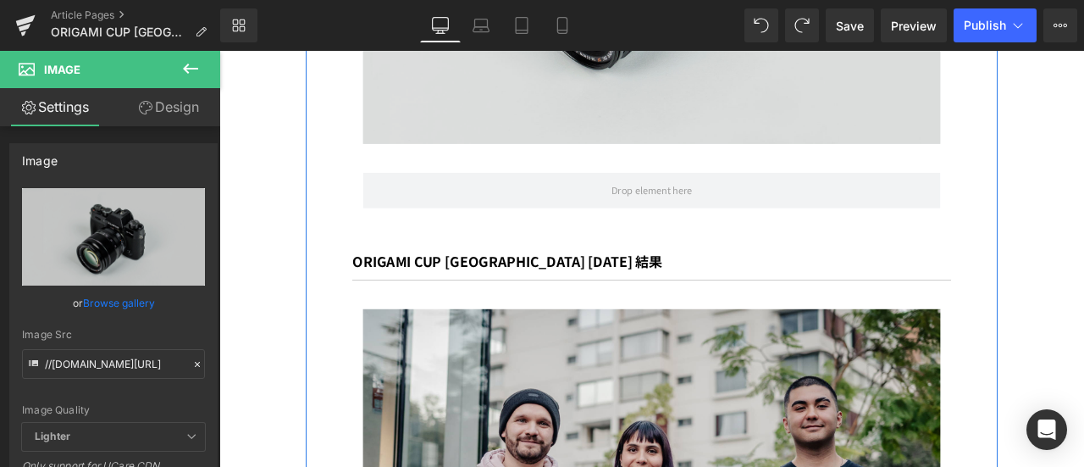
scroll to position [3978, 0]
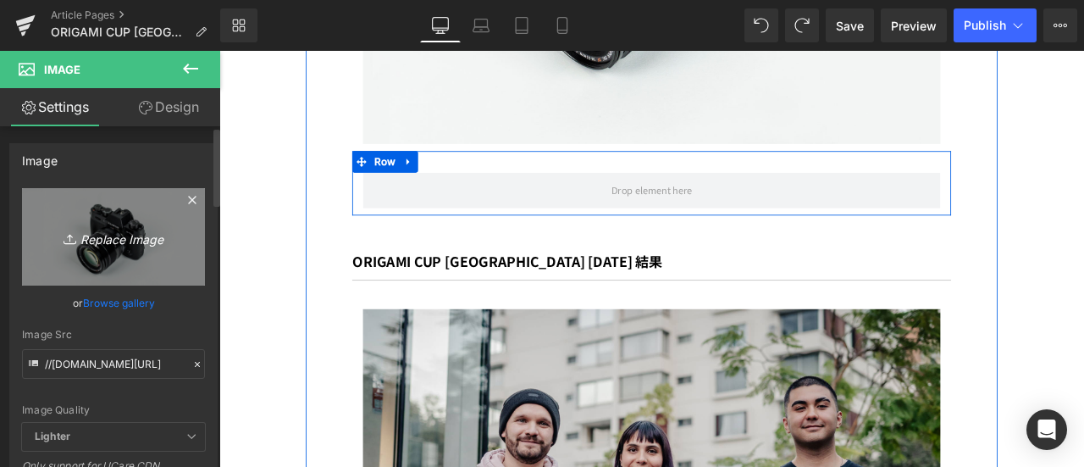
drag, startPoint x: 141, startPoint y: 258, endPoint x: 144, endPoint y: 210, distance: 48.4
click at [144, 210] on link "Replace Image" at bounding box center [113, 236] width 183 height 97
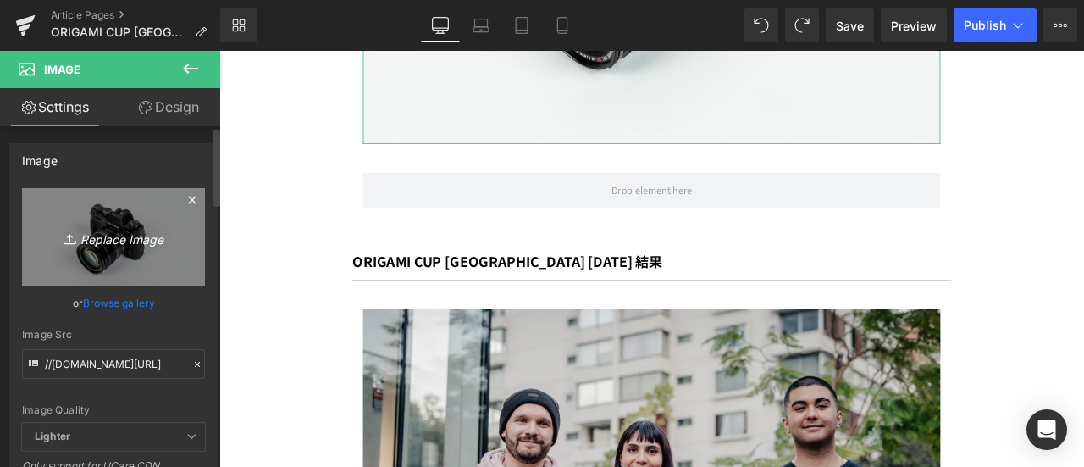
type input "C:\fakepath\Primera Ronda 79.jpg"
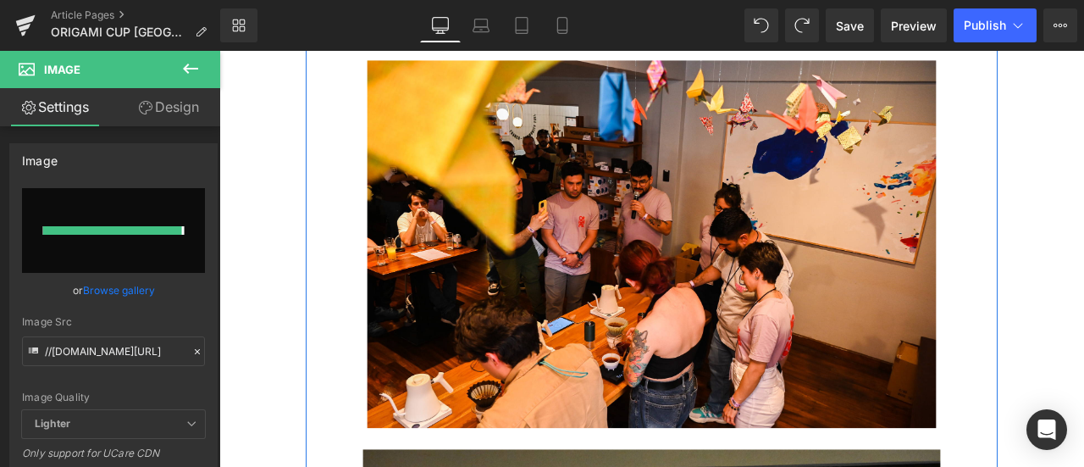
type input "https://ucarecdn.com/a8053426-7420-4575-8e97-6cbfb9b0f70e/-/format/auto/-/previ…"
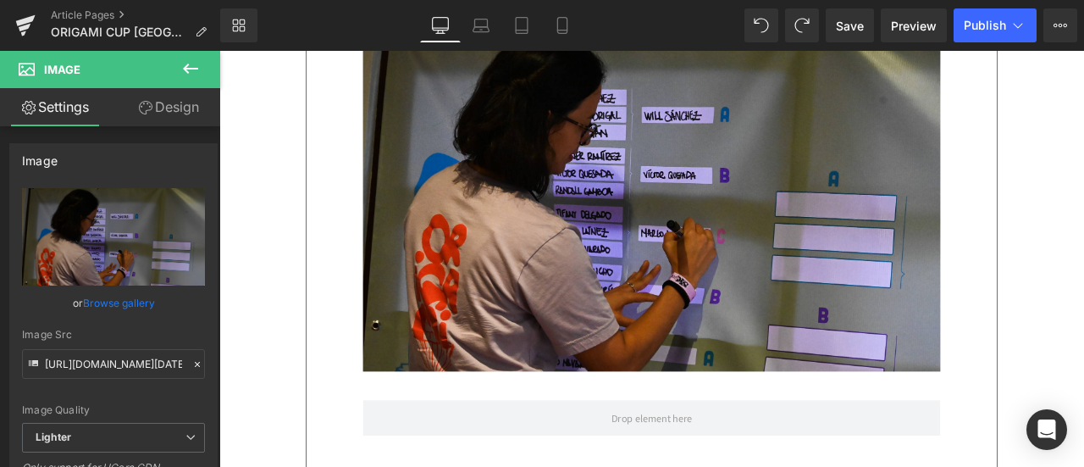
scroll to position [3711, 0]
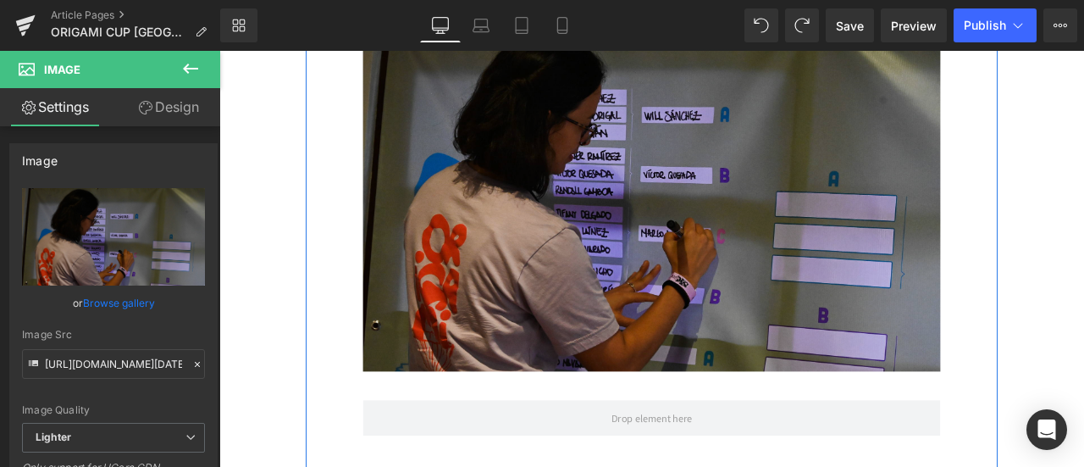
click at [849, 250] on img at bounding box center [732, 203] width 684 height 456
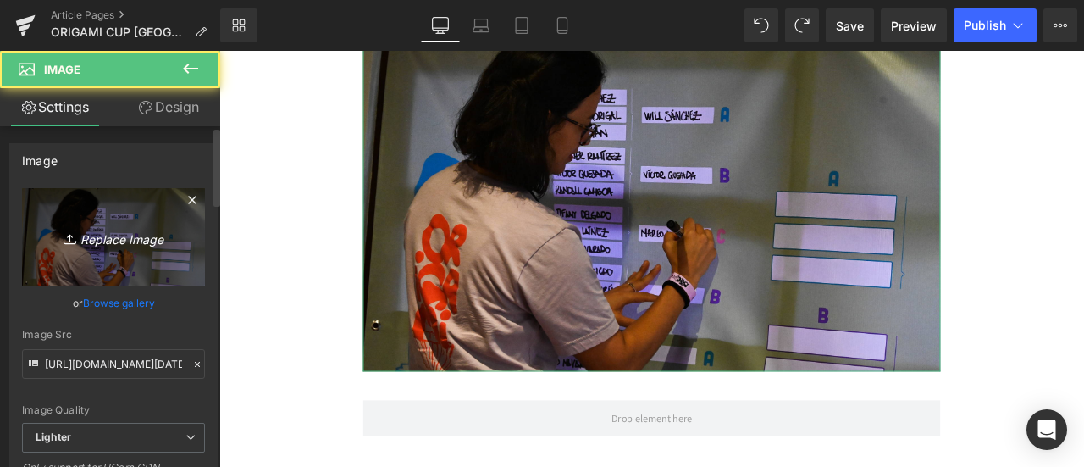
click at [142, 245] on icon "Replace Image" at bounding box center [113, 236] width 135 height 21
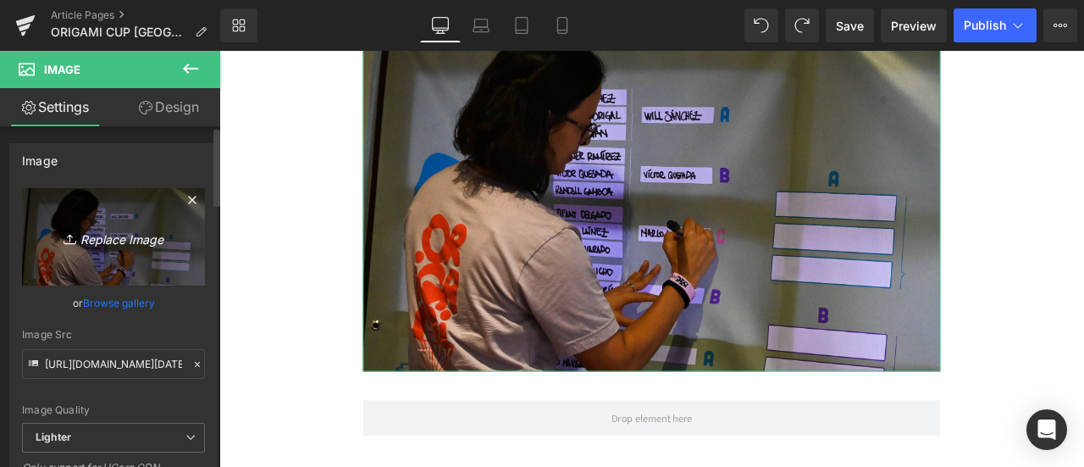
type input "C:\fakepath\Final 31.jpg"
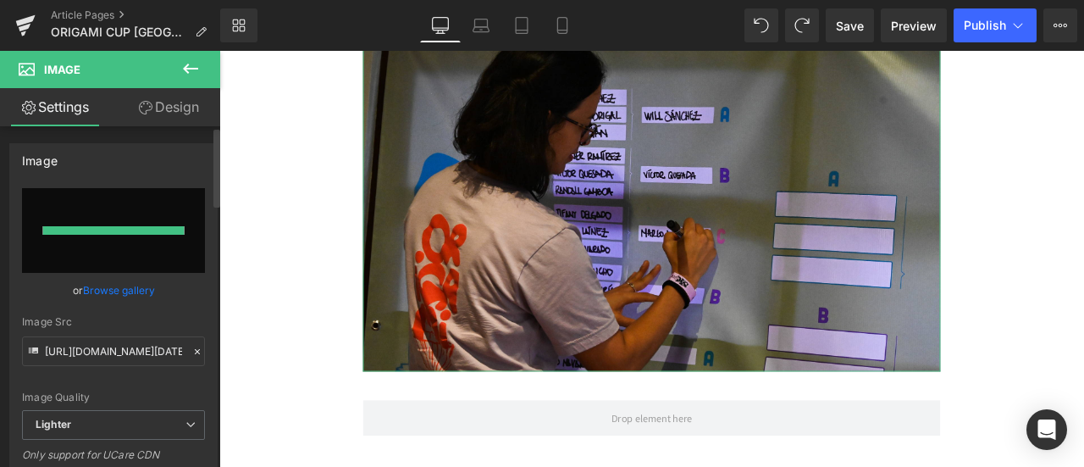
type input "https://ucarecdn.com/0f0b25b9-82d2-4ea8-b44a-5ec96f09a8a9/-/format/auto/-/previ…"
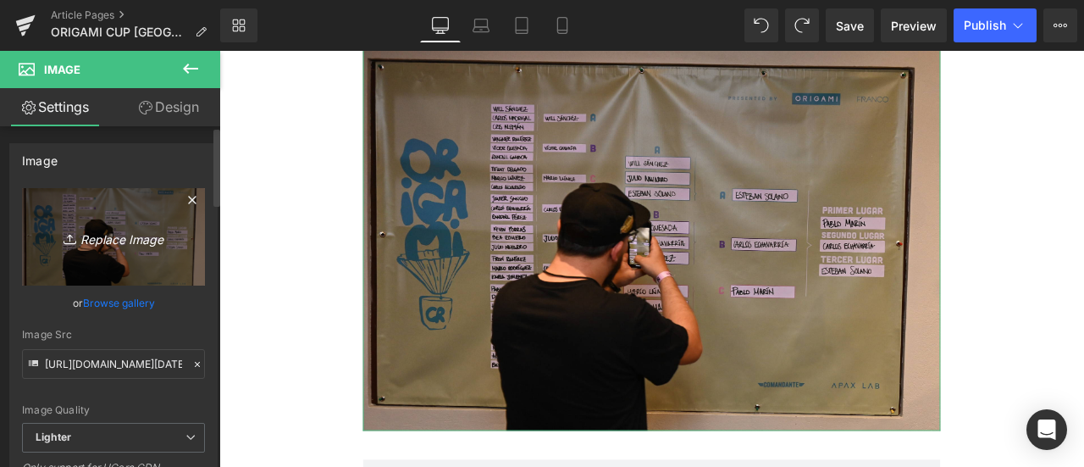
scroll to position [3607, 0]
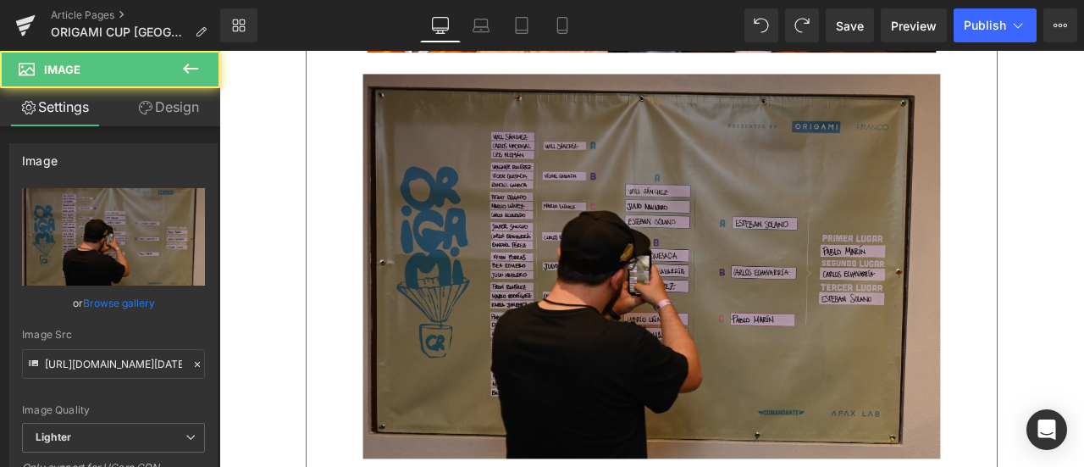
click at [844, 340] on img at bounding box center [732, 307] width 684 height 456
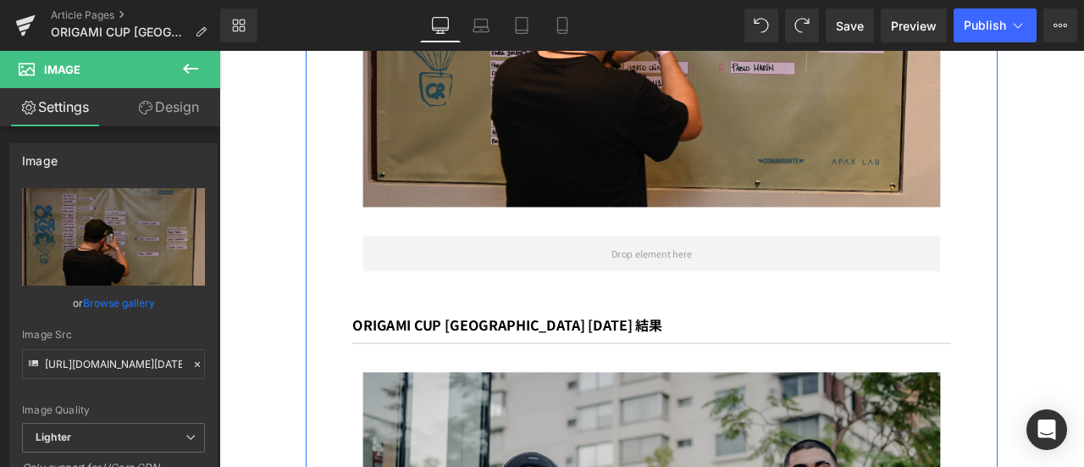
scroll to position [3904, 0]
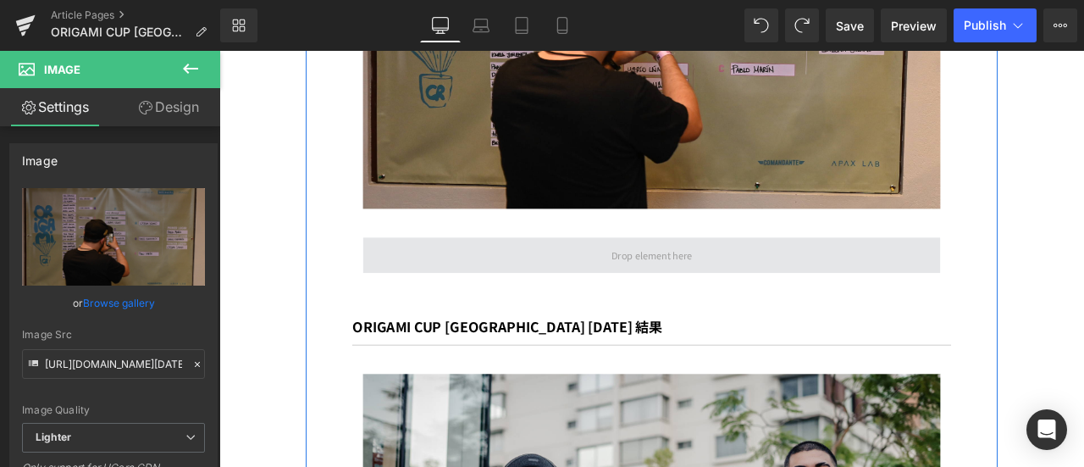
click at [581, 272] on span at bounding box center [732, 293] width 684 height 42
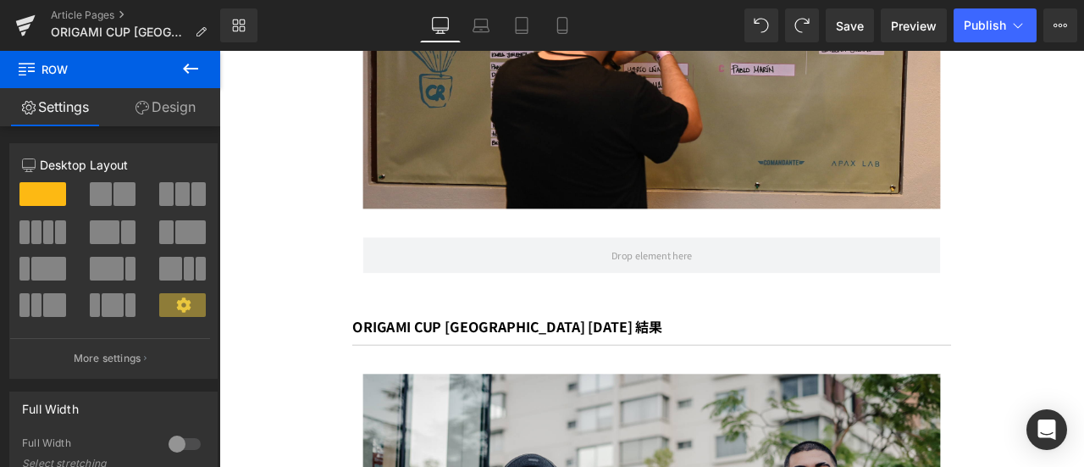
click at [185, 79] on button at bounding box center [190, 69] width 59 height 37
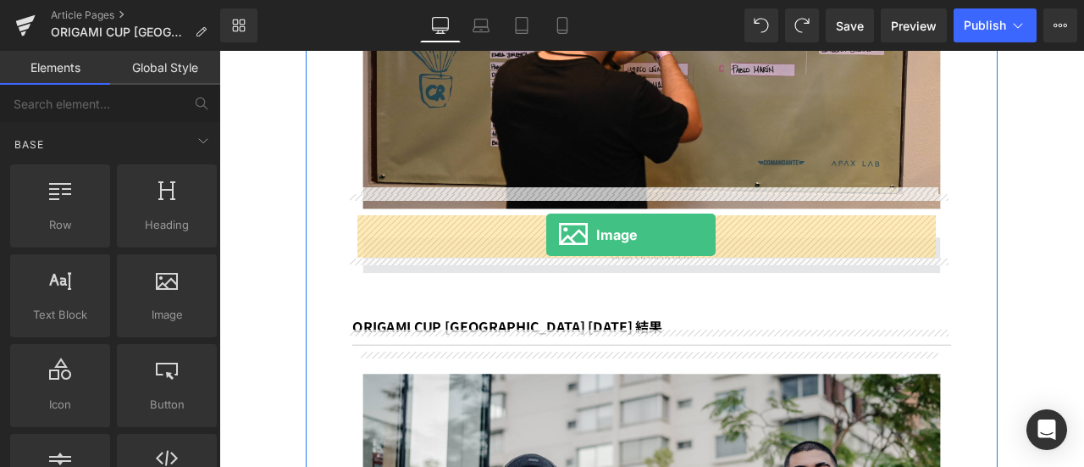
drag, startPoint x: 390, startPoint y: 367, endPoint x: 607, endPoint y: 268, distance: 238.0
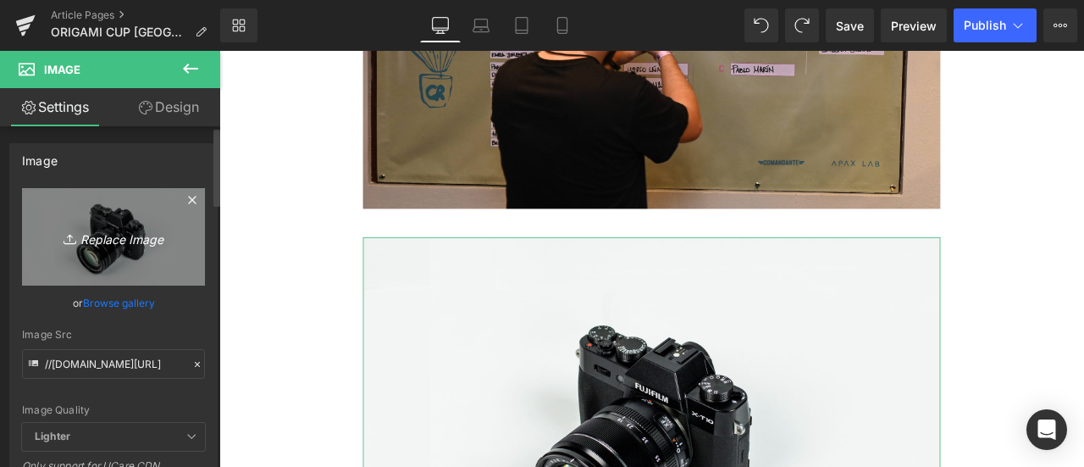
click at [66, 242] on icon at bounding box center [70, 241] width 12 height 3
type input "C:\fakepath\Final 24.jpg"
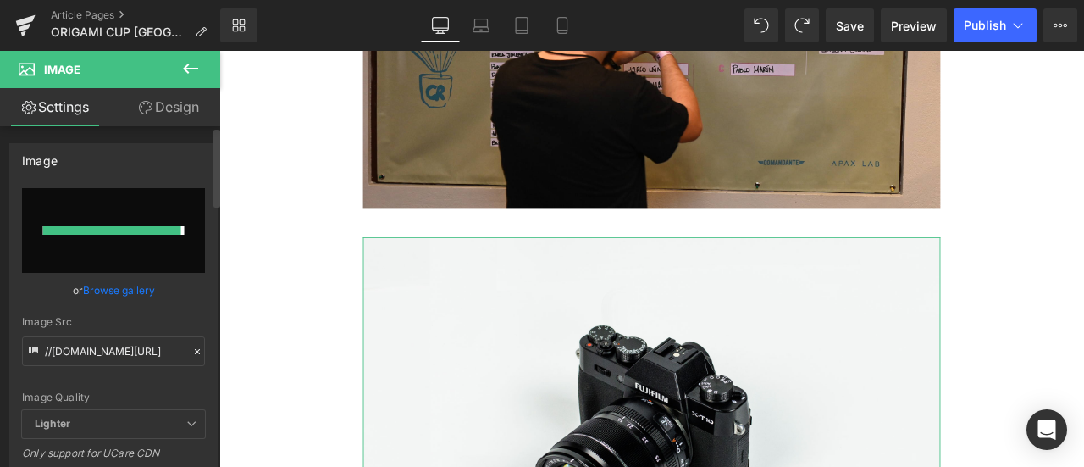
type input "https://ucarecdn.com/6718b832-6bee-4b11-86a8-6dfda316c1b0/-/format/auto/-/previ…"
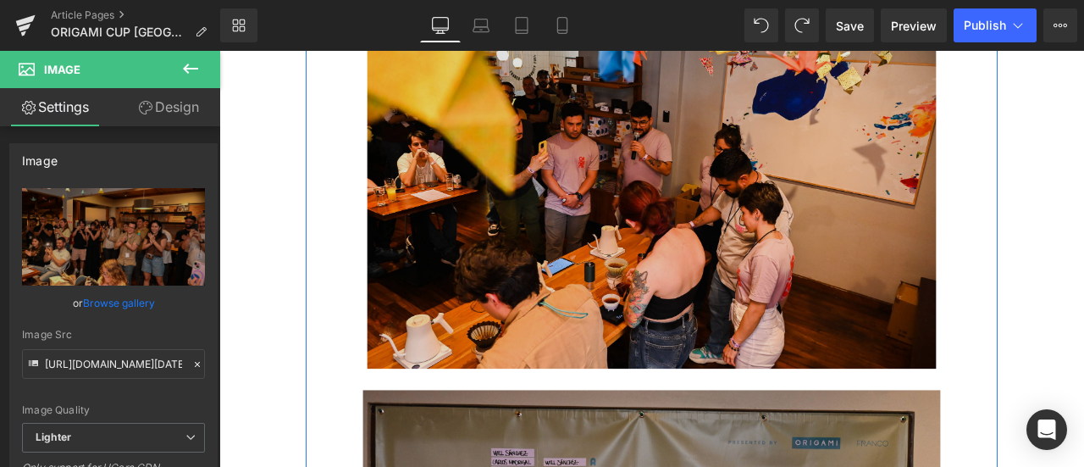
scroll to position [3403, 0]
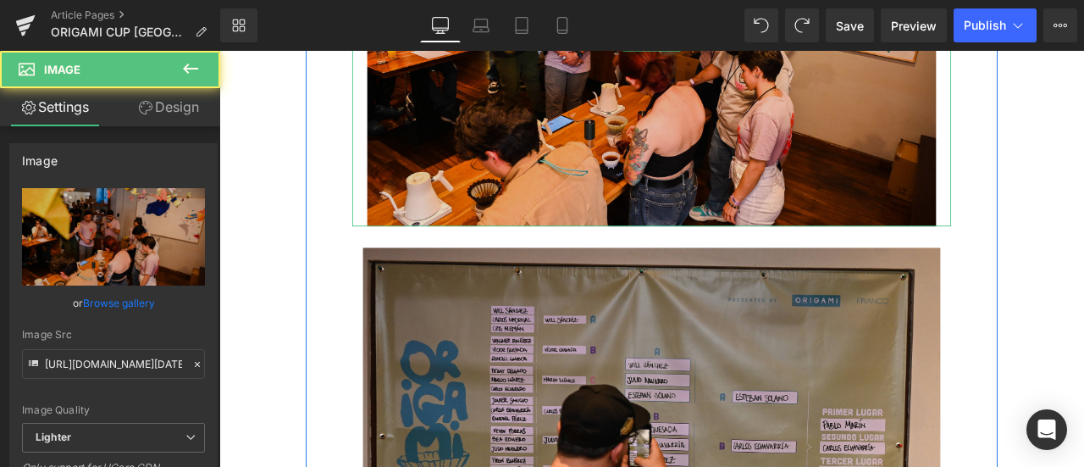
click at [749, 122] on img at bounding box center [732, 40] width 674 height 434
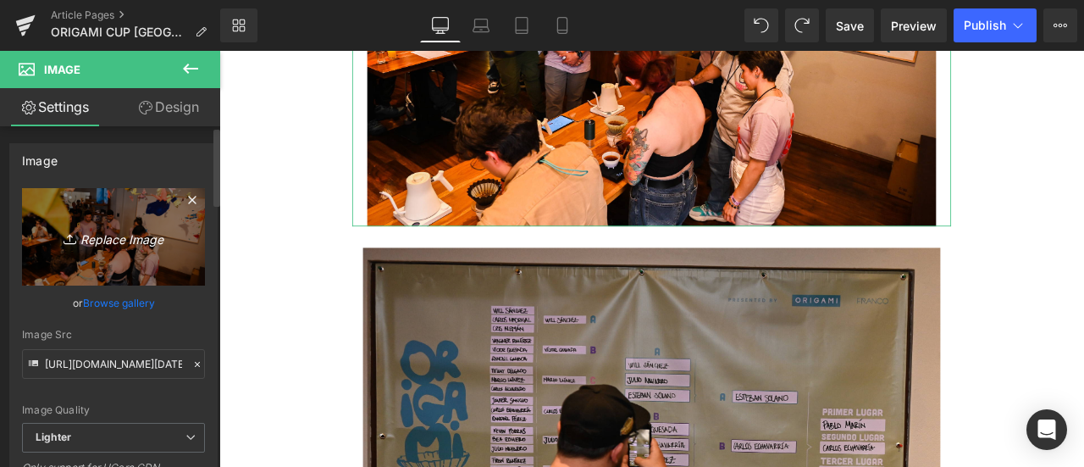
click at [130, 245] on icon "Replace Image" at bounding box center [113, 236] width 135 height 21
type input "C:\fakepath\Final 31.jpg"
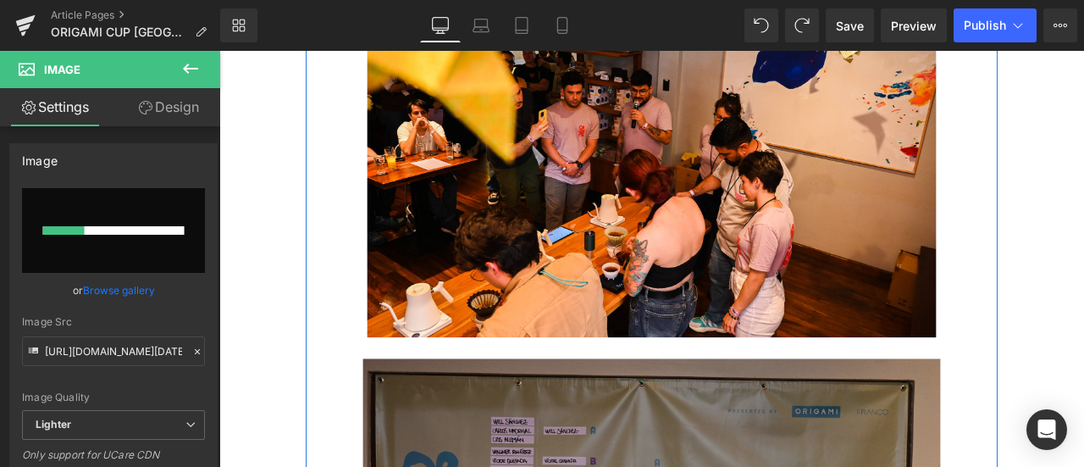
scroll to position [3272, 0]
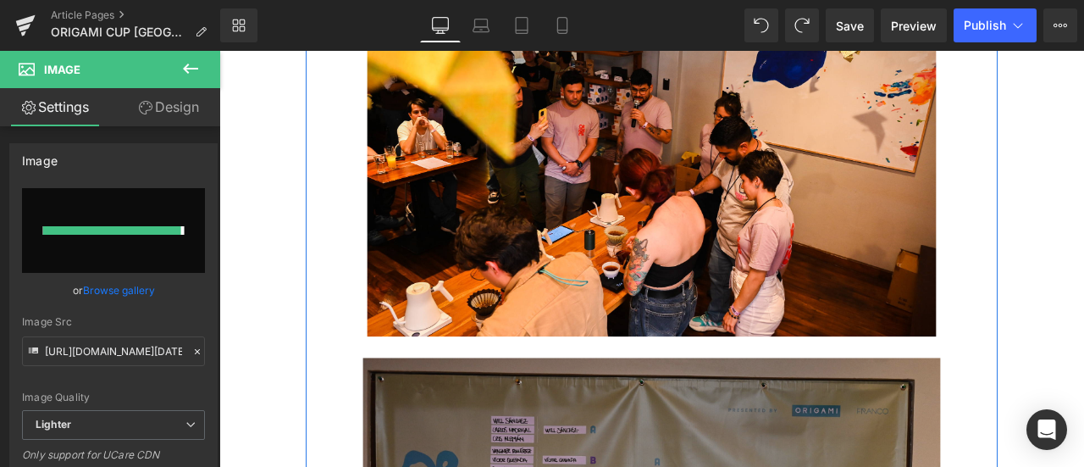
type input "https://ucarecdn.com/0fdbd215-c09b-4b26-8388-0fc0c7bc8e78/-/format/auto/-/previ…"
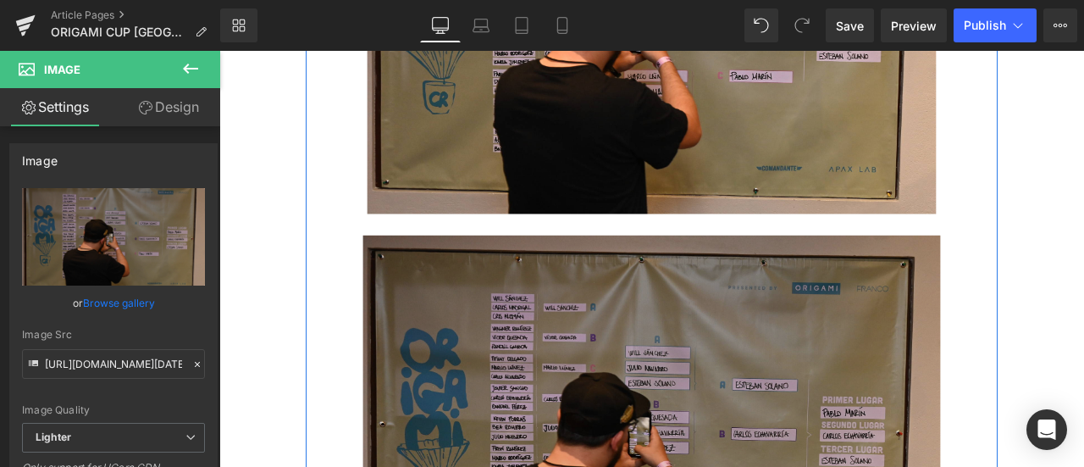
scroll to position [3506, 0]
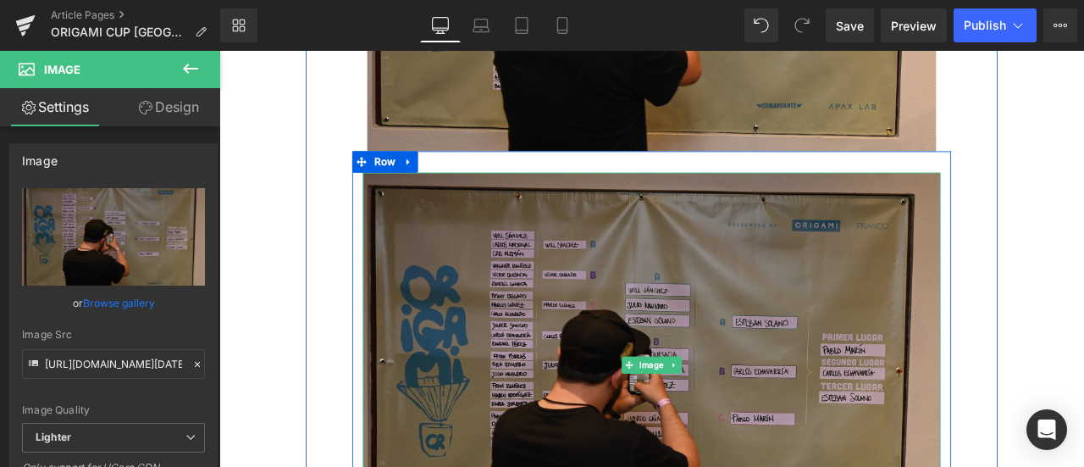
click at [627, 362] on img at bounding box center [732, 423] width 684 height 456
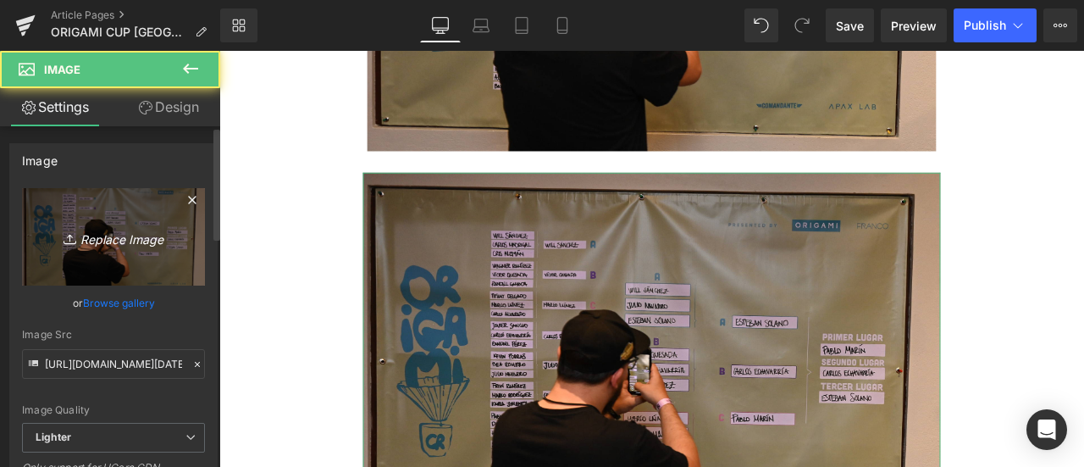
click at [98, 223] on link "Replace Image" at bounding box center [113, 236] width 183 height 97
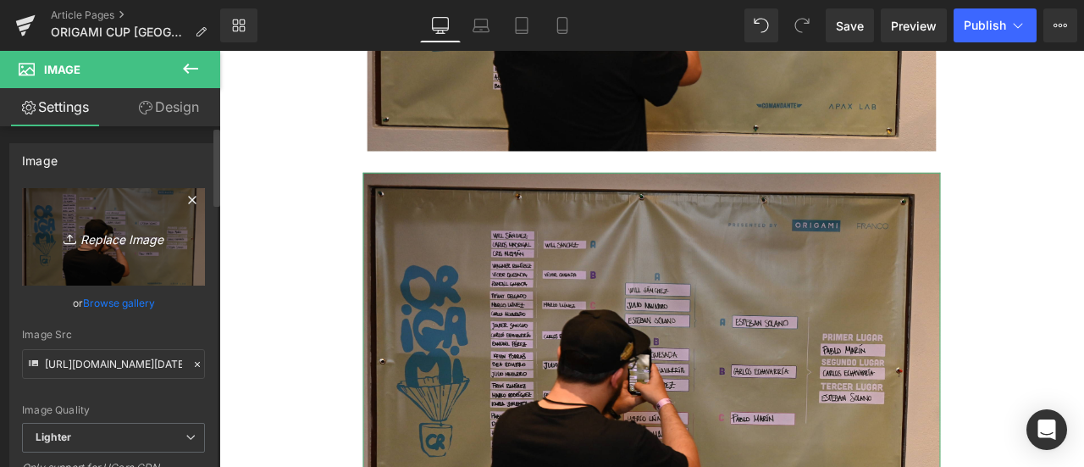
type input "C:\fakepath\Final 13.jpg"
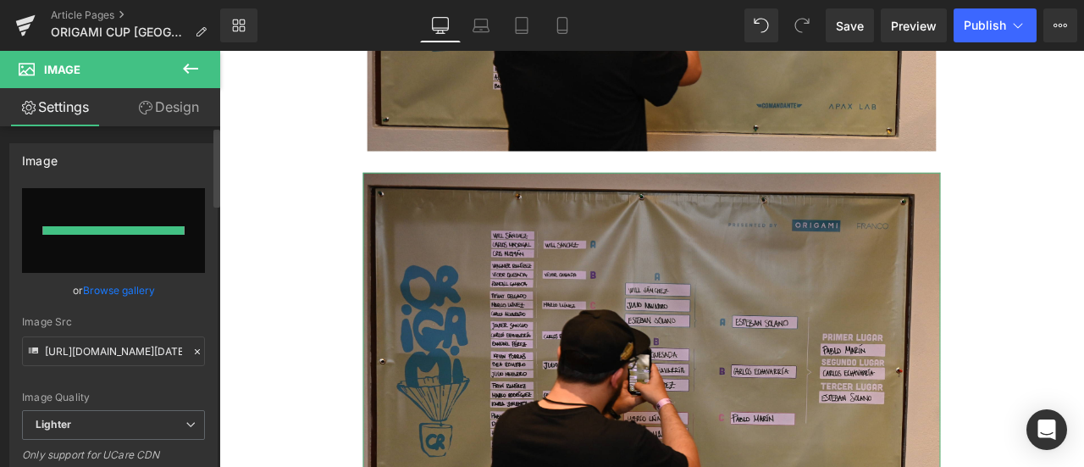
type input "https://ucarecdn.com/f0c1beb2-88d7-4b01-b4d0-3801b6d82f03/-/format/auto/-/previ…"
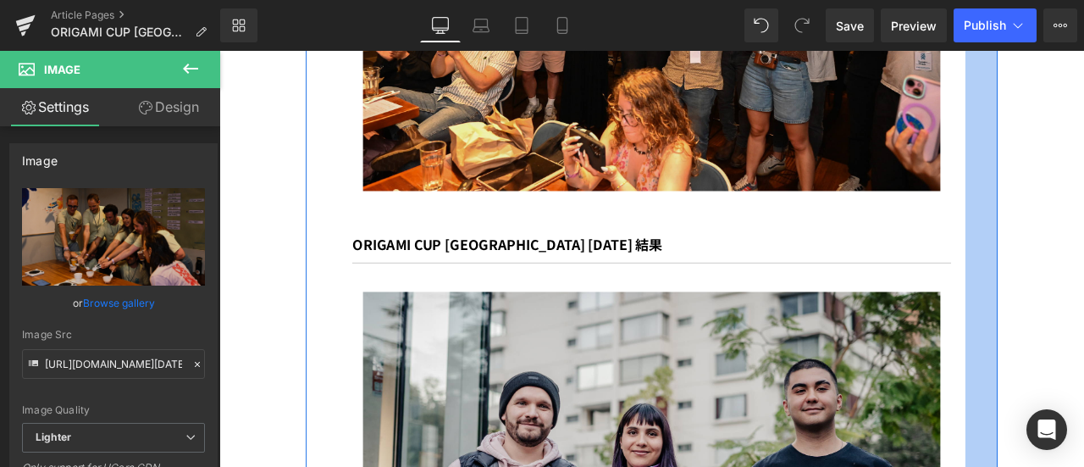
scroll to position [4607, 0]
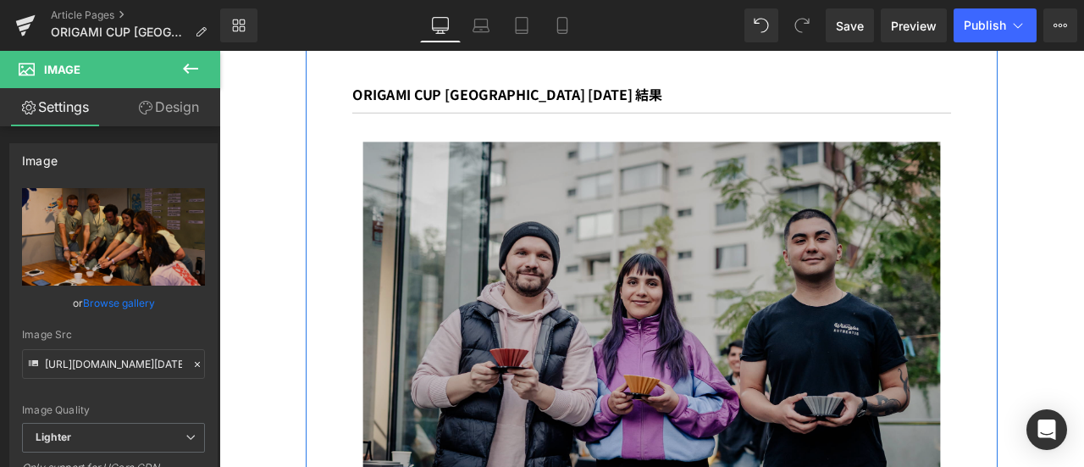
click at [671, 425] on img at bounding box center [732, 386] width 684 height 456
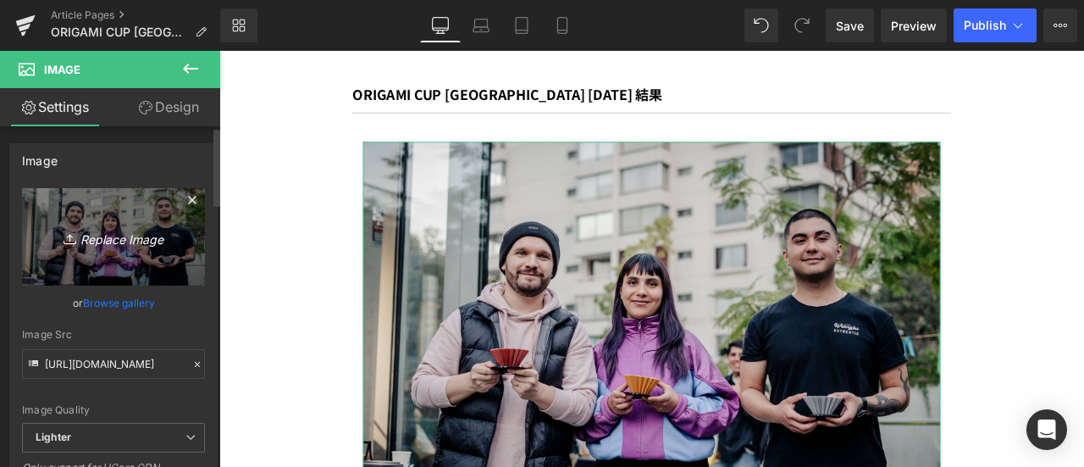
click at [102, 241] on icon "Replace Image" at bounding box center [113, 236] width 135 height 21
type input "C:\fakepath\Final 16.jpg"
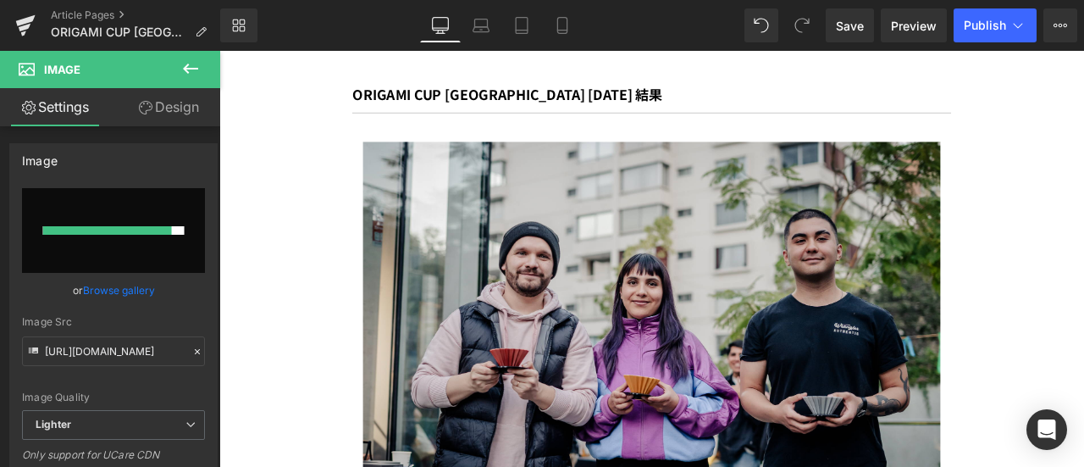
type input "https://ucarecdn.com/1786ea4f-dc2b-4daa-a9f9-2b604e56f6cd/-/format/auto/-/previ…"
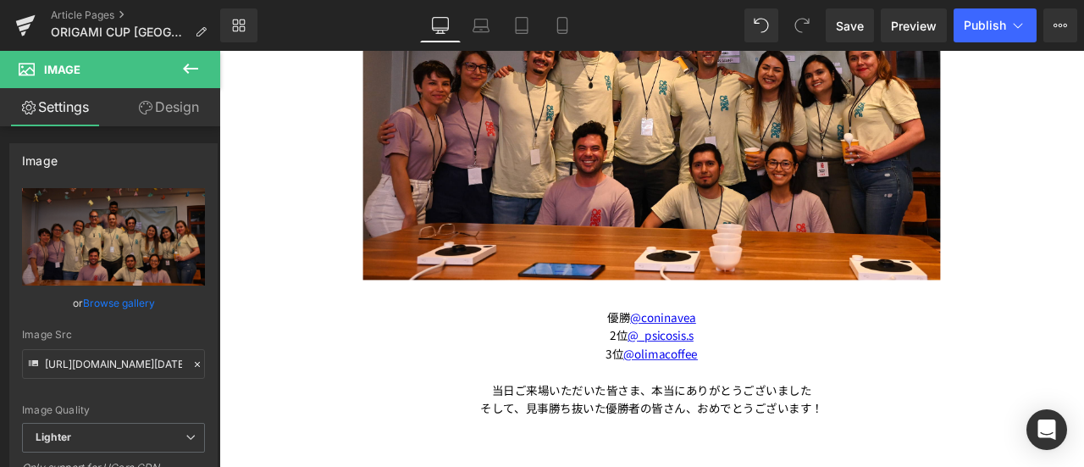
scroll to position [4832, 0]
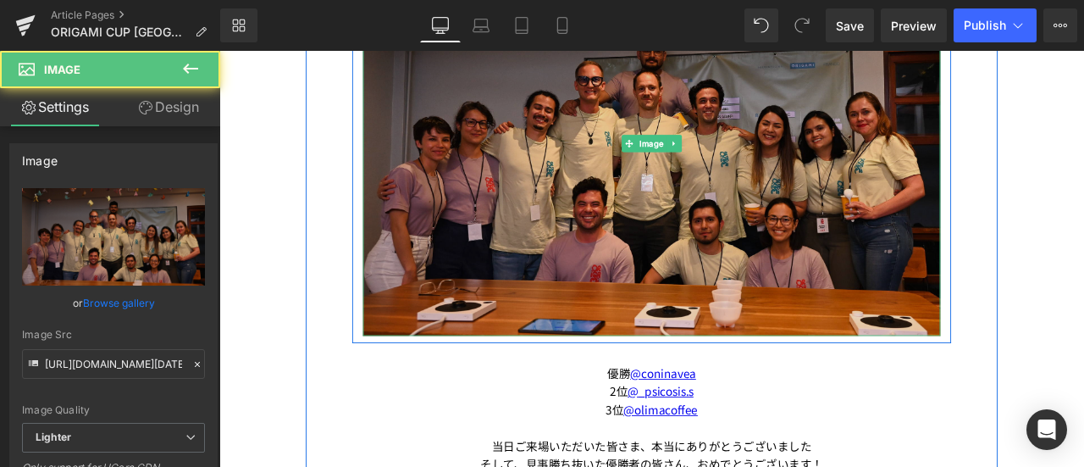
click at [793, 197] on img at bounding box center [732, 161] width 684 height 456
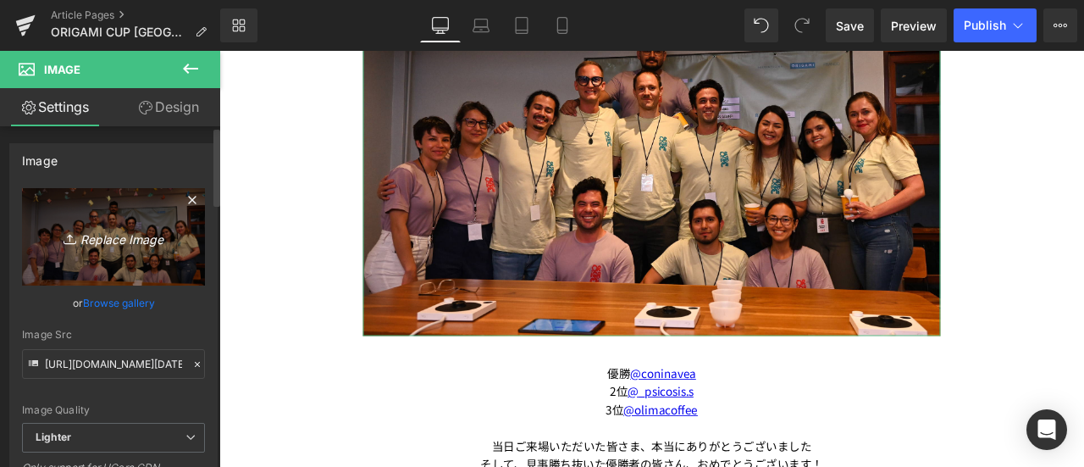
click at [103, 224] on link "Replace Image" at bounding box center [113, 236] width 183 height 97
type input "C:\fakepath\Final 26.jpg"
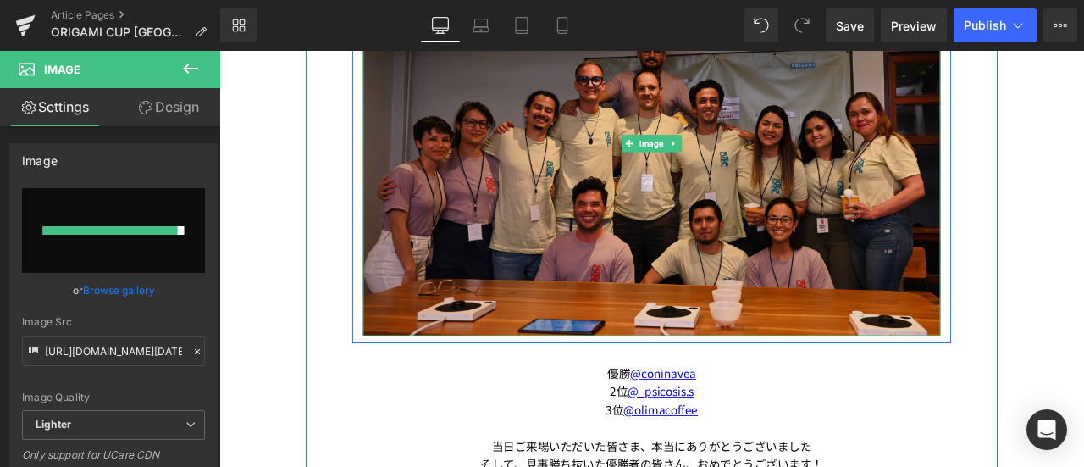
type input "https://ucarecdn.com/f286c0b4-87f9-4b83-a362-893098a0ff14/-/format/auto/-/previ…"
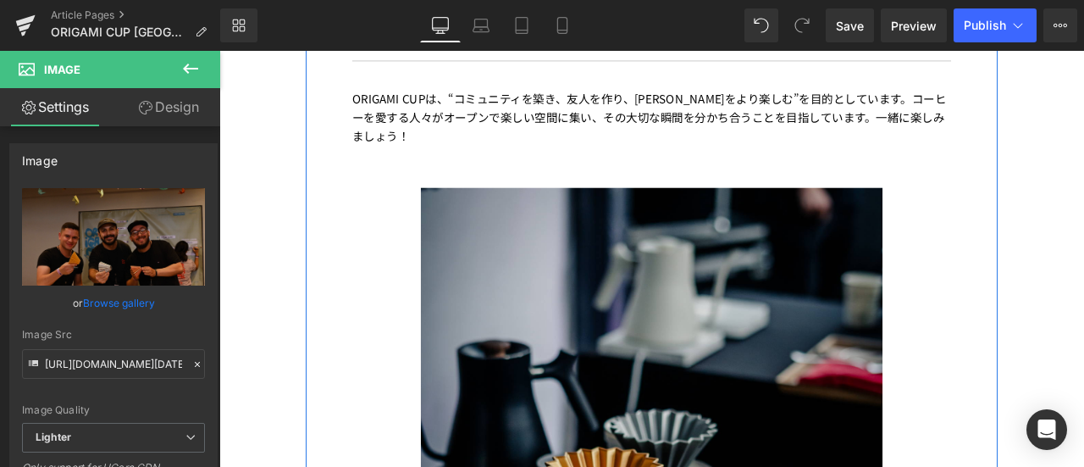
scroll to position [5423, 0]
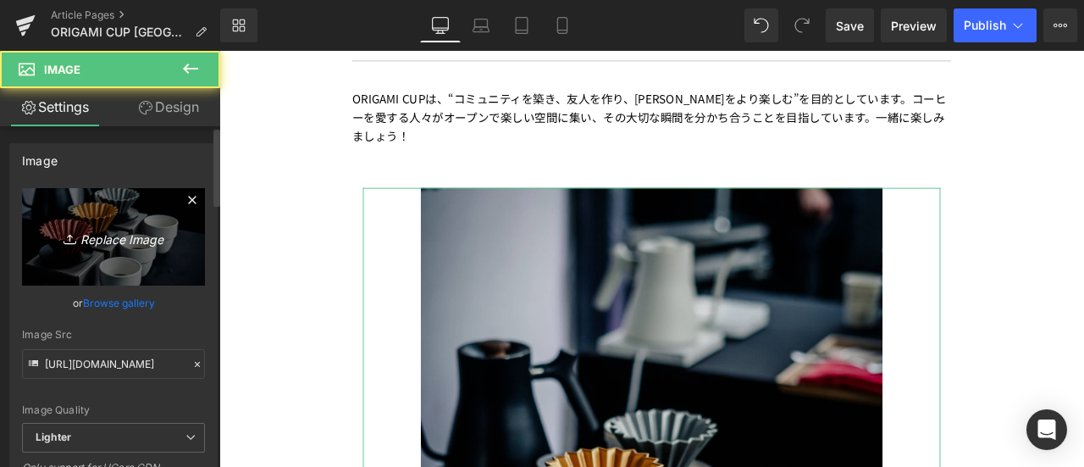
click at [148, 238] on icon "Replace Image" at bounding box center [113, 236] width 135 height 21
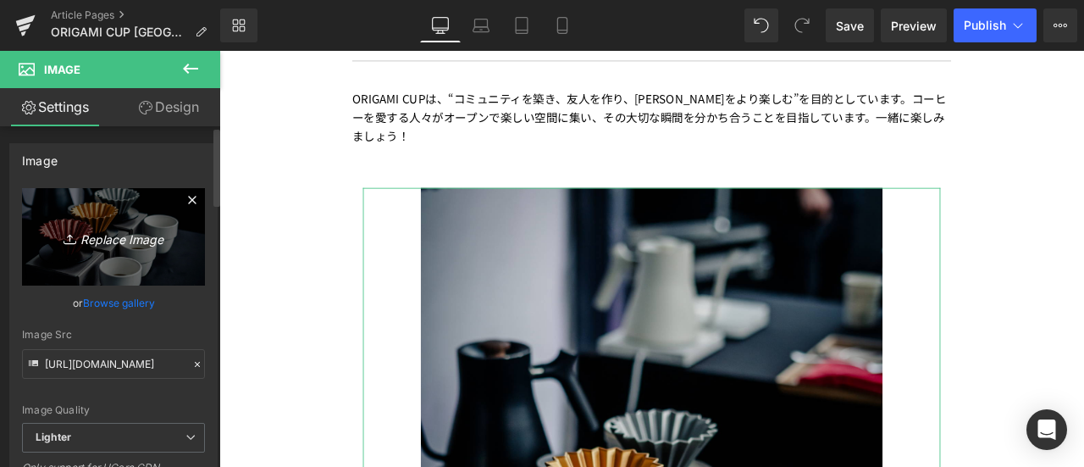
type input "C:\fakepath\Final 16.jpg"
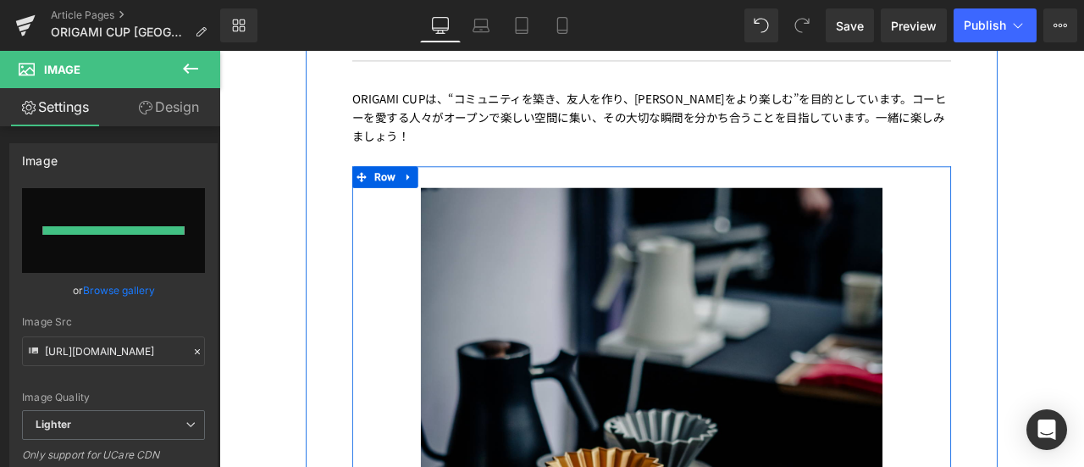
type input "https://ucarecdn.com/328bde8c-3071-4e35-be4f-8debb6f597e4/-/format/auto/-/previ…"
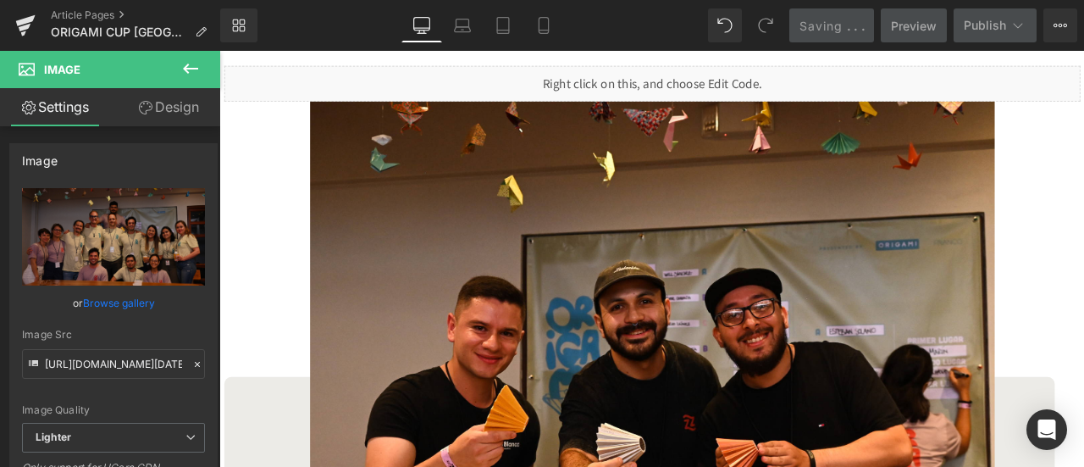
scroll to position [204, 0]
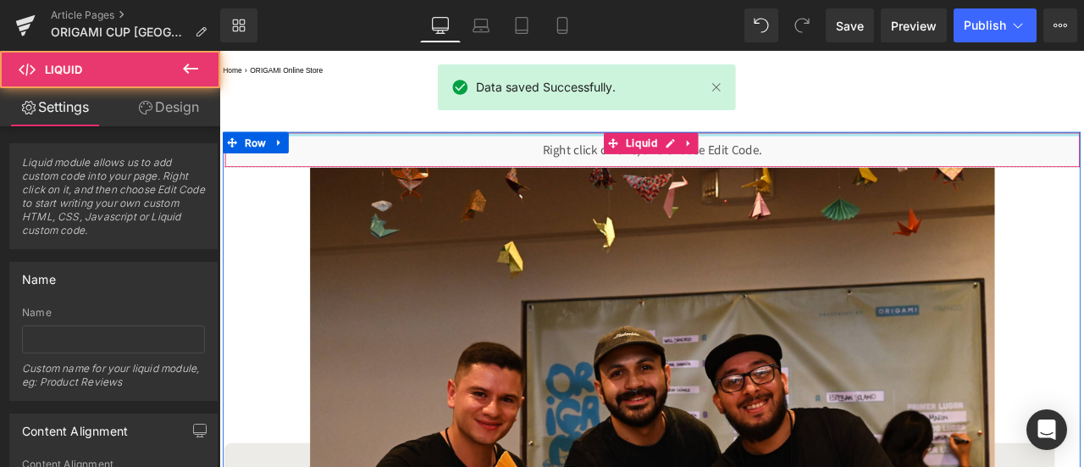
click at [817, 149] on div at bounding box center [732, 149] width 1013 height 4
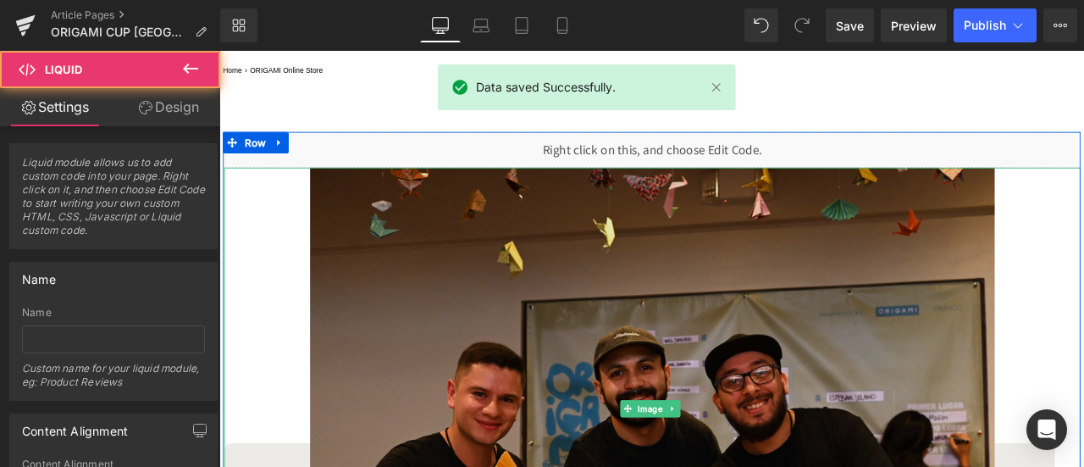
click at [829, 329] on img at bounding box center [732, 474] width 811 height 571
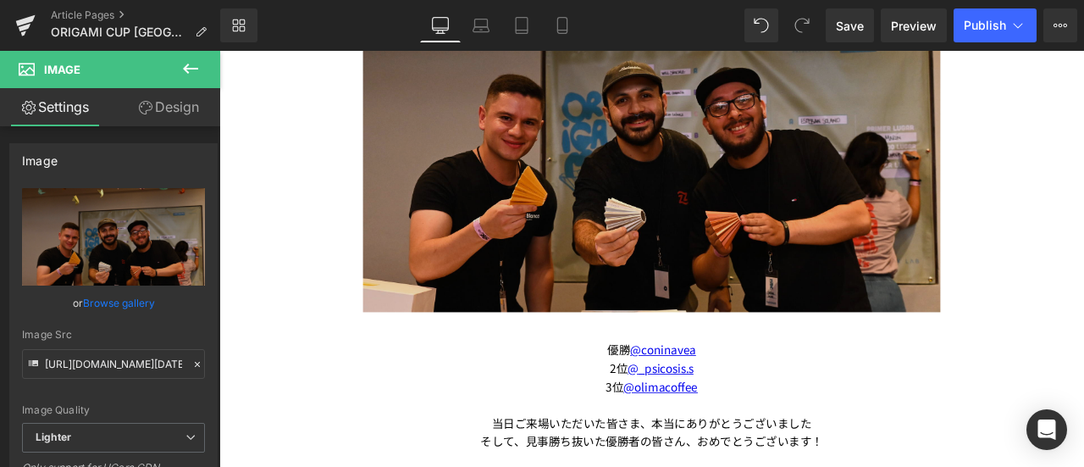
scroll to position [5046, 0]
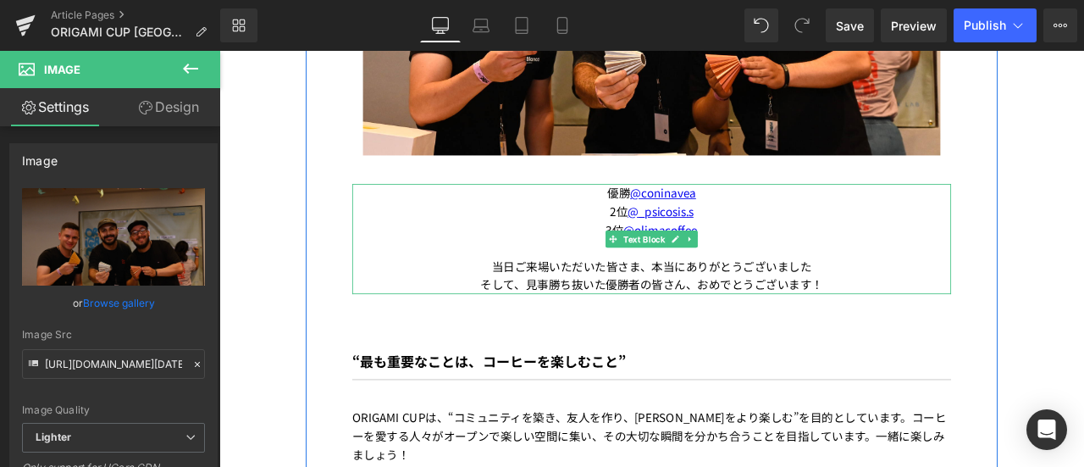
click at [821, 208] on div "優勝　 @coninavea" at bounding box center [732, 219] width 710 height 22
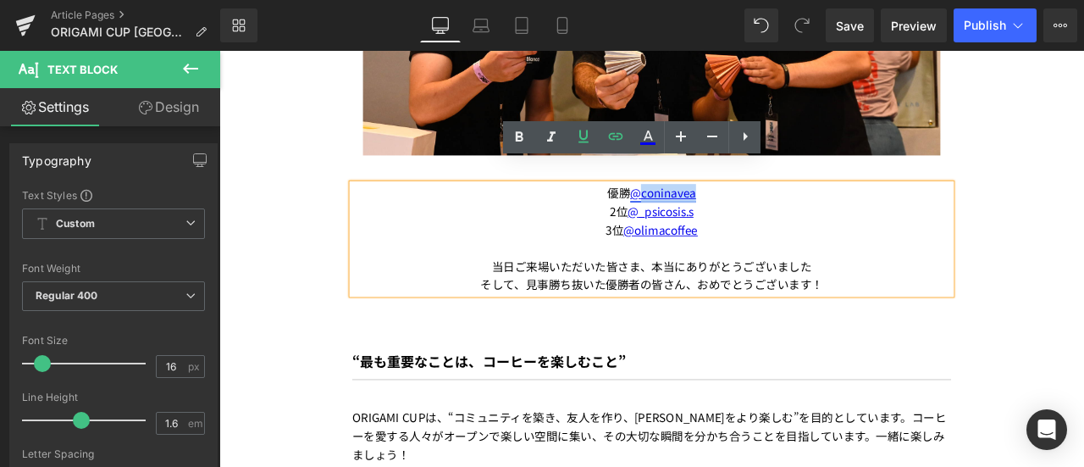
drag, startPoint x: 816, startPoint y: 194, endPoint x: 713, endPoint y: 194, distance: 103.3
click at [713, 208] on div "優勝　 @coninavea" at bounding box center [732, 219] width 710 height 22
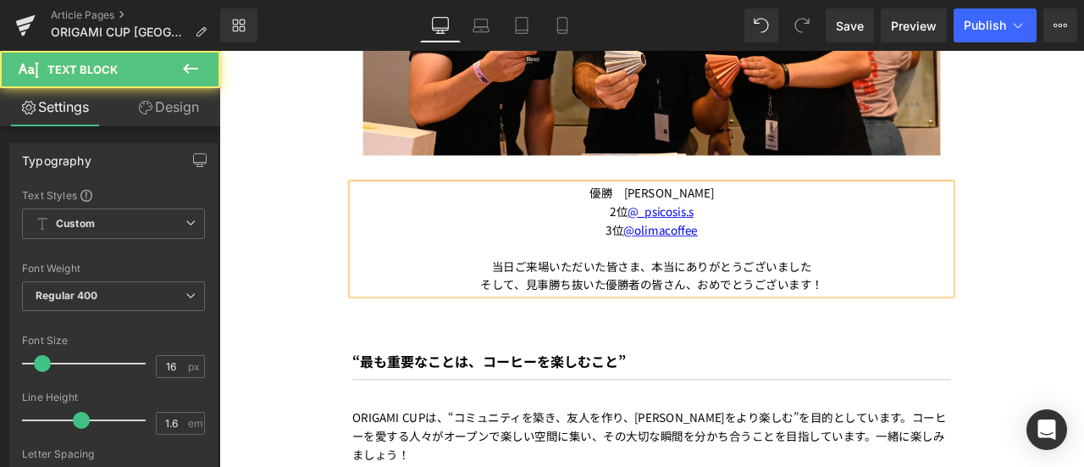
click at [791, 230] on div "2位　 @_psicosis.s" at bounding box center [732, 241] width 710 height 22
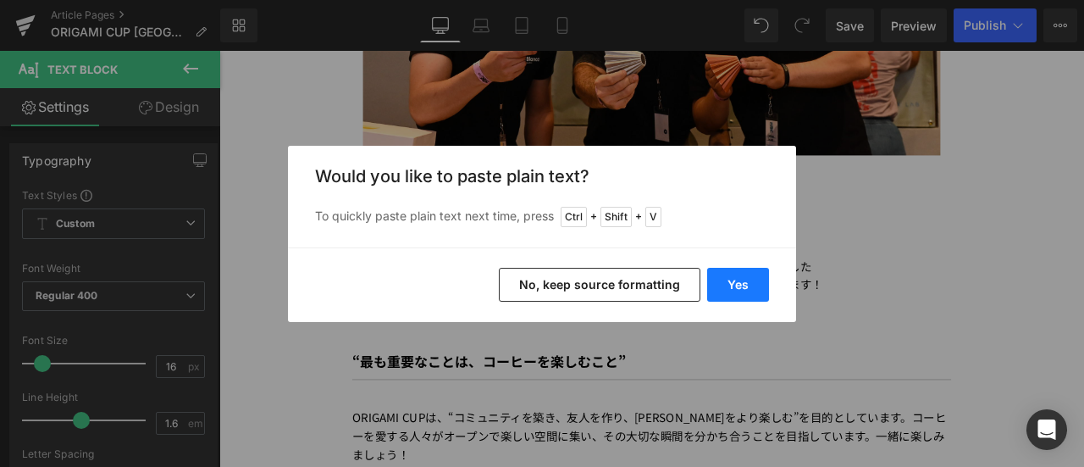
click at [748, 271] on button "Yes" at bounding box center [738, 285] width 62 height 34
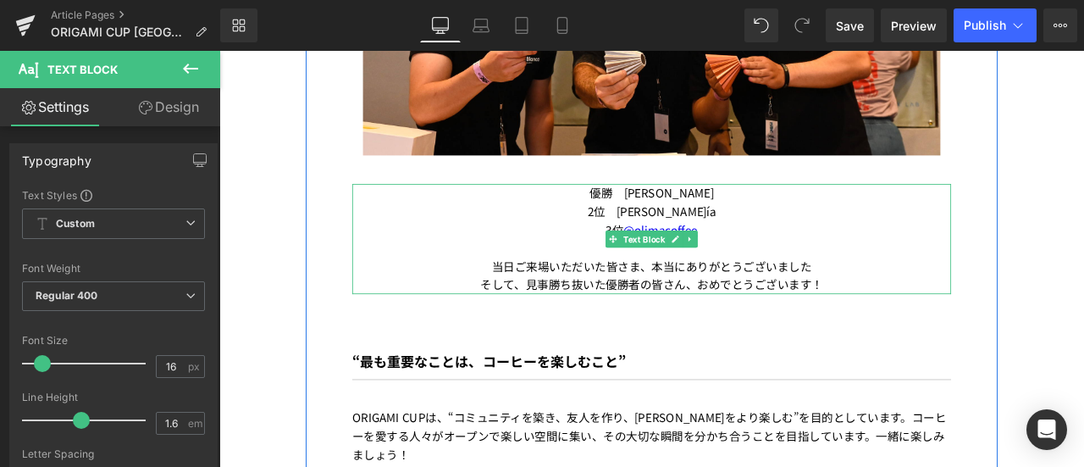
click at [821, 252] on div "3位　 @olimacoffee" at bounding box center [732, 263] width 710 height 22
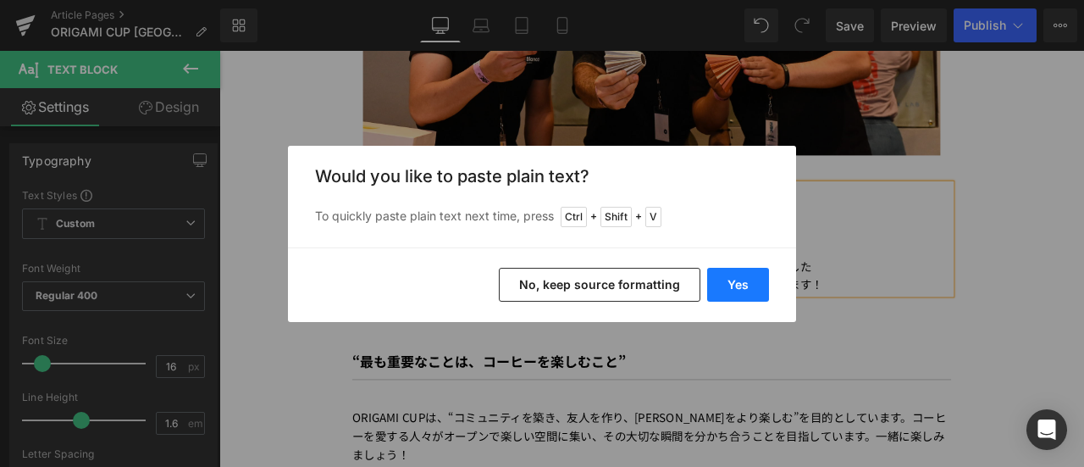
click at [759, 268] on button "Yes" at bounding box center [738, 285] width 62 height 34
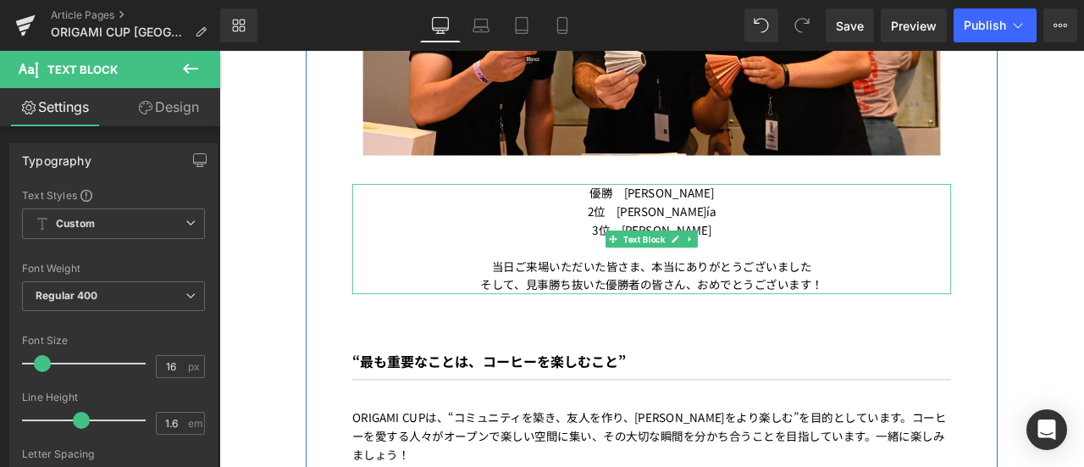
click at [917, 274] on div at bounding box center [732, 285] width 710 height 22
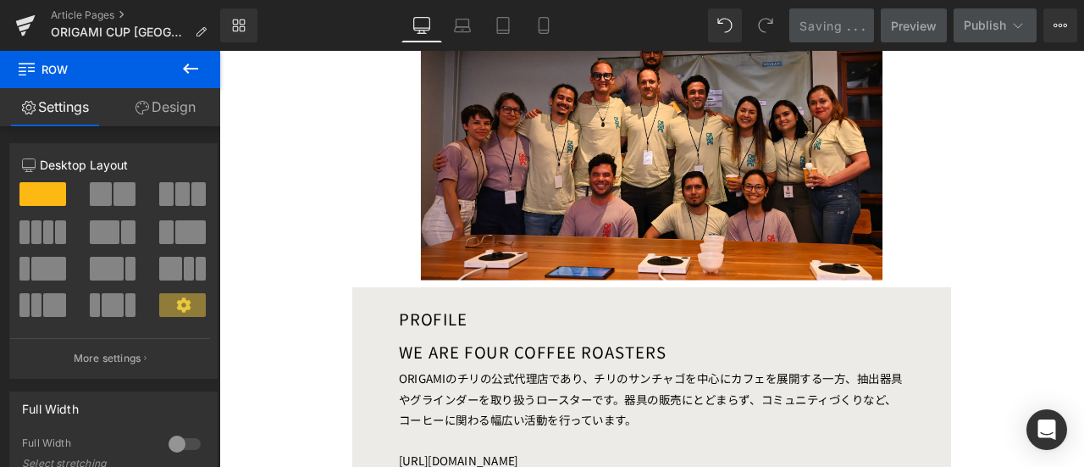
scroll to position [5761, 0]
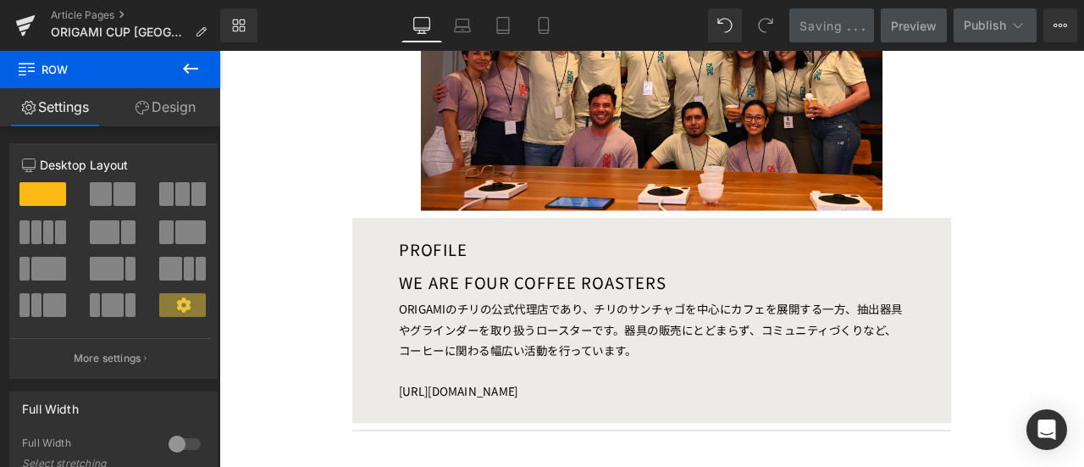
click at [757, 313] on div "We Are Four Coffee Roasters Heading" at bounding box center [732, 328] width 684 height 30
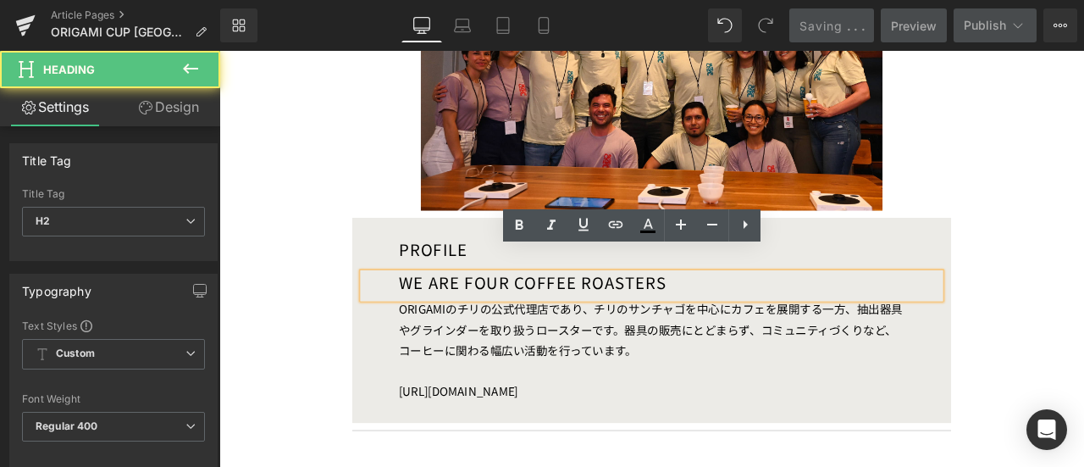
click at [740, 313] on h2 "We Are Four Coffee Roasters" at bounding box center [753, 324] width 642 height 22
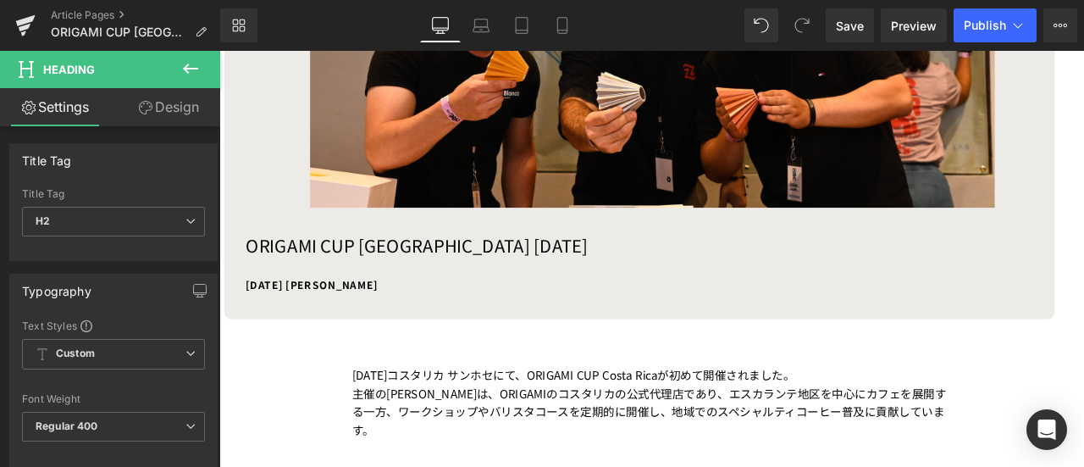
scroll to position [697, 0]
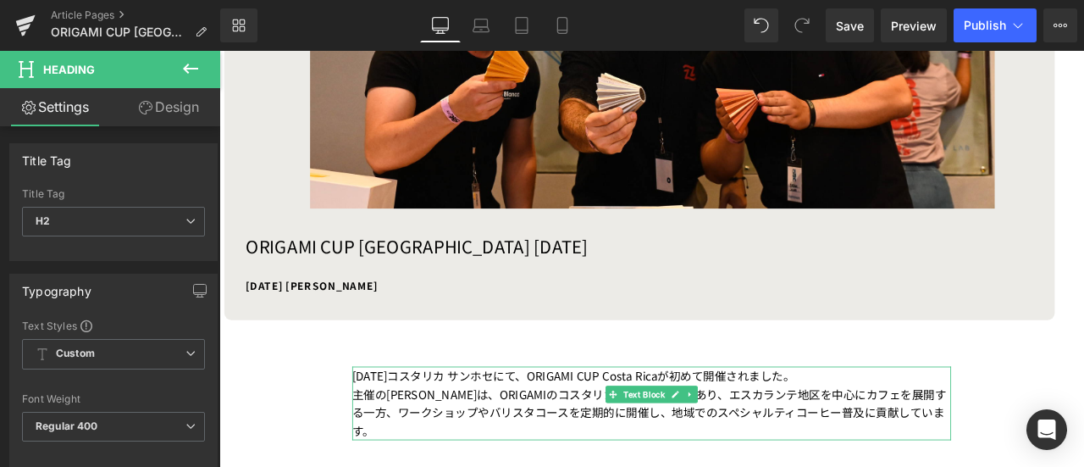
click at [699, 453] on span "Text Block" at bounding box center [722, 457] width 56 height 20
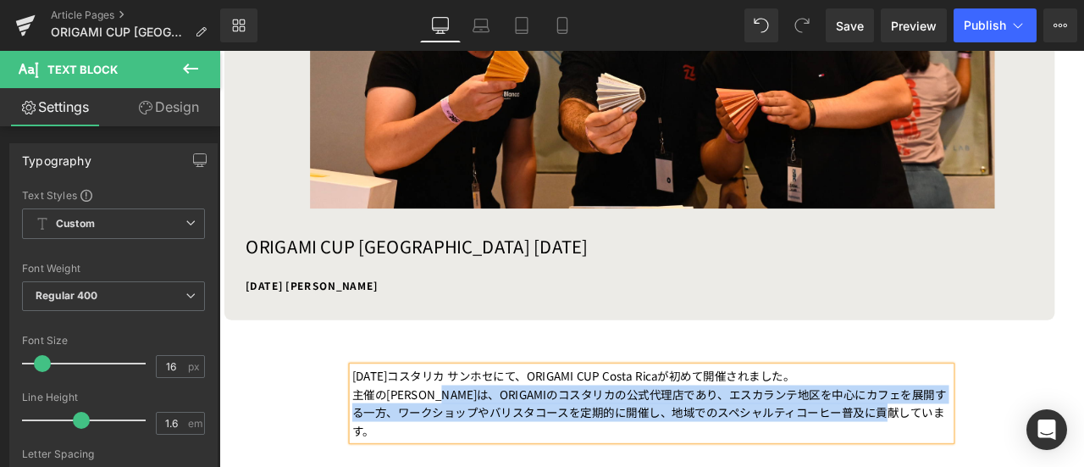
copy div "ORIGAMIのコスタリカの公式代理店であり、エスカランテ地区を中心にカフェを展開する一方、ワークショップやバリスタコースを定期的に開催し、地域でのスペシャル…"
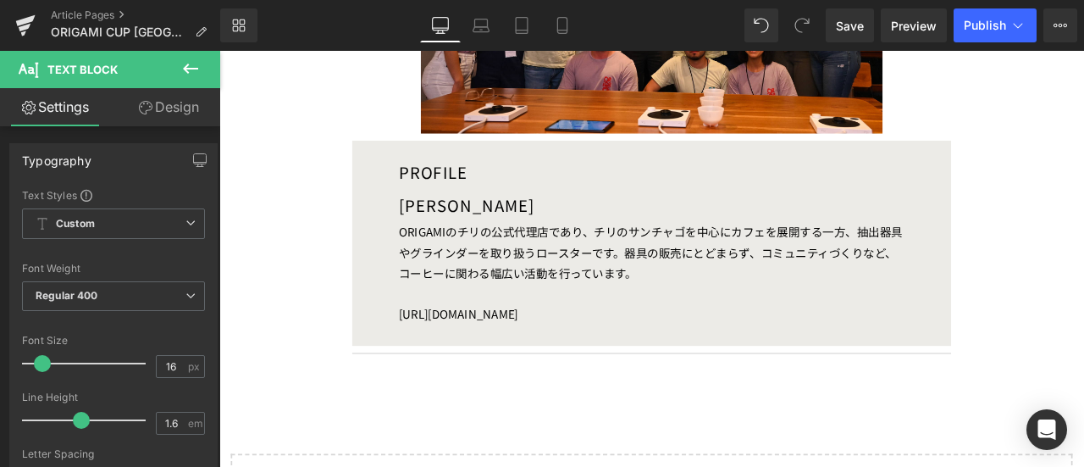
scroll to position [5852, 0]
click at [737, 280] on div "ORIGAMIのチリの公式代理店であり、チリのサンチャゴを中心にカフェを展開する一方、抽出器具やグラインダーを取り扱うロースターです。器具の販売にとどまらず、…" at bounding box center [732, 313] width 684 height 122
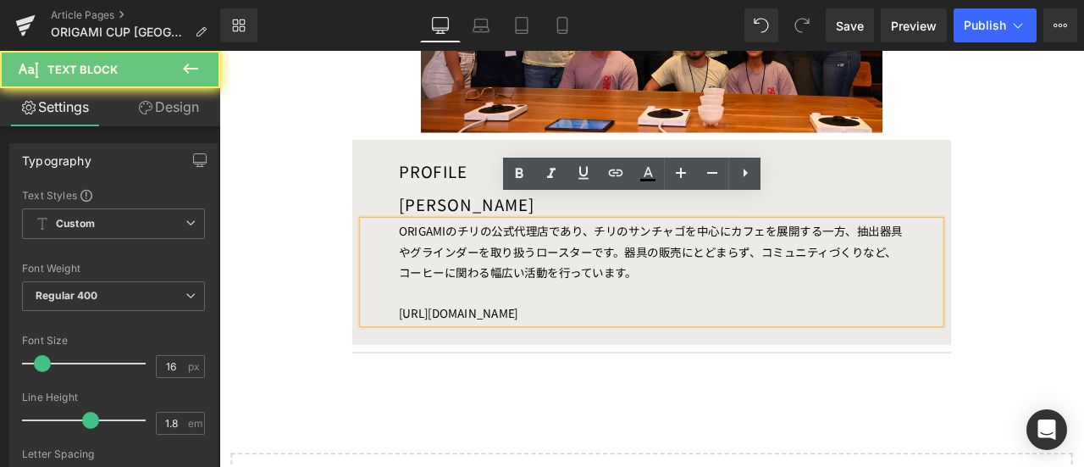
click at [716, 289] on div "ORIGAMIのチリの公式代理店であり、チリのサンチャゴを中心にカフェを展開する一方、抽出器具やグラインダーを取り扱うロースターです。器具の販売にとどまらず、…" at bounding box center [732, 313] width 684 height 122
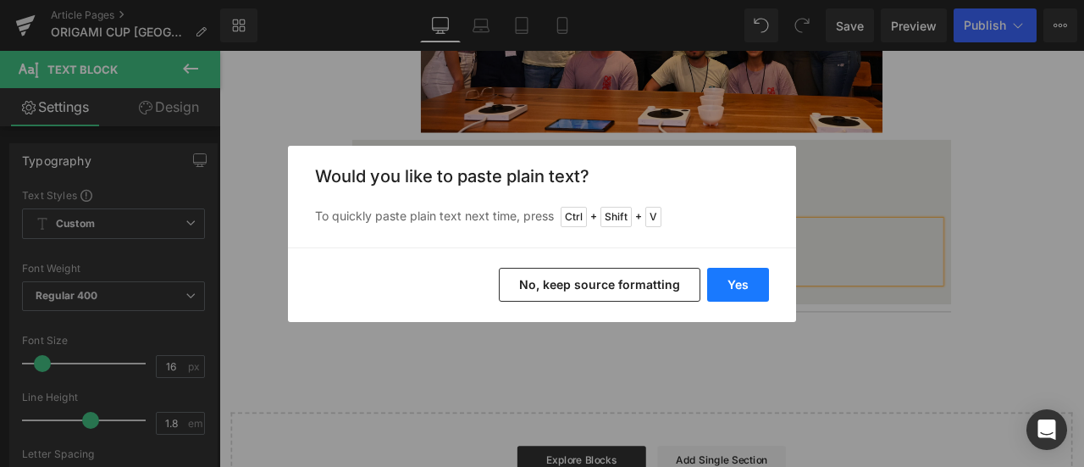
click at [727, 268] on button "Yes" at bounding box center [738, 285] width 62 height 34
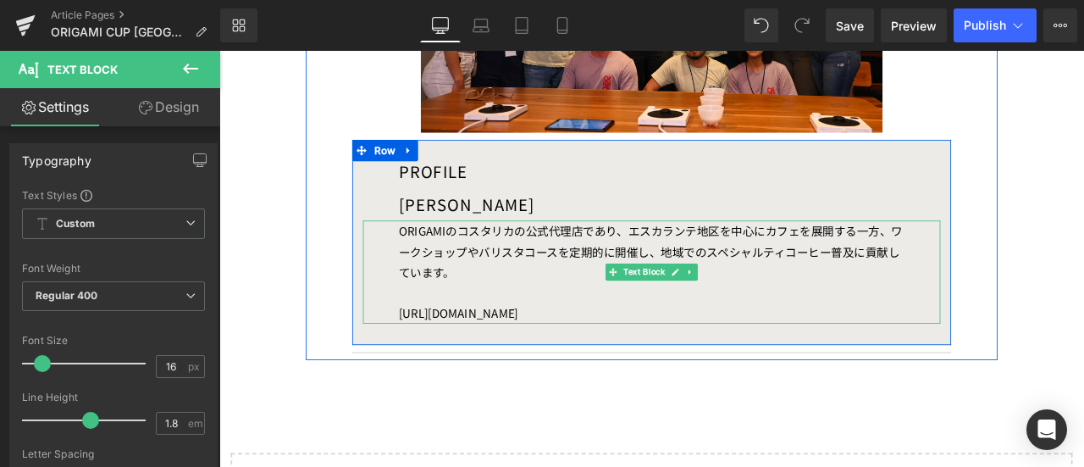
click at [677, 327] on div "ORIGAMIのコスタリカの公式代理店であり、エスカランテ地区を中心にカフェを展開する一方、ワークショップやバリスタコースを定期的に開催し、地域でのスペシャル…" at bounding box center [732, 313] width 684 height 122
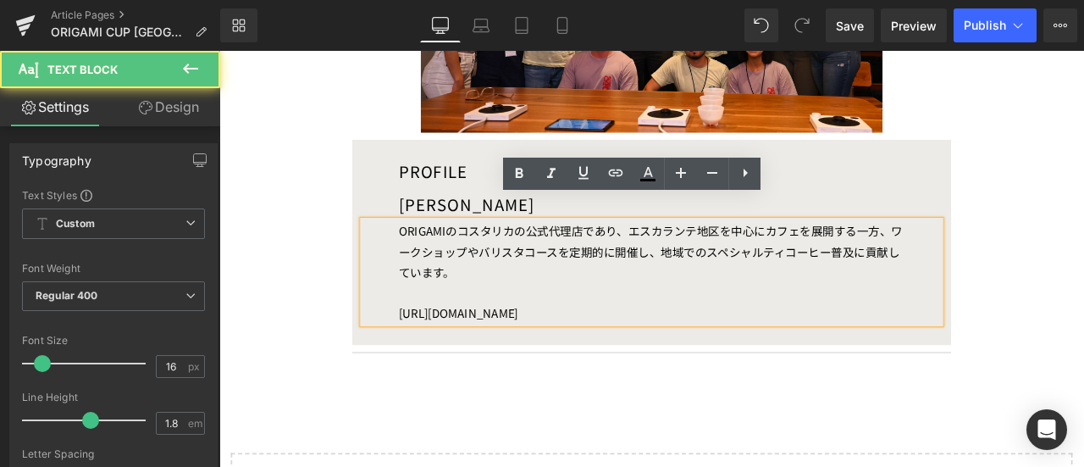
click at [597, 326] on div at bounding box center [732, 338] width 600 height 25
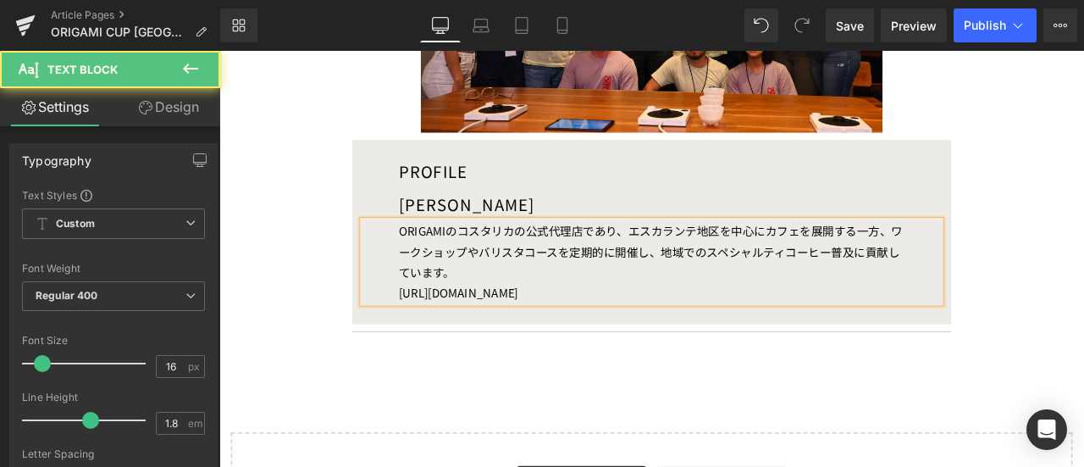
drag, startPoint x: 678, startPoint y: 305, endPoint x: 396, endPoint y: 327, distance: 282.9
click at [396, 327] on div "ORIGAMIのコスタリカの公式代理店であり、エスカランテ地区を中心にカフェを展開する一方、ワークショップやバリスタコースを定期的に開催し、地域でのスペシャル…" at bounding box center [732, 300] width 684 height 97
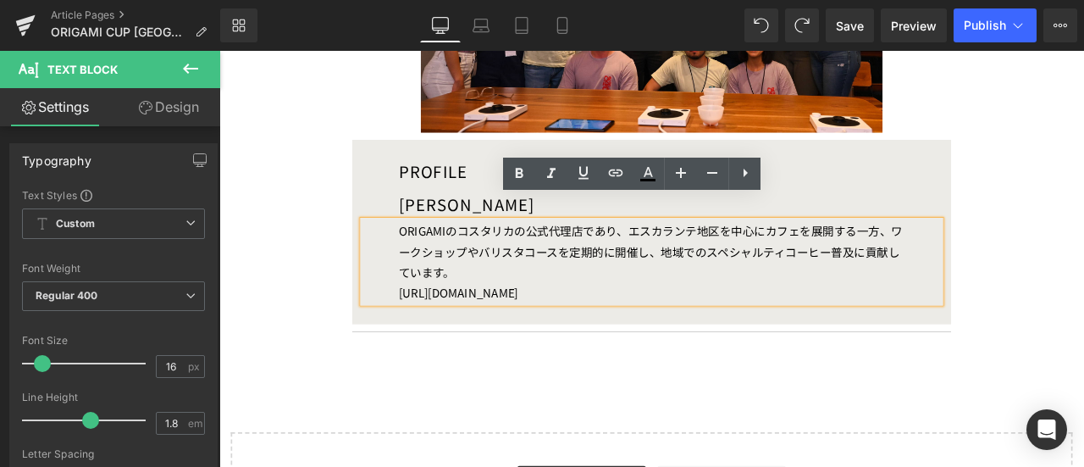
click at [641, 303] on div "ORIGAMIのコスタリカの公式代理店であり、エスカランテ地区を中心にカフェを展開する一方、ワークショップやバリスタコースを定期的に開催し、地域でのスペシャル…" at bounding box center [732, 300] width 684 height 97
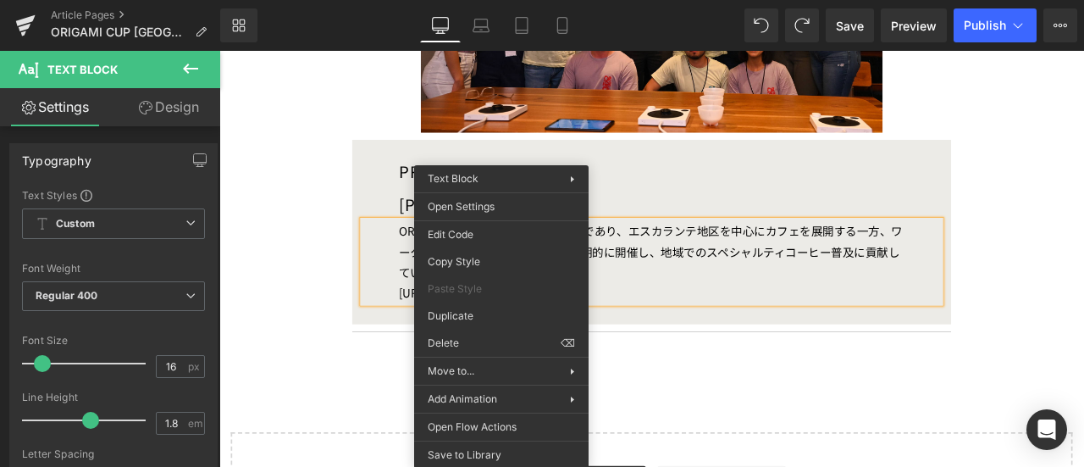
click at [694, 307] on div "ORIGAMIのコスタリカの公式代理店であり、エスカランテ地区を中心にカフェを展開する一方、ワークショップやバリスタコースを定期的に開催し、地域でのスペシャル…" at bounding box center [732, 300] width 684 height 97
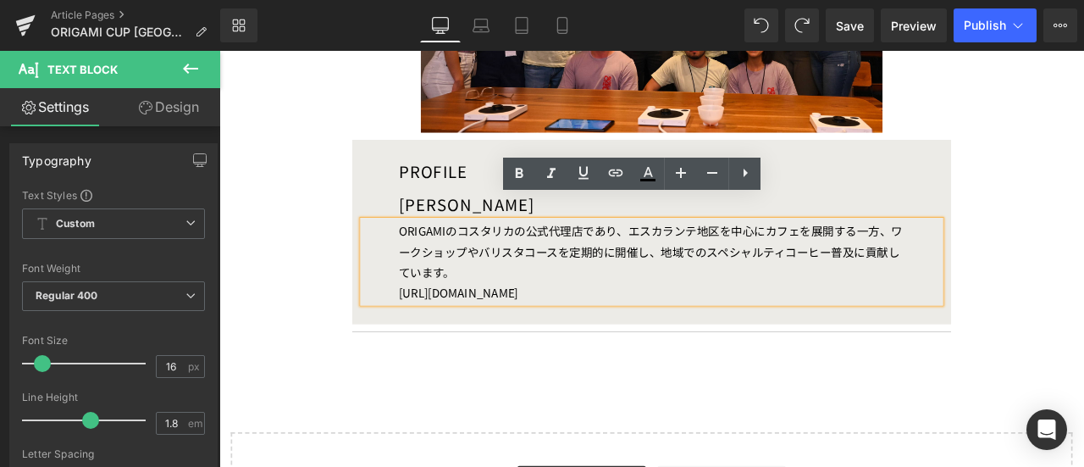
drag, startPoint x: 610, startPoint y: 318, endPoint x: 385, endPoint y: 326, distance: 224.6
click at [390, 326] on div "ORIGAMIのコスタリカの公式代理店であり、エスカランテ地区を中心にカフェを展開する一方、ワークショップやバリスタコースを定期的に開催し、地域でのスペシャル…" at bounding box center [732, 300] width 684 height 97
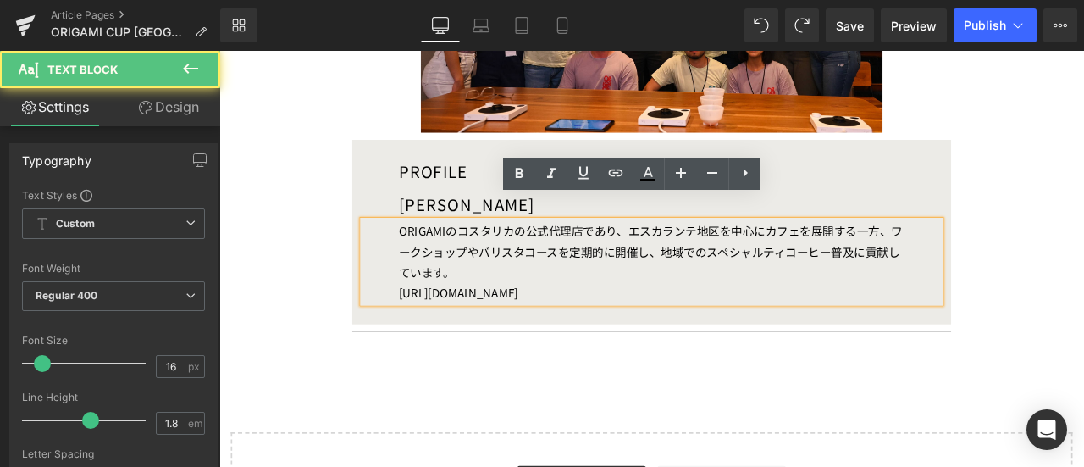
drag, startPoint x: 574, startPoint y: 314, endPoint x: 406, endPoint y: 312, distance: 168.5
click at [406, 312] on div "ORIGAMIのコスタリカの公式代理店であり、エスカランテ地区を中心にカフェを展開する一方、ワークショップやバリスタコースを定期的に開催し、地域でのスペシャル…" at bounding box center [732, 300] width 684 height 97
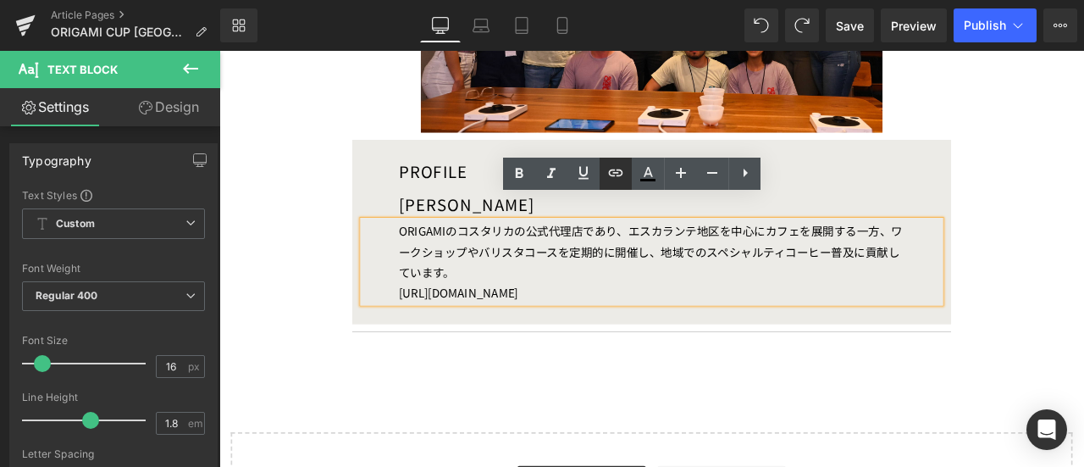
click at [616, 182] on icon at bounding box center [615, 173] width 20 height 20
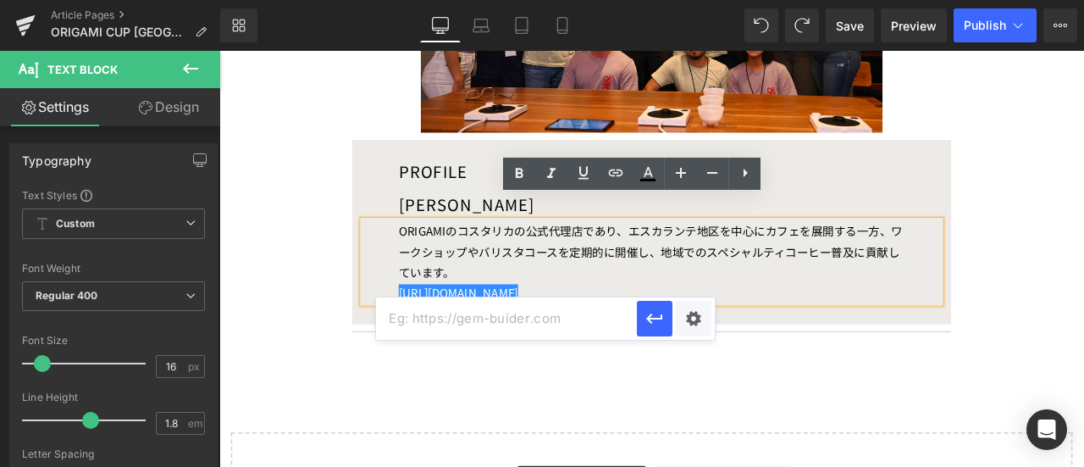
click at [510, 319] on input "text" at bounding box center [506, 318] width 261 height 42
paste input "[URL][DOMAIN_NAME]"
type input "[URL][DOMAIN_NAME]"
click at [647, 324] on icon "button" at bounding box center [654, 318] width 20 height 20
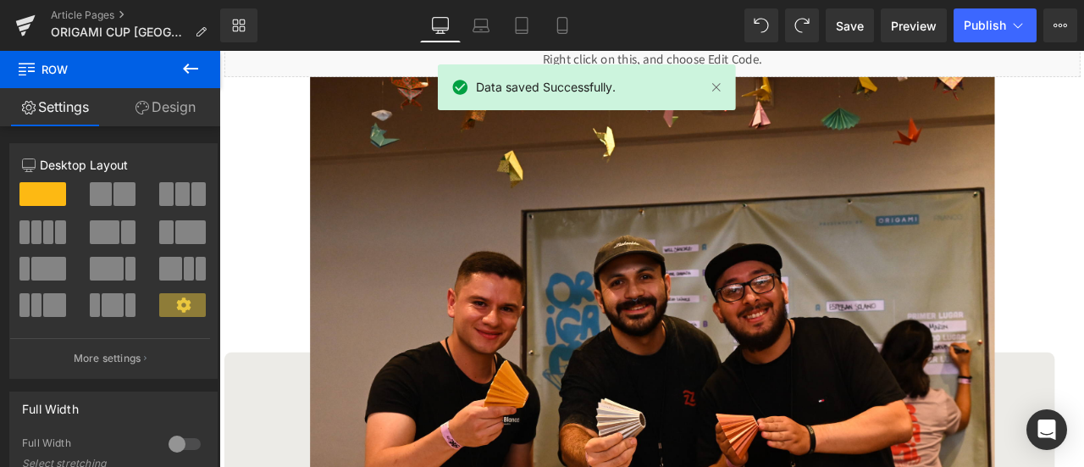
scroll to position [354, 0]
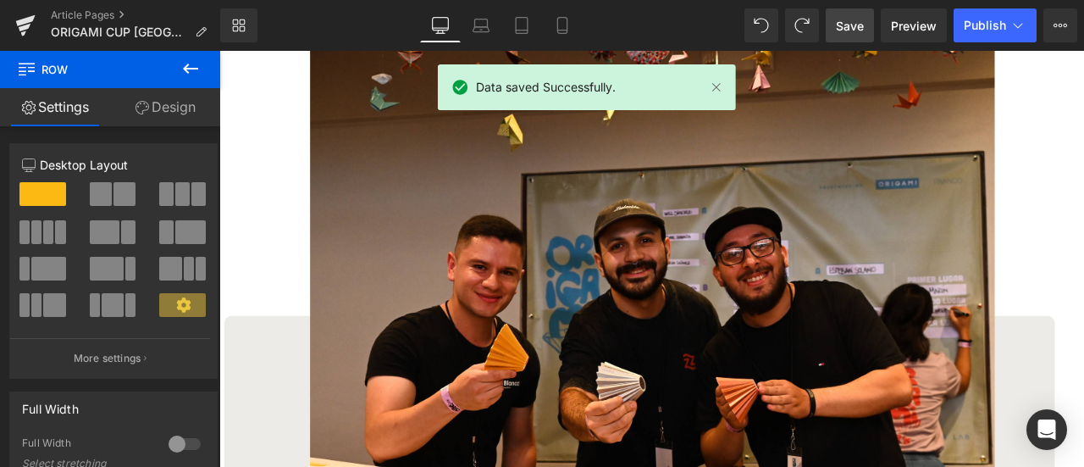
click at [862, 29] on span "Save" at bounding box center [850, 26] width 28 height 18
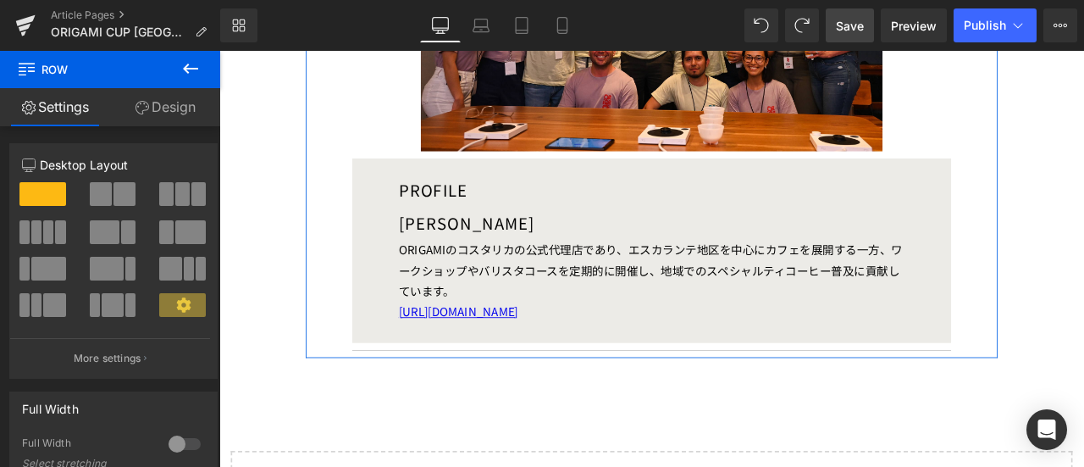
scroll to position [5588, 0]
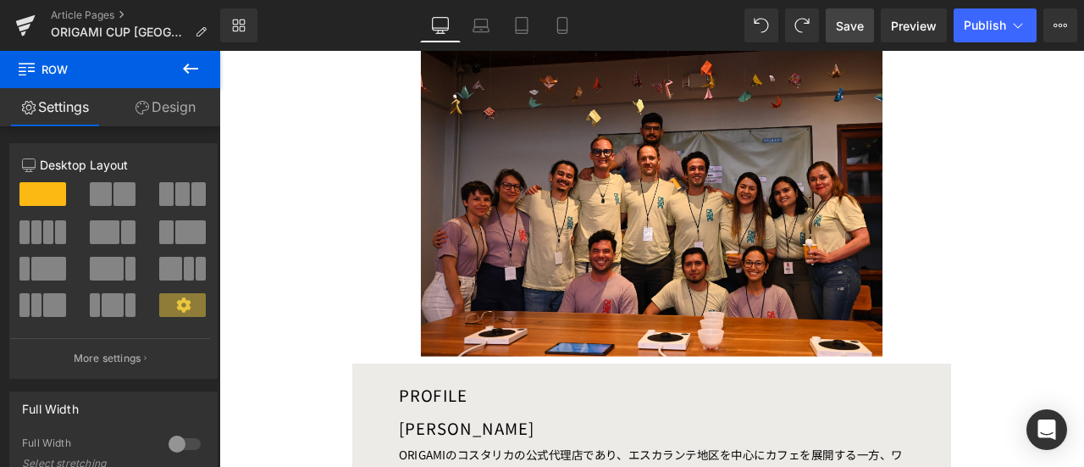
click at [857, 15] on link "Save" at bounding box center [850, 25] width 48 height 34
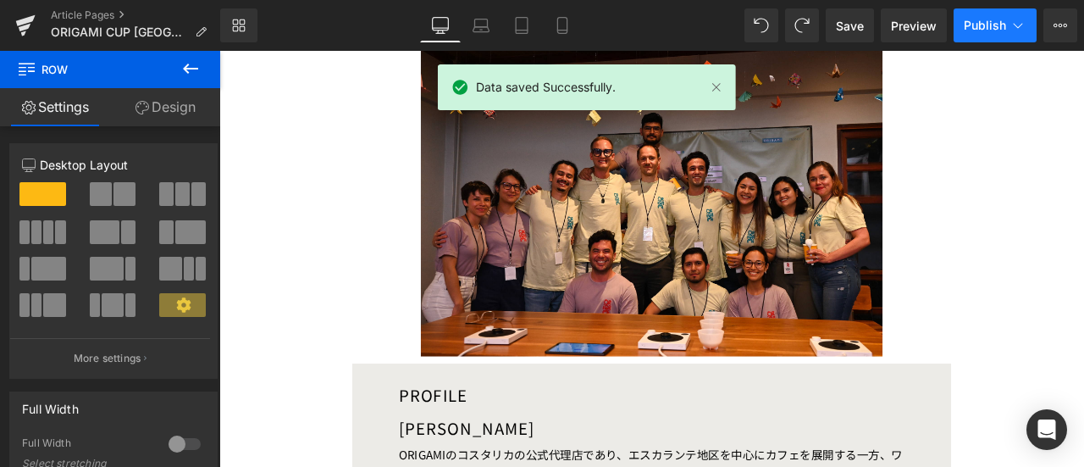
click at [998, 14] on button "Publish" at bounding box center [995, 25] width 83 height 34
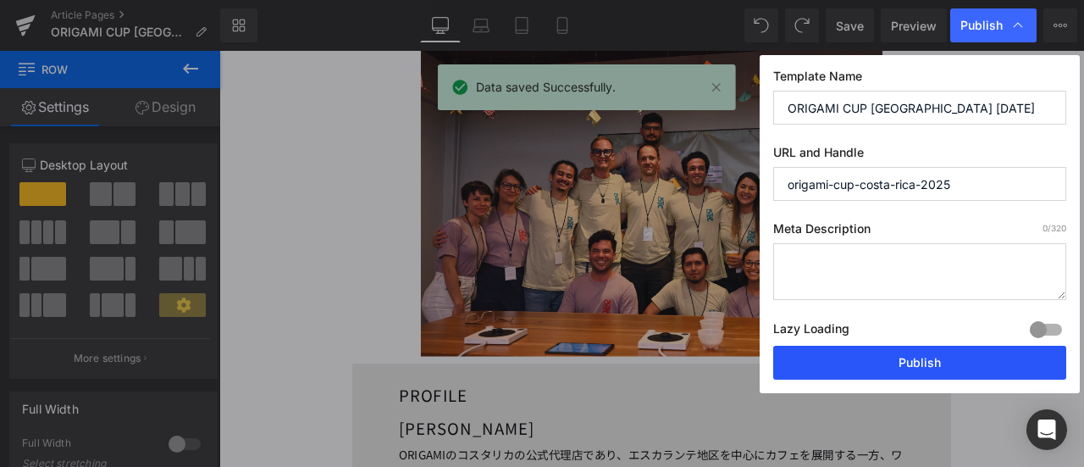
click at [889, 367] on button "Publish" at bounding box center [919, 363] width 293 height 34
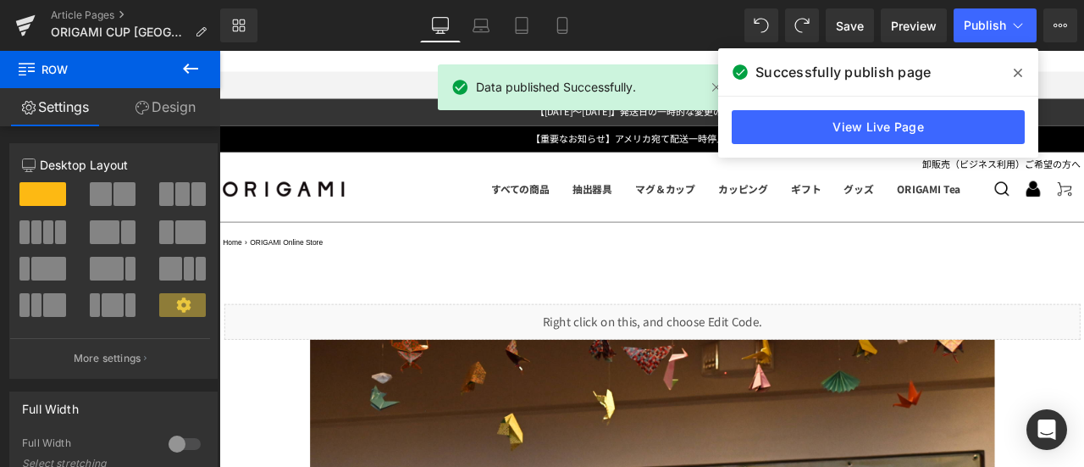
click at [1023, 69] on span at bounding box center [1017, 72] width 27 height 27
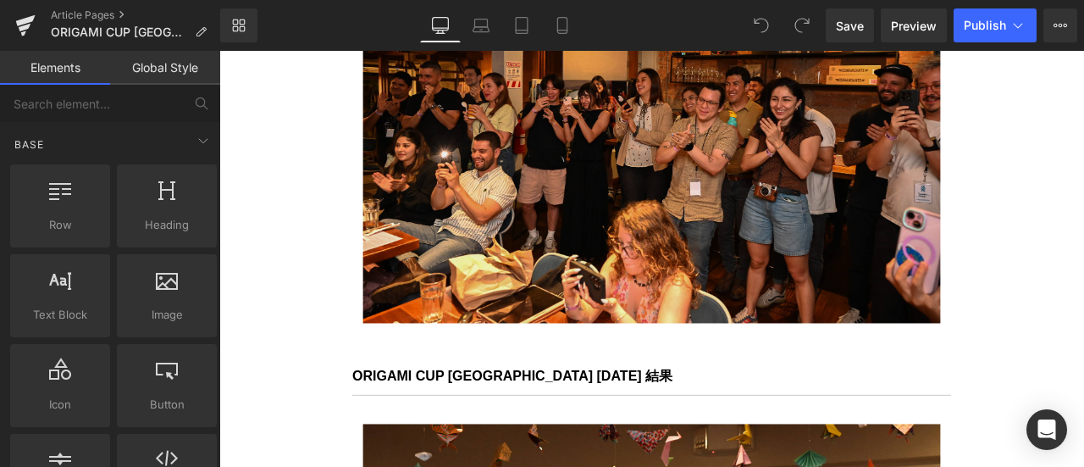
scroll to position [4275, 0]
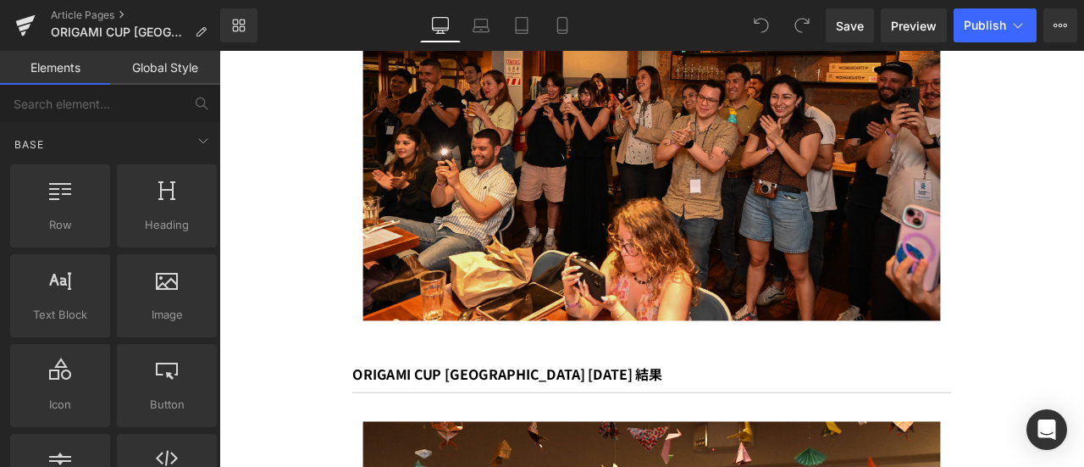
click at [527, 422] on div "ORIGAMI CUP Chile 2025 結果 Heading" at bounding box center [732, 439] width 710 height 35
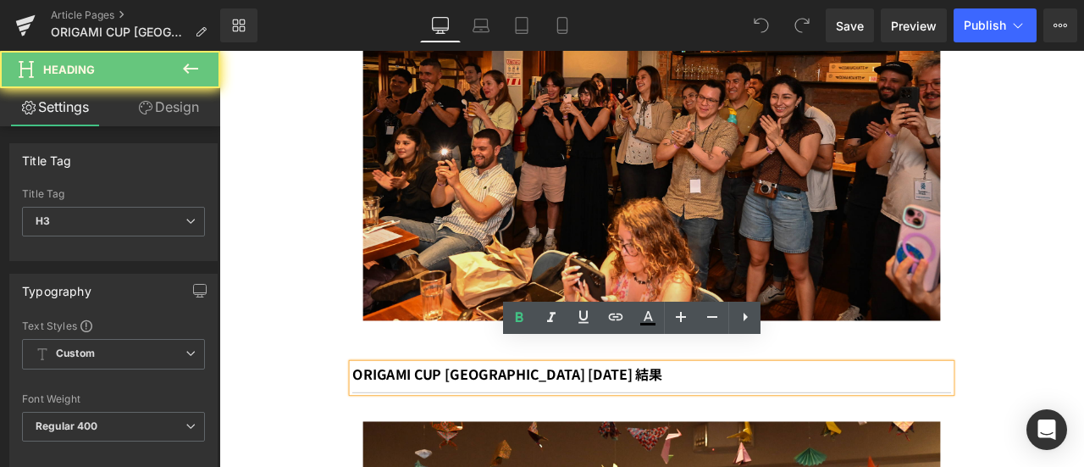
drag, startPoint x: 520, startPoint y: 409, endPoint x: 874, endPoint y: 380, distance: 355.1
click at [520, 422] on span "ORIGAMI CUP Chile 2025 結果" at bounding box center [561, 433] width 368 height 23
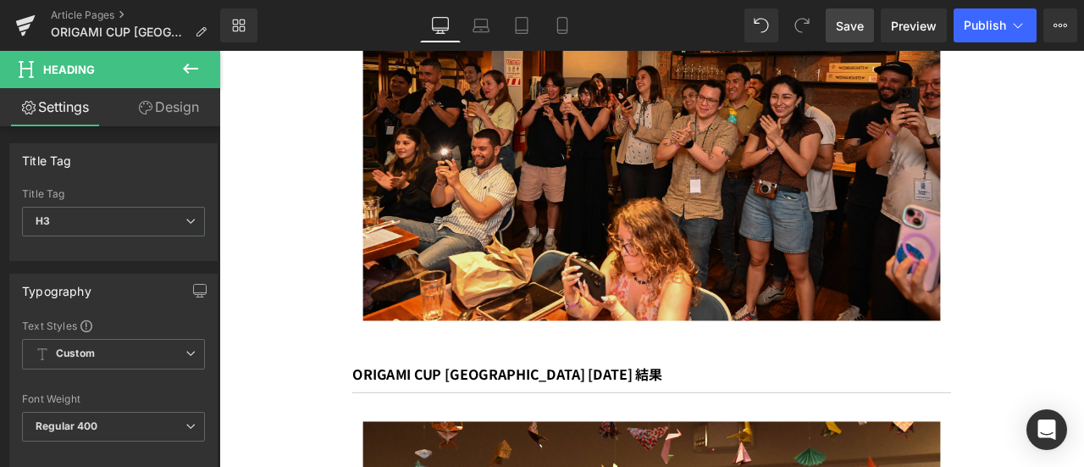
click at [863, 21] on span "Save" at bounding box center [850, 26] width 28 height 18
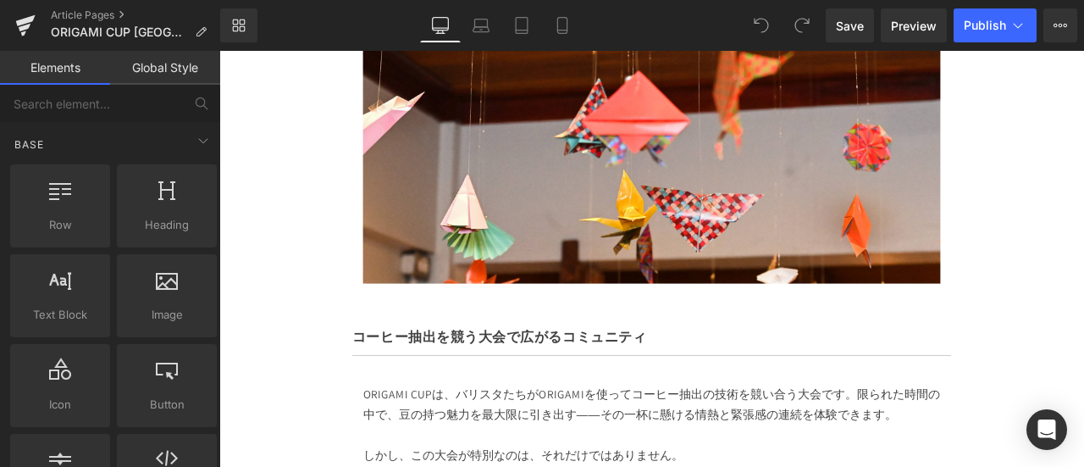
scroll to position [2425, 0]
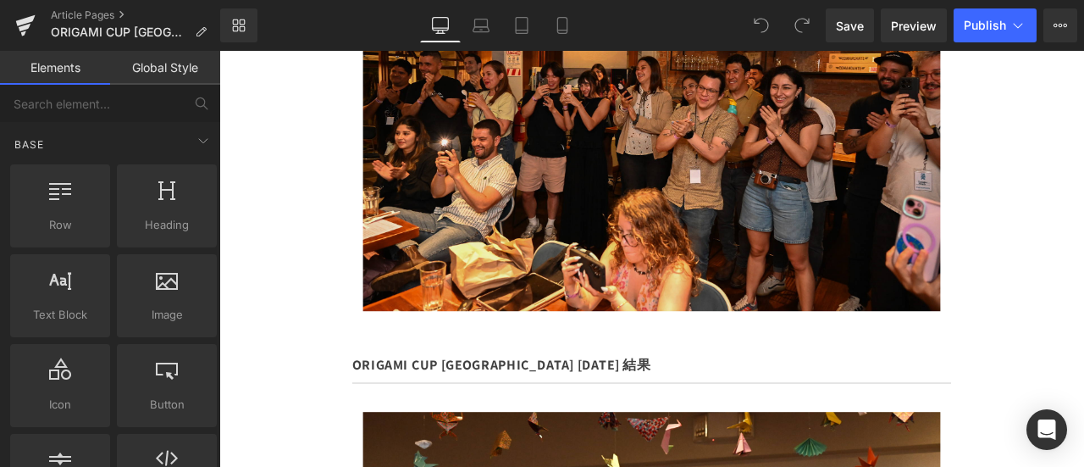
scroll to position [4298, 0]
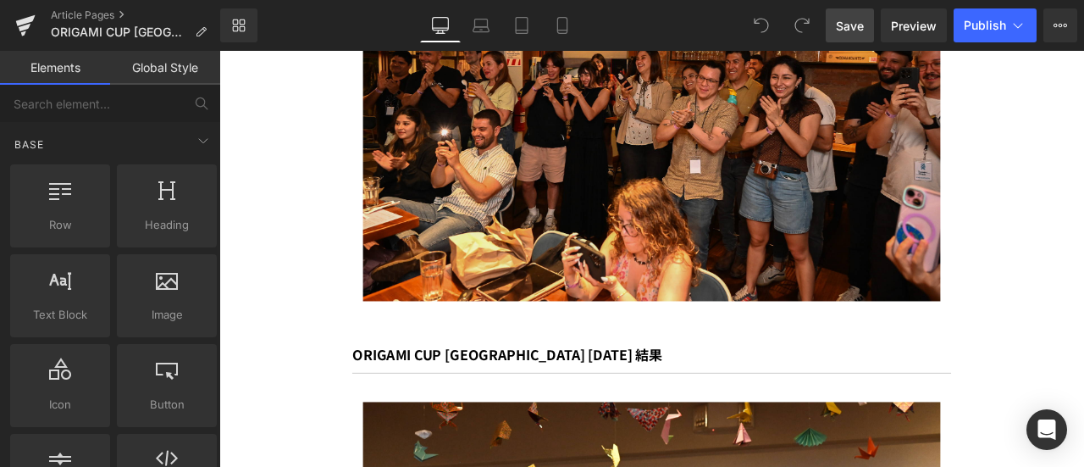
click at [856, 25] on span "Save" at bounding box center [850, 26] width 28 height 18
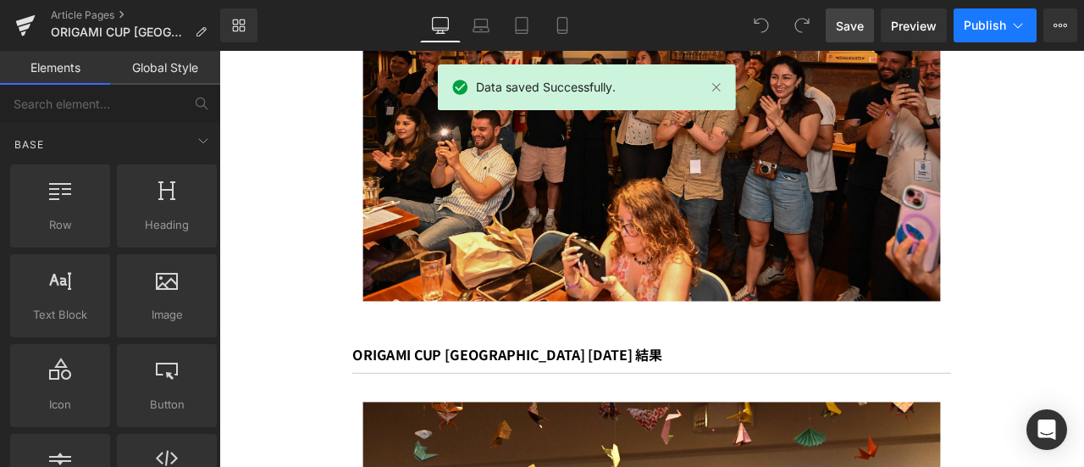
click at [984, 14] on button "Publish" at bounding box center [995, 25] width 83 height 34
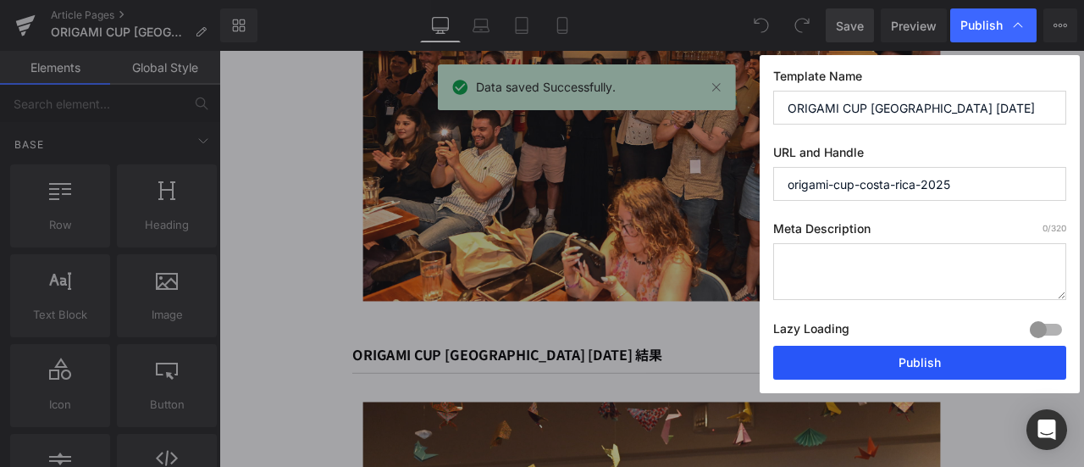
click at [847, 355] on button "Publish" at bounding box center [919, 363] width 293 height 34
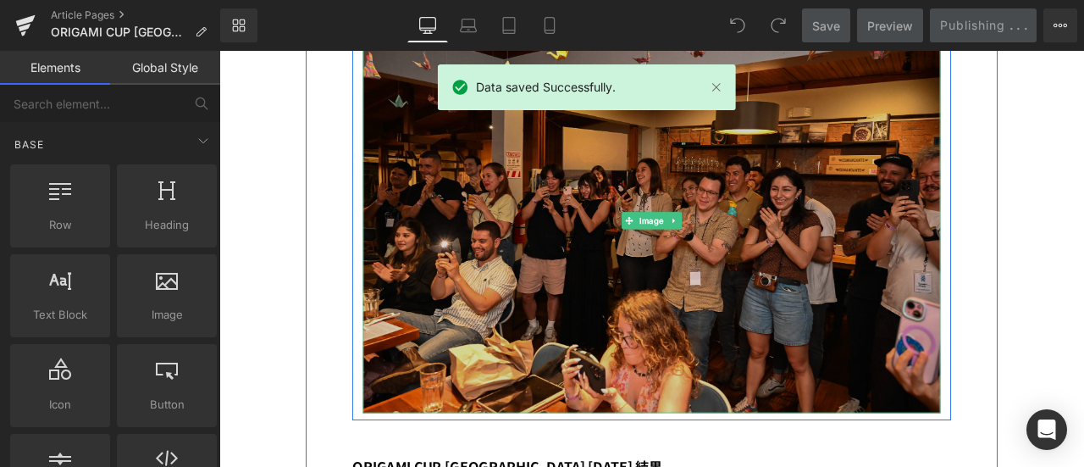
scroll to position [4166, 0]
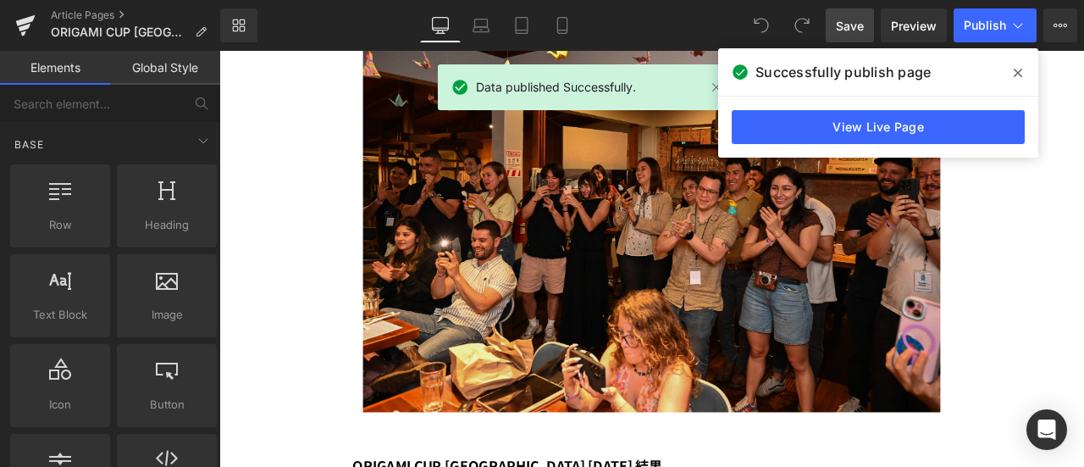
click at [1026, 70] on span at bounding box center [1017, 72] width 27 height 27
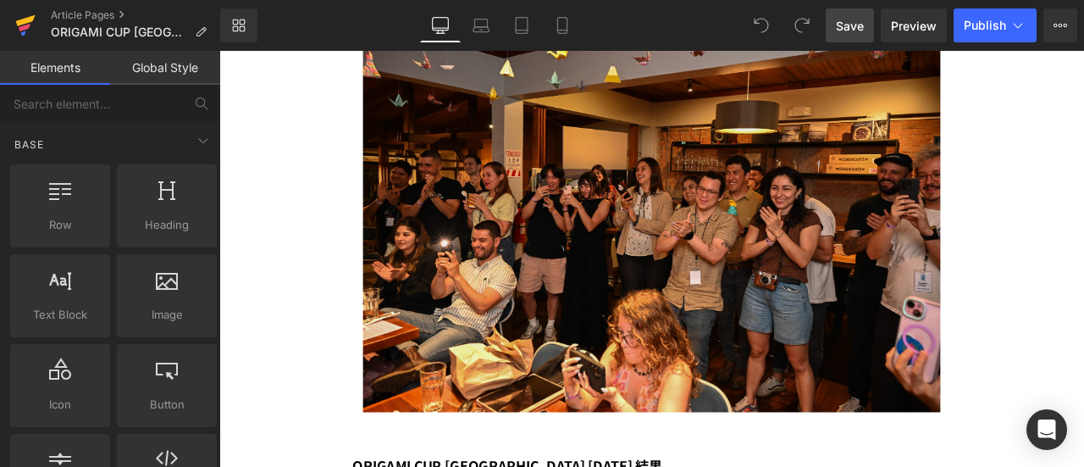
drag, startPoint x: 893, startPoint y: 1, endPoint x: 20, endPoint y: 15, distance: 873.2
click at [20, 15] on icon at bounding box center [25, 25] width 20 height 42
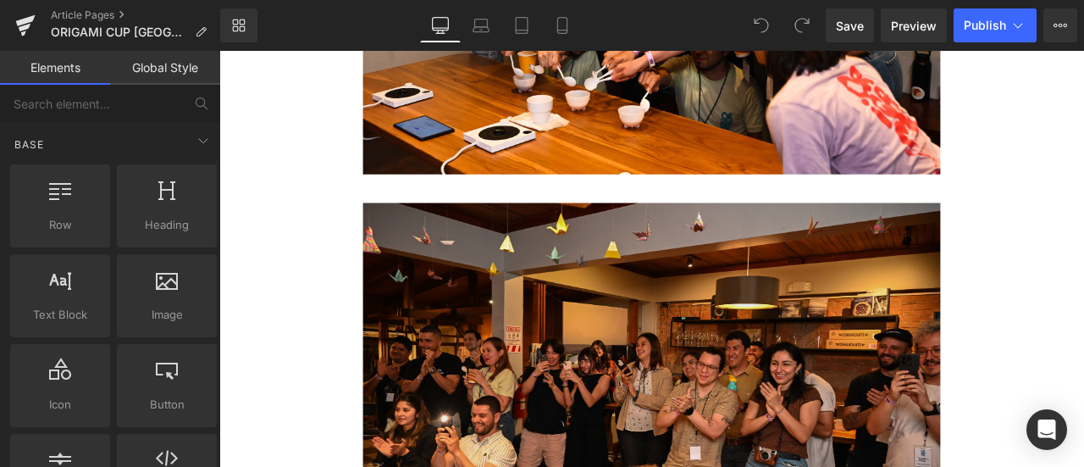
scroll to position [4189, 0]
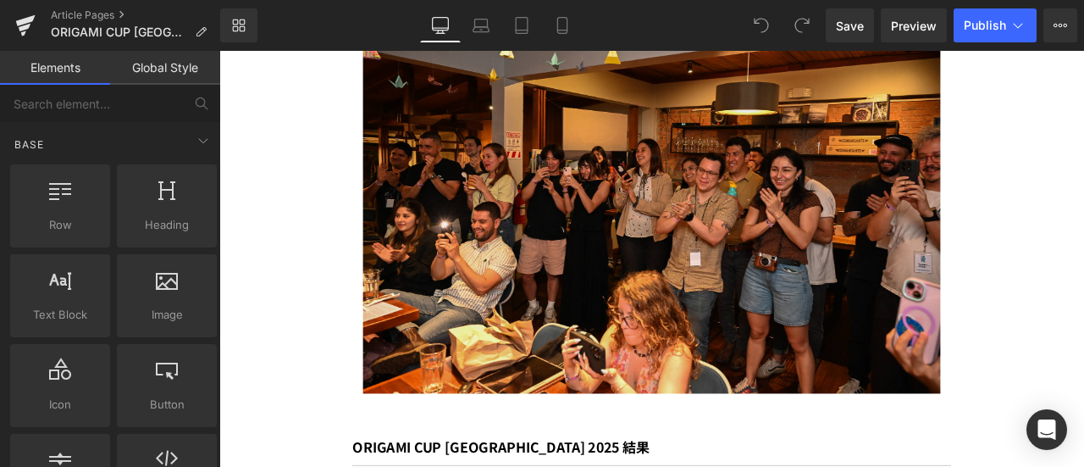
click at [160, 75] on link "Global Style" at bounding box center [165, 68] width 110 height 34
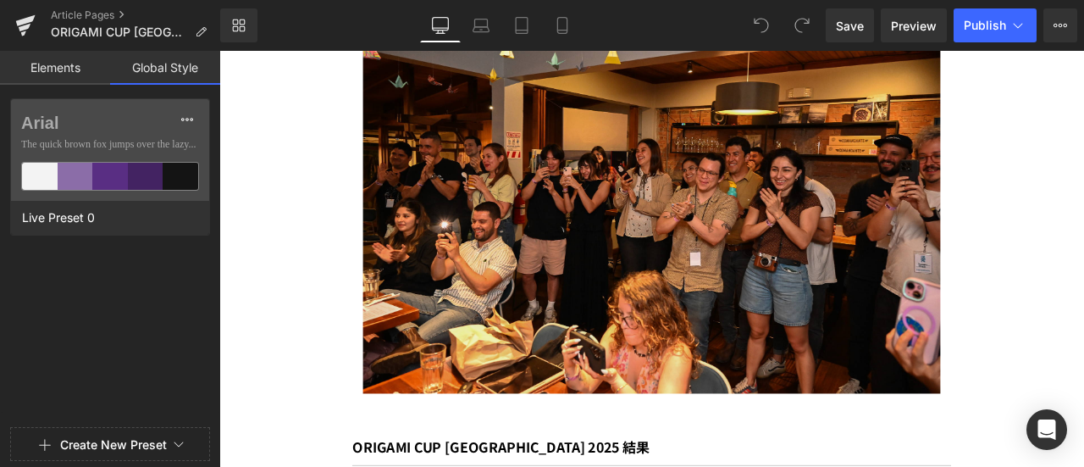
click at [81, 80] on link "Elements" at bounding box center [55, 68] width 110 height 34
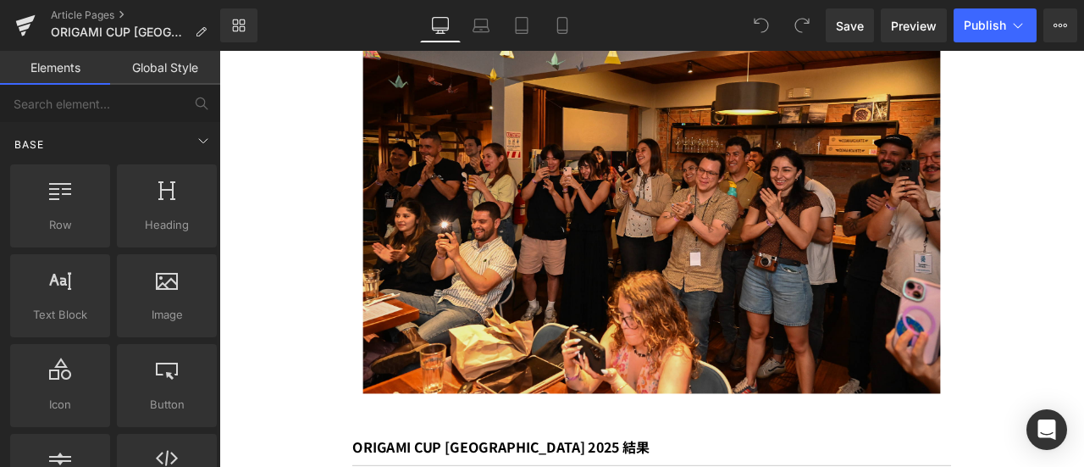
click at [210, 131] on div "Base" at bounding box center [113, 144] width 213 height 34
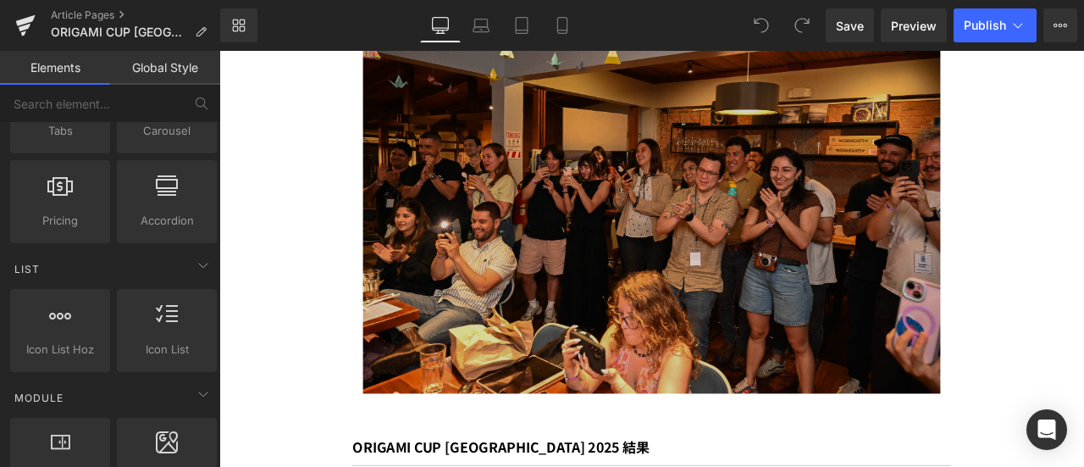
scroll to position [272, 0]
